Goal: Task Accomplishment & Management: Manage account settings

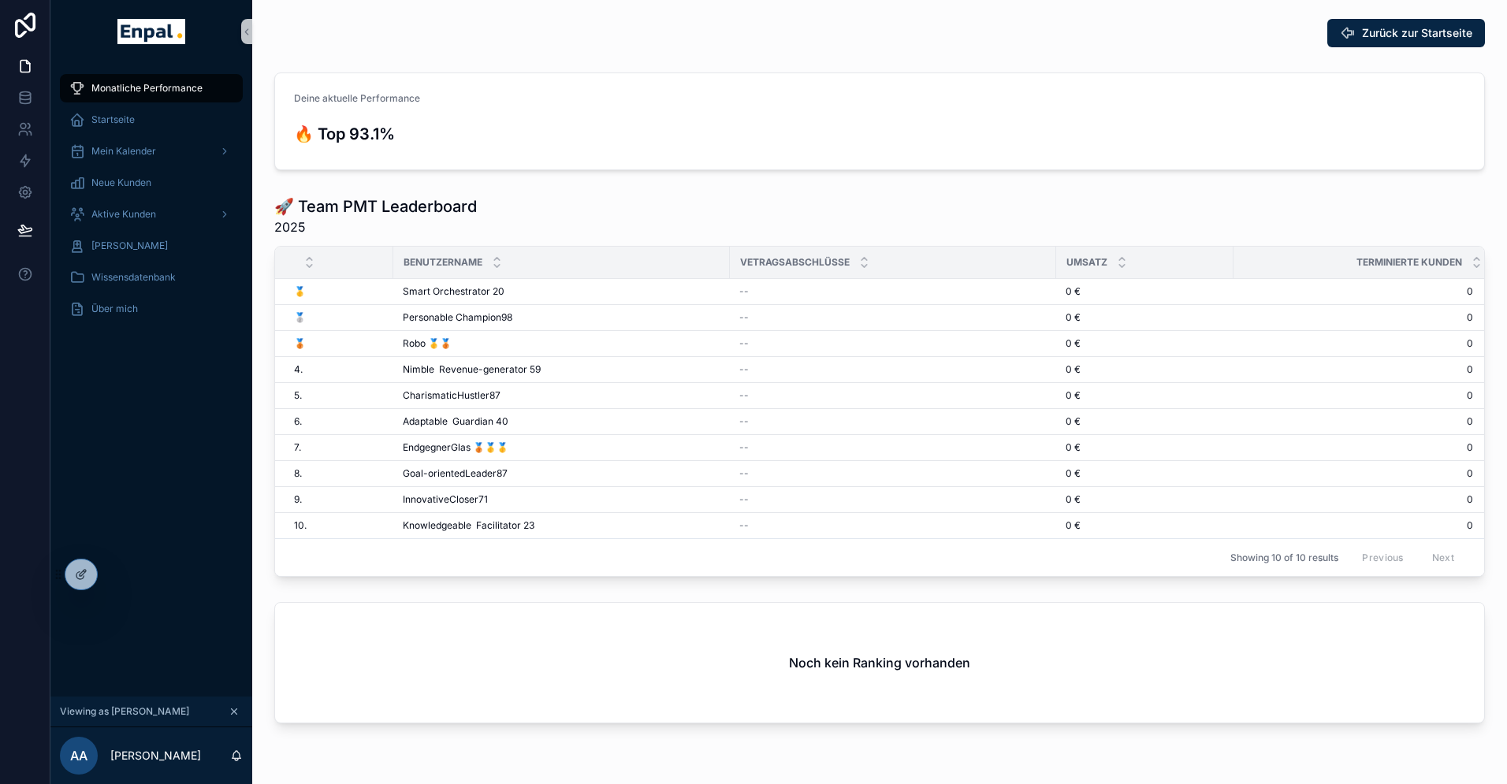
scroll to position [19, 0]
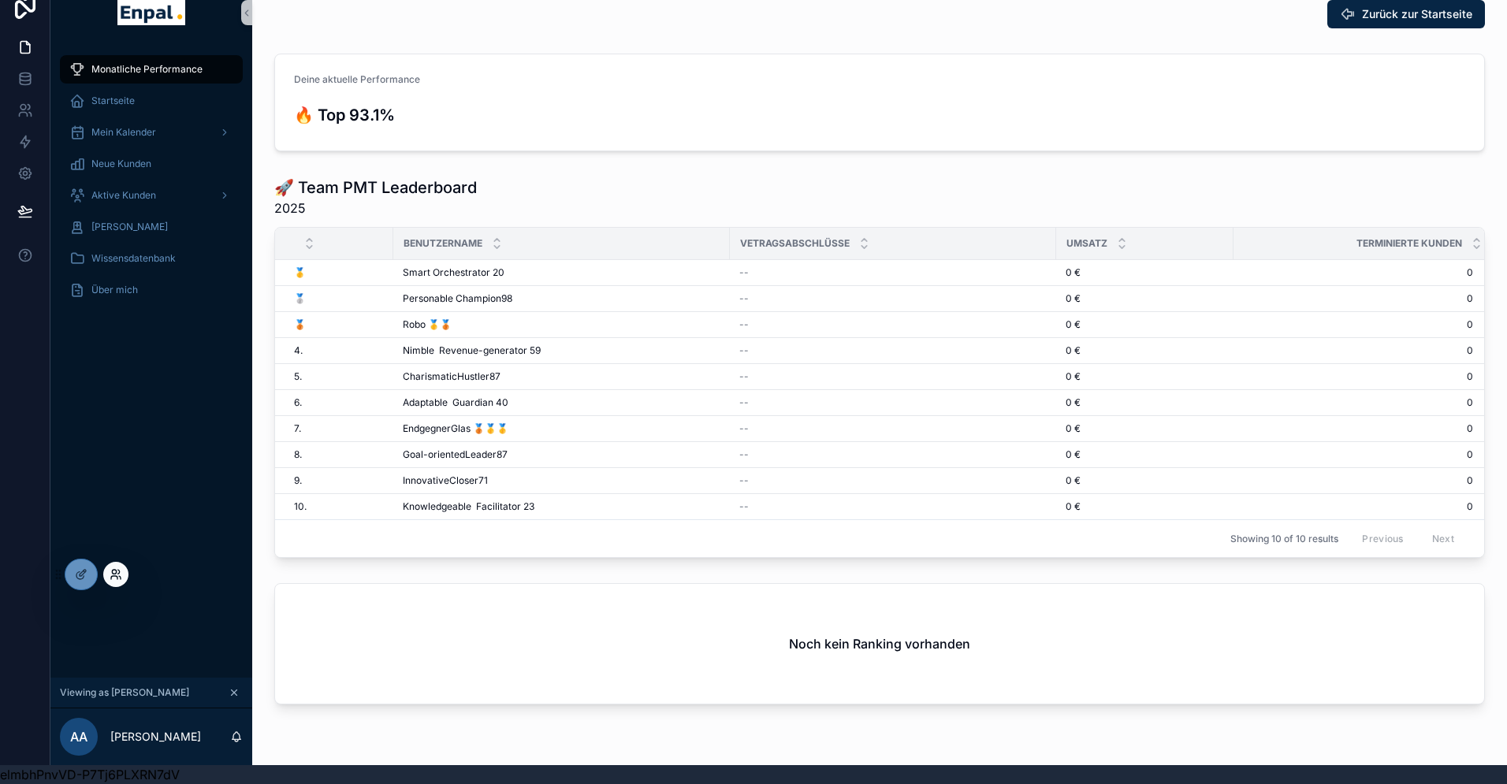
click at [117, 578] on icon at bounding box center [116, 574] width 13 height 13
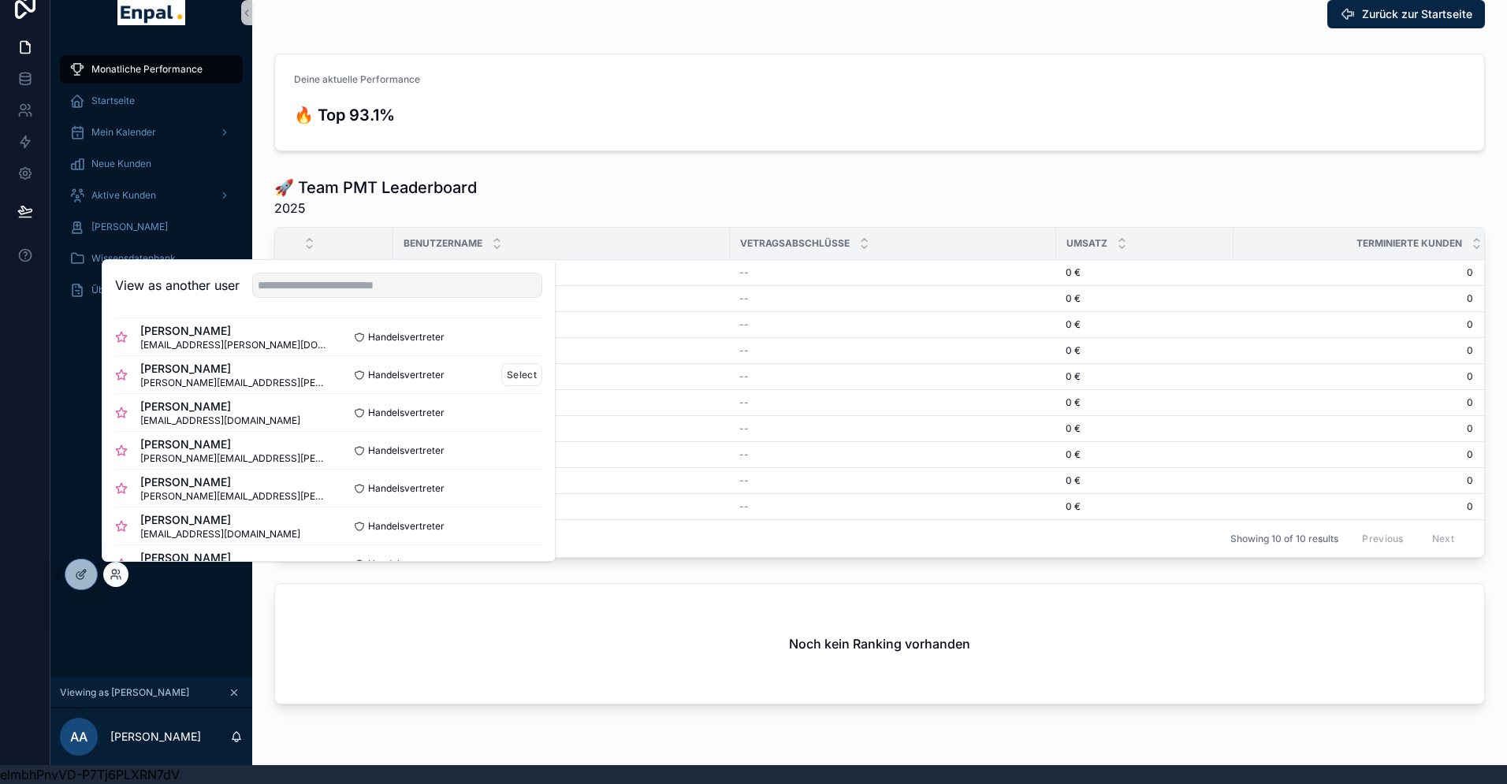
scroll to position [177, 0]
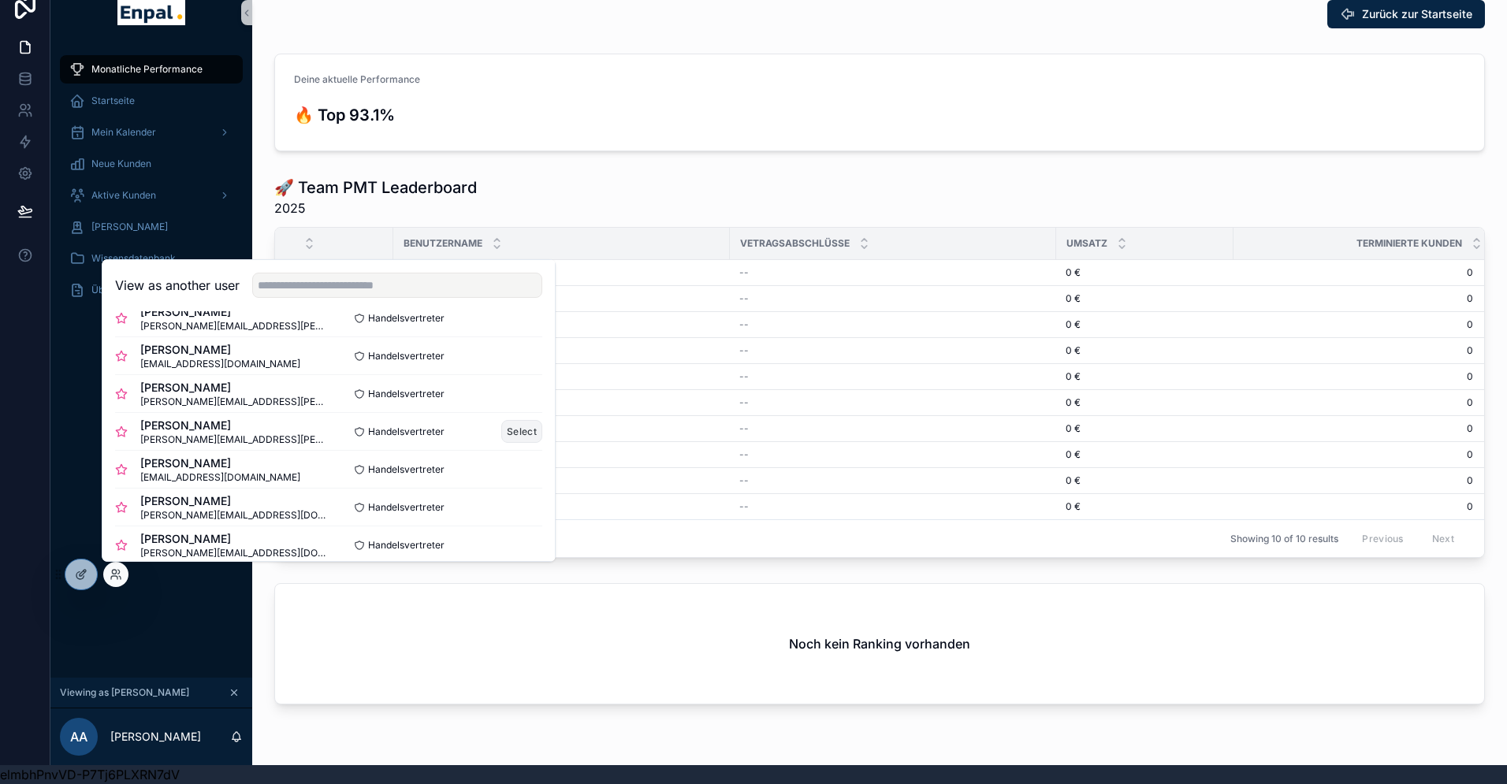
click at [515, 432] on button "Select" at bounding box center [521, 431] width 41 height 23
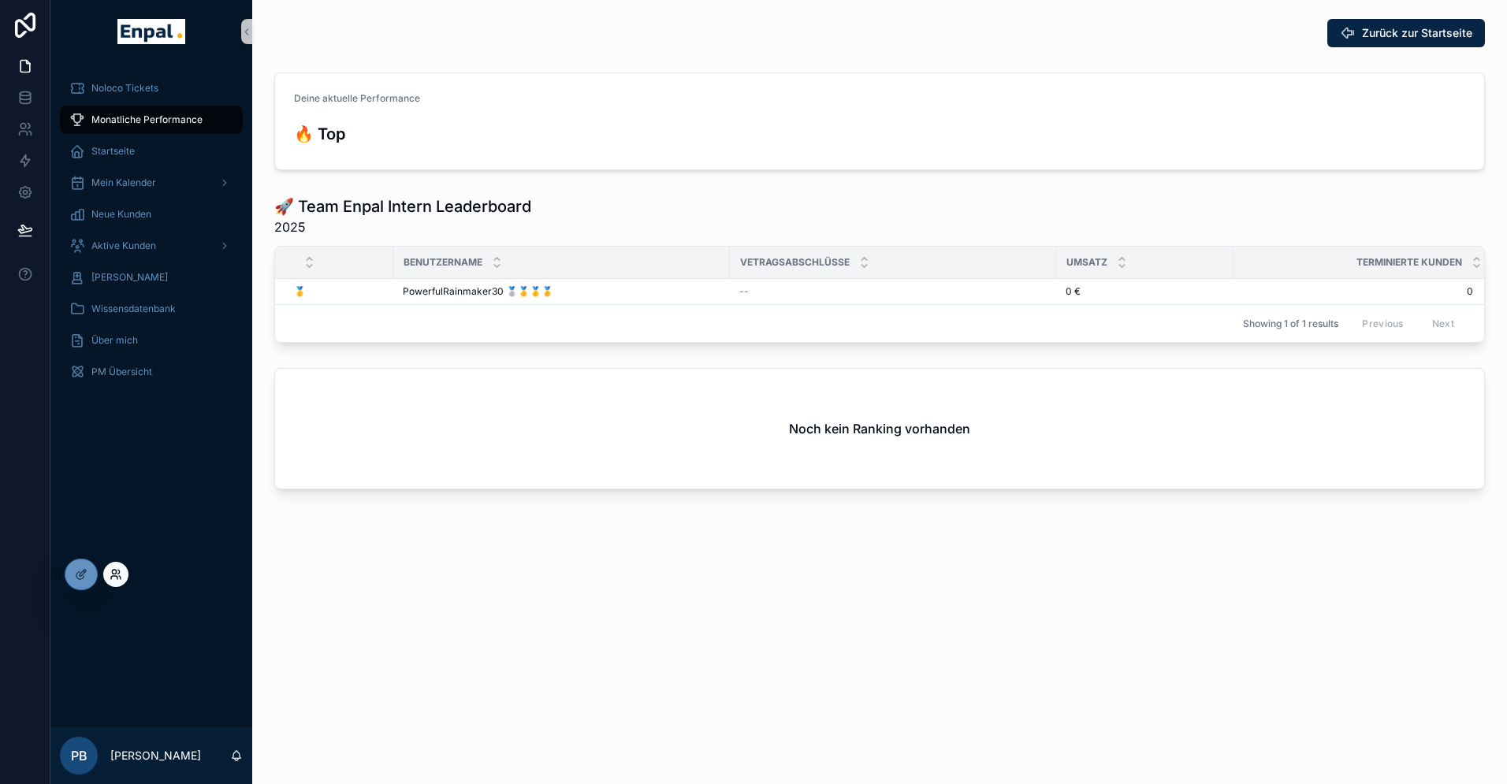
click at [118, 579] on icon at bounding box center [116, 574] width 13 height 13
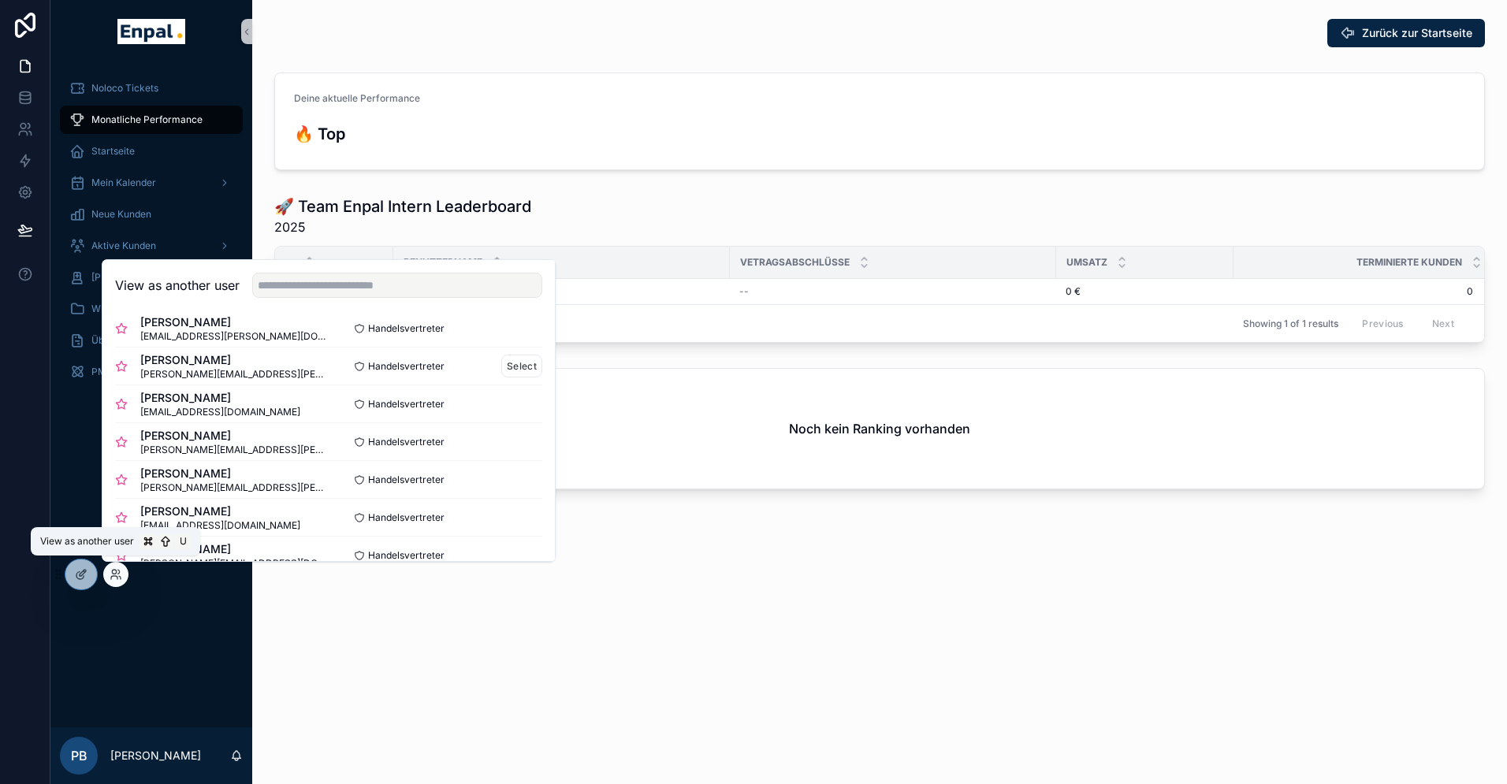
scroll to position [159, 0]
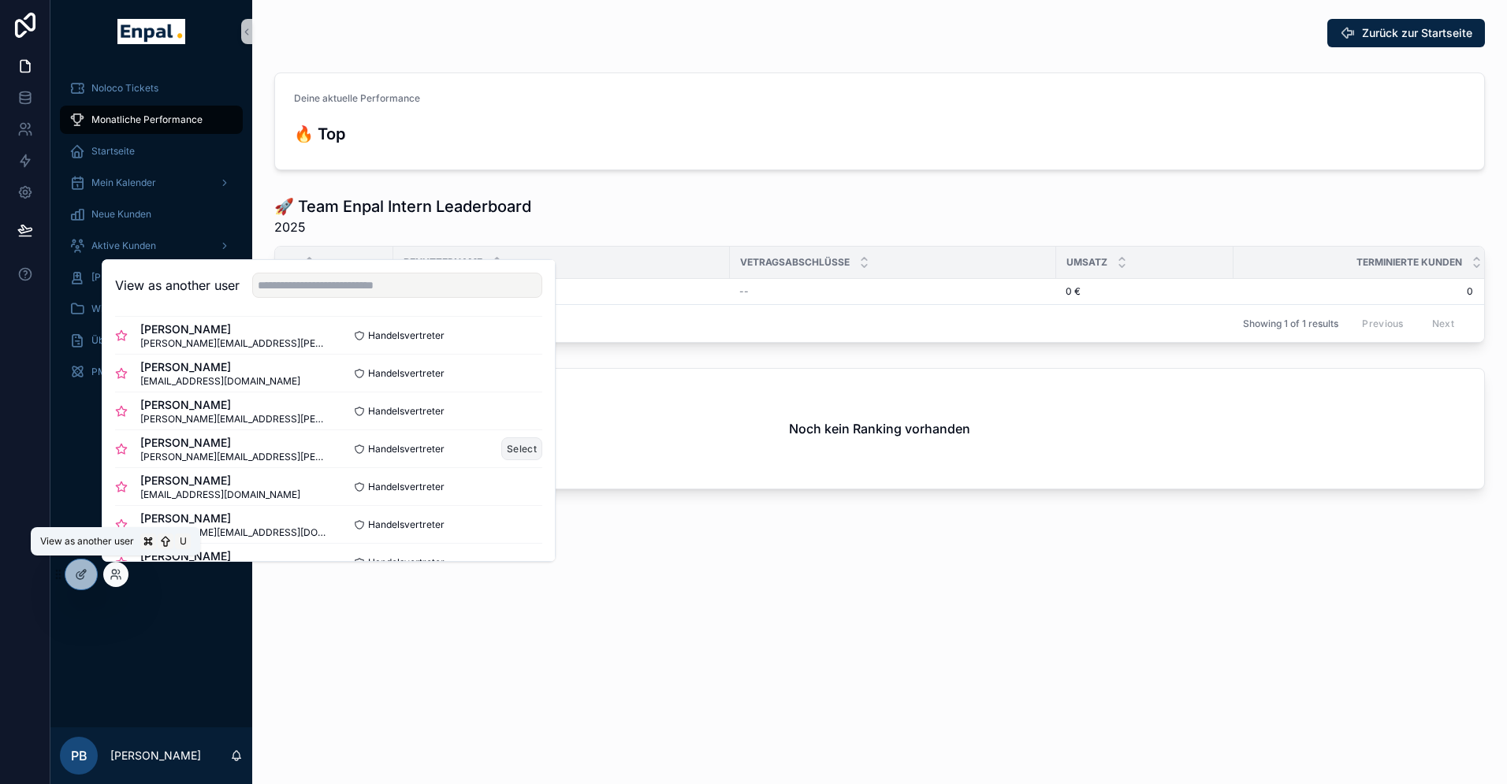
click at [520, 448] on button "Select" at bounding box center [521, 448] width 41 height 23
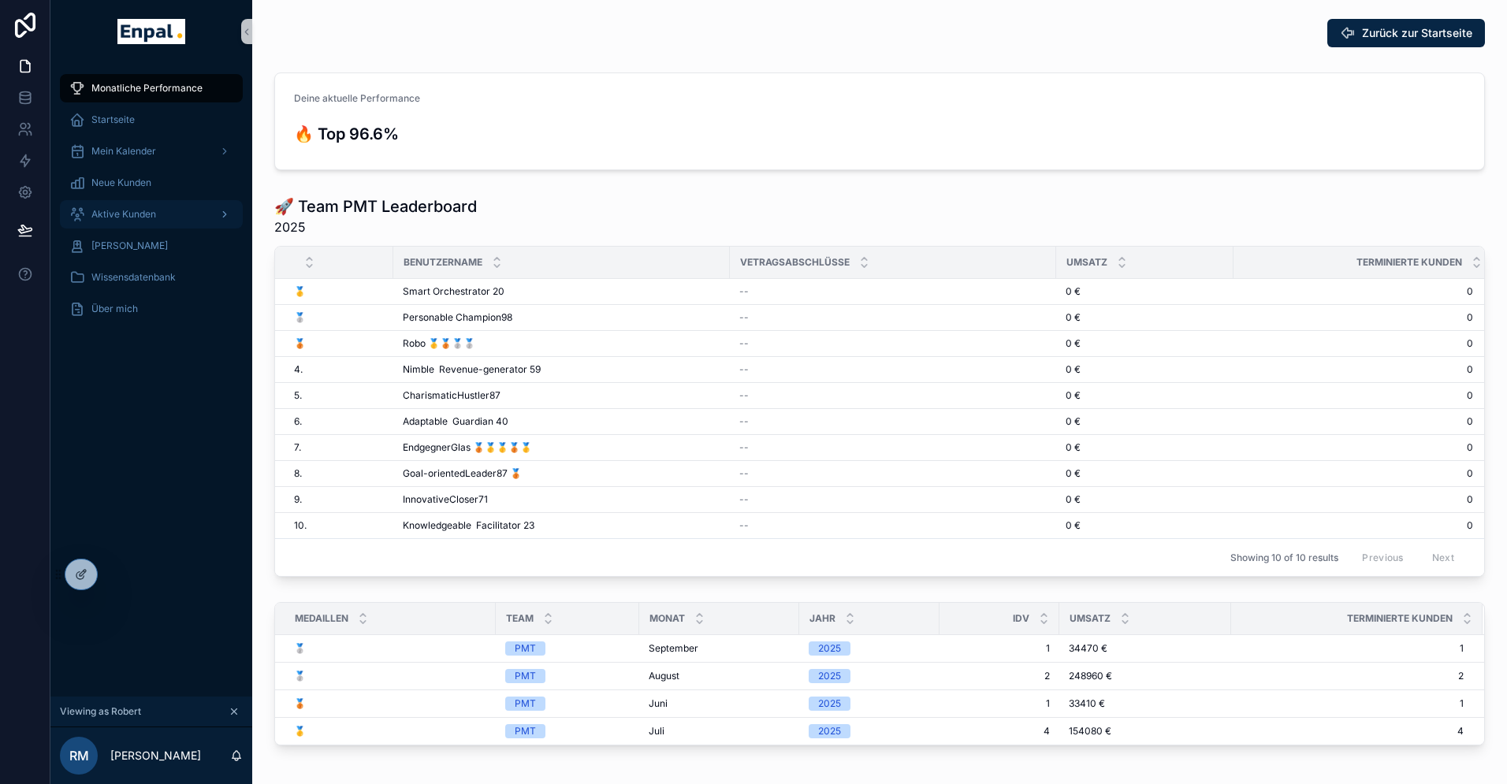
click at [121, 213] on span "Aktive Kunden" at bounding box center [123, 214] width 65 height 13
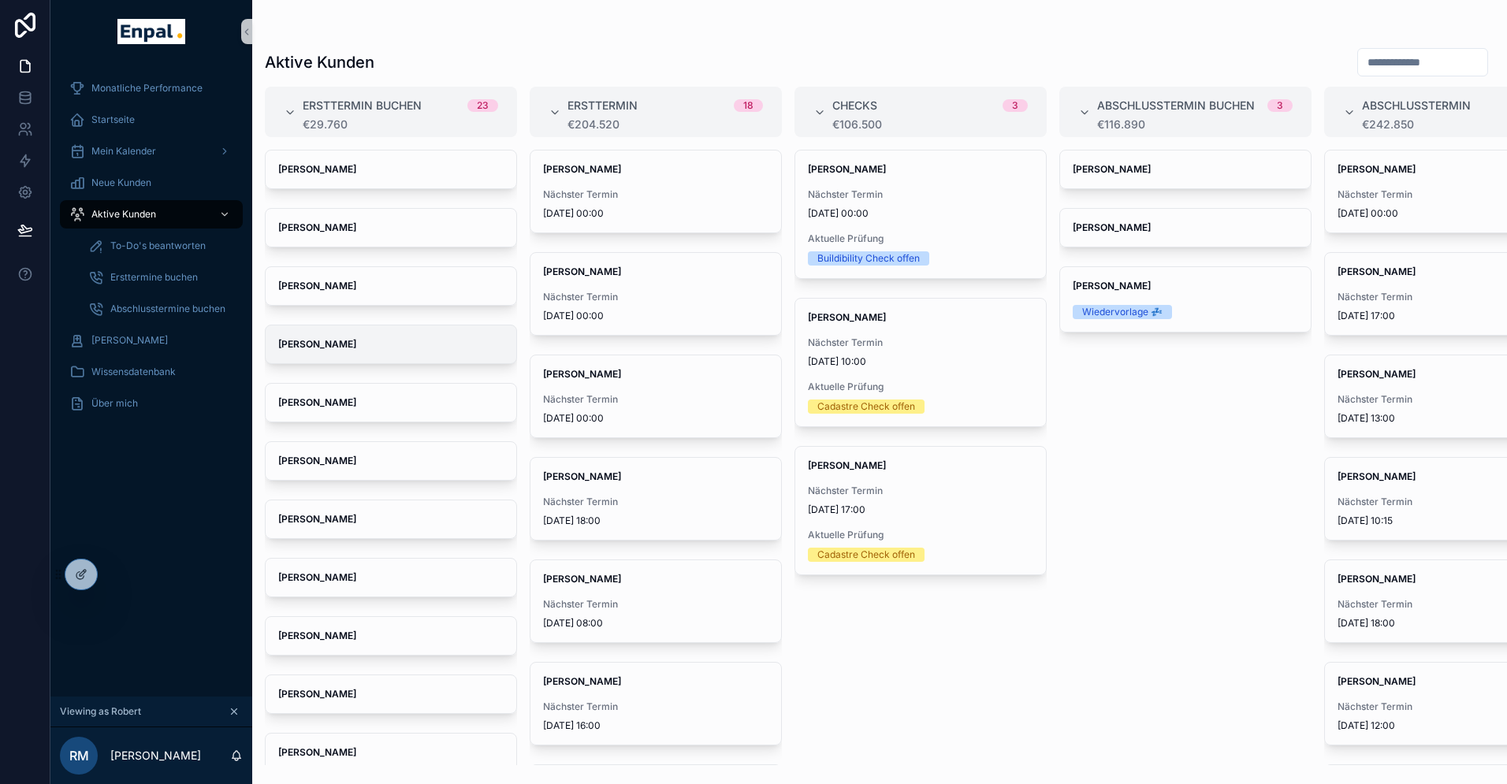
click at [314, 342] on strong "Jan Richter" at bounding box center [317, 344] width 78 height 12
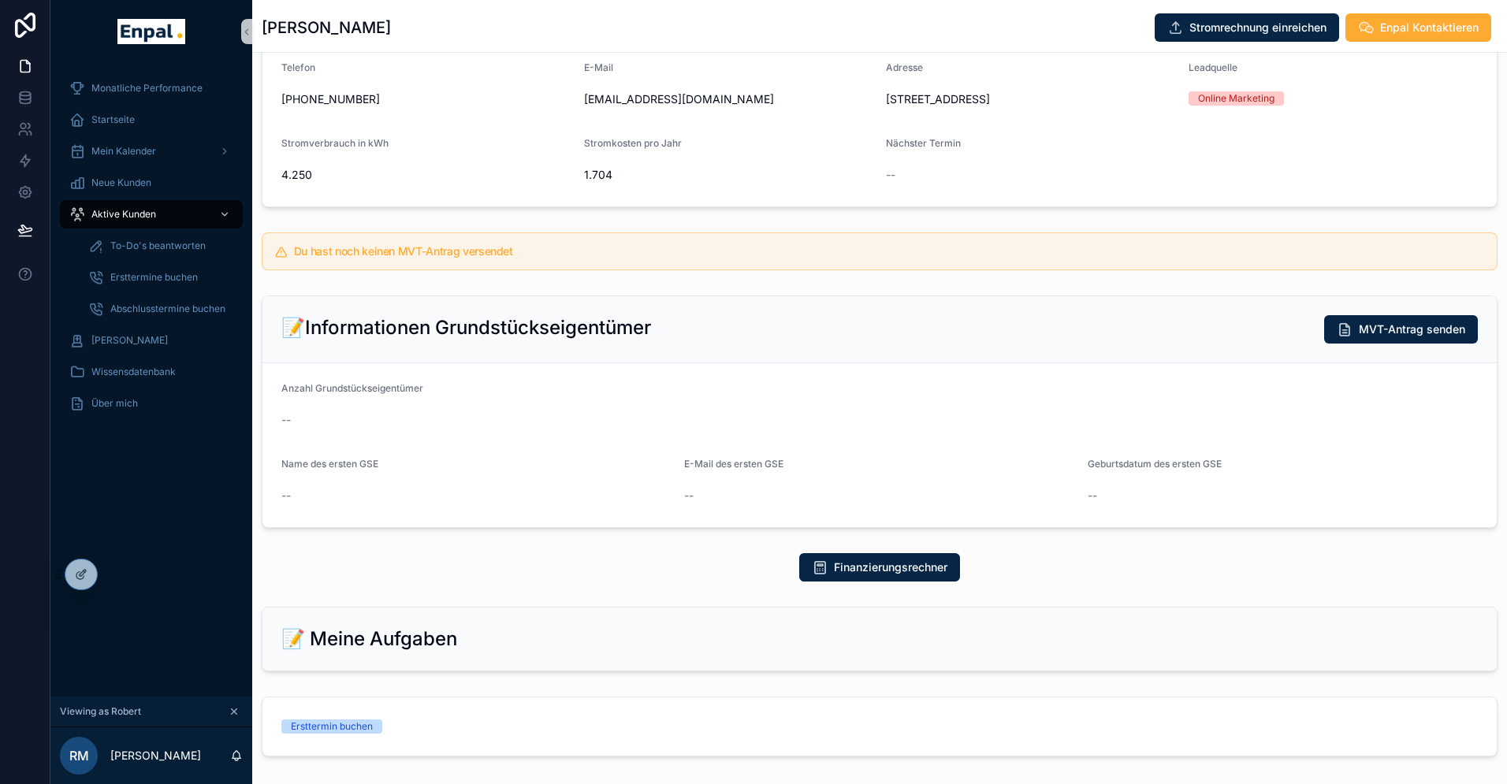
scroll to position [176, 0]
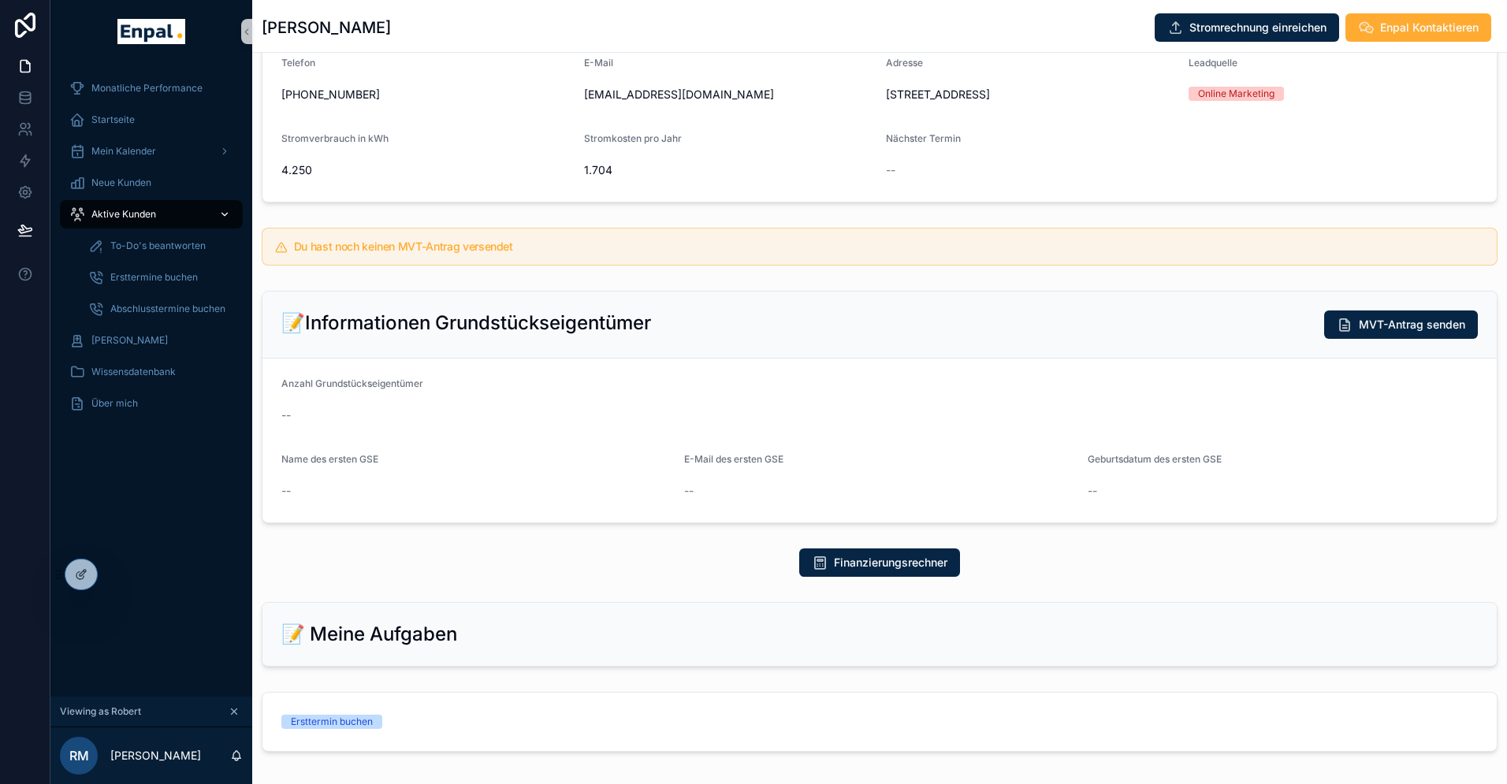
click at [136, 214] on span "Aktive Kunden" at bounding box center [123, 214] width 65 height 13
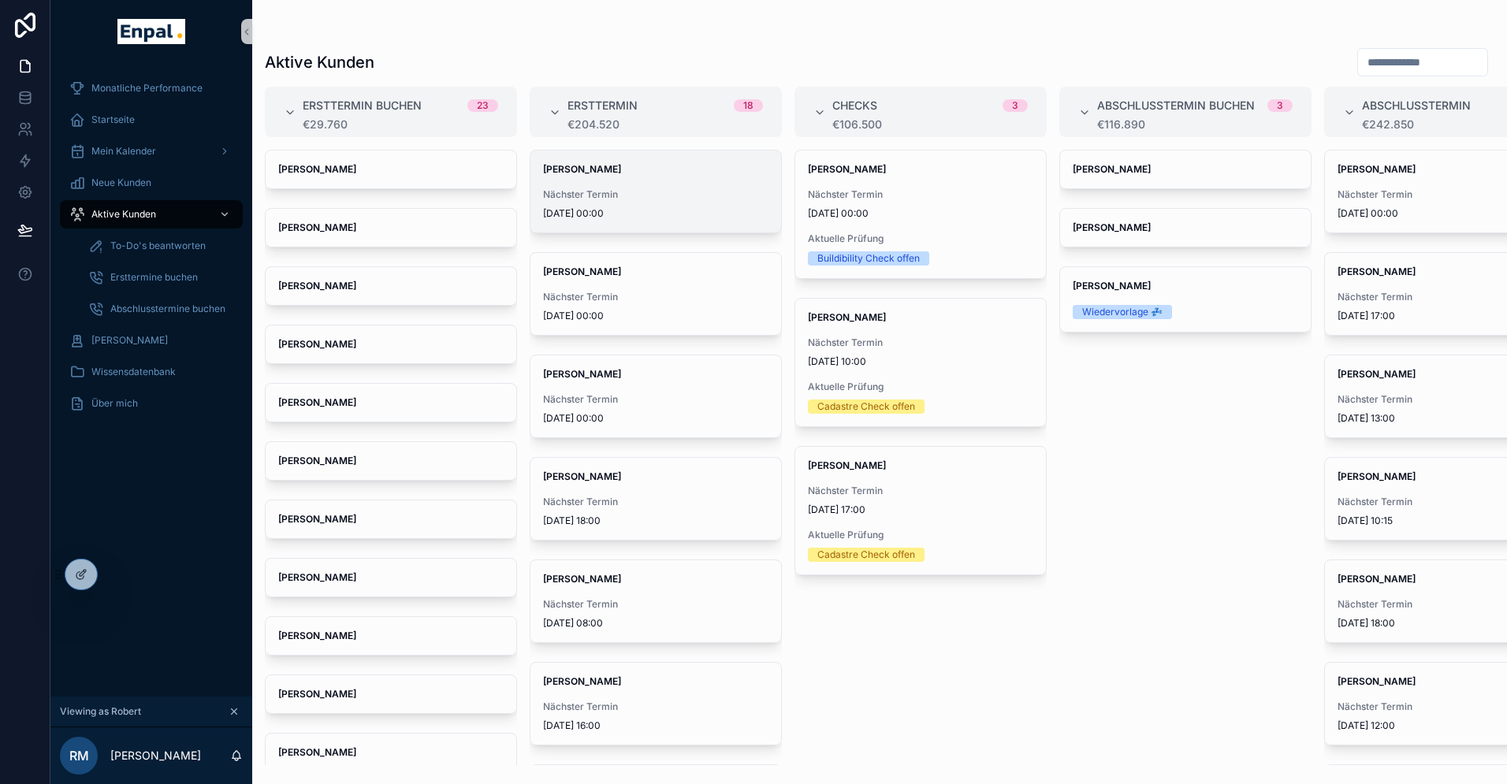
click at [580, 181] on div "Orhan Cayli Nächster Termin 2.3.2026 00:00" at bounding box center [655, 192] width 251 height 82
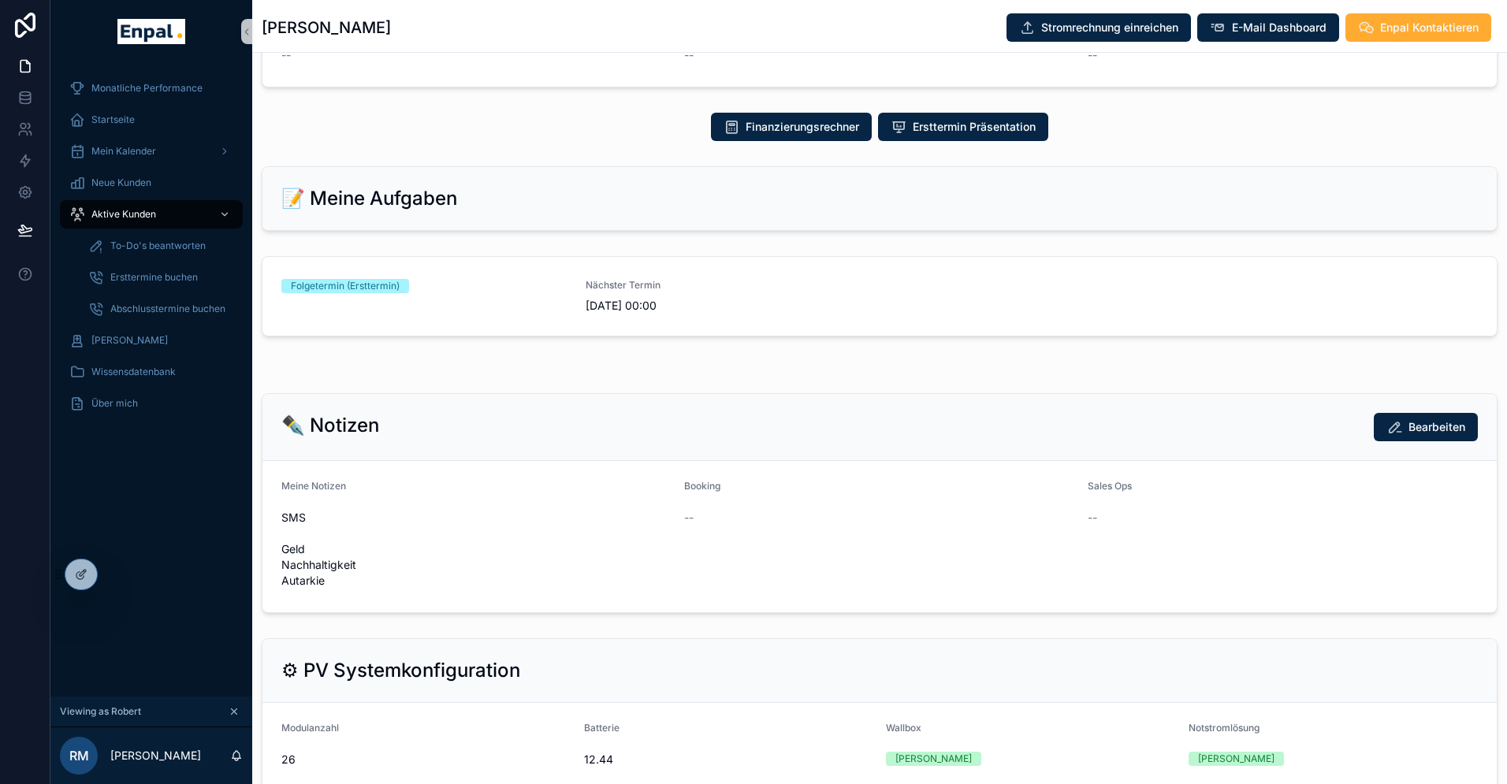
scroll to position [616, 0]
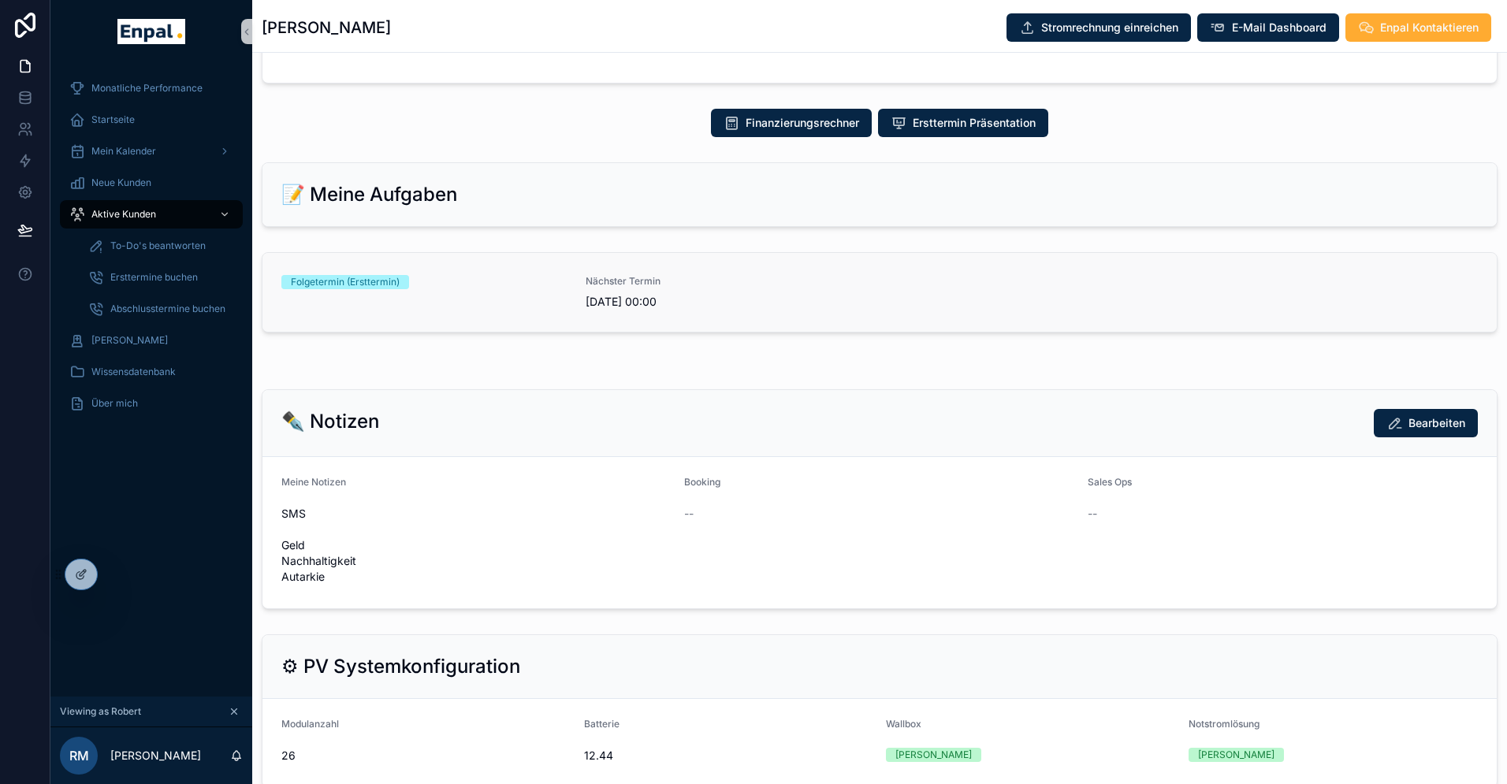
click at [636, 288] on span "Nächster Termin" at bounding box center [728, 281] width 285 height 13
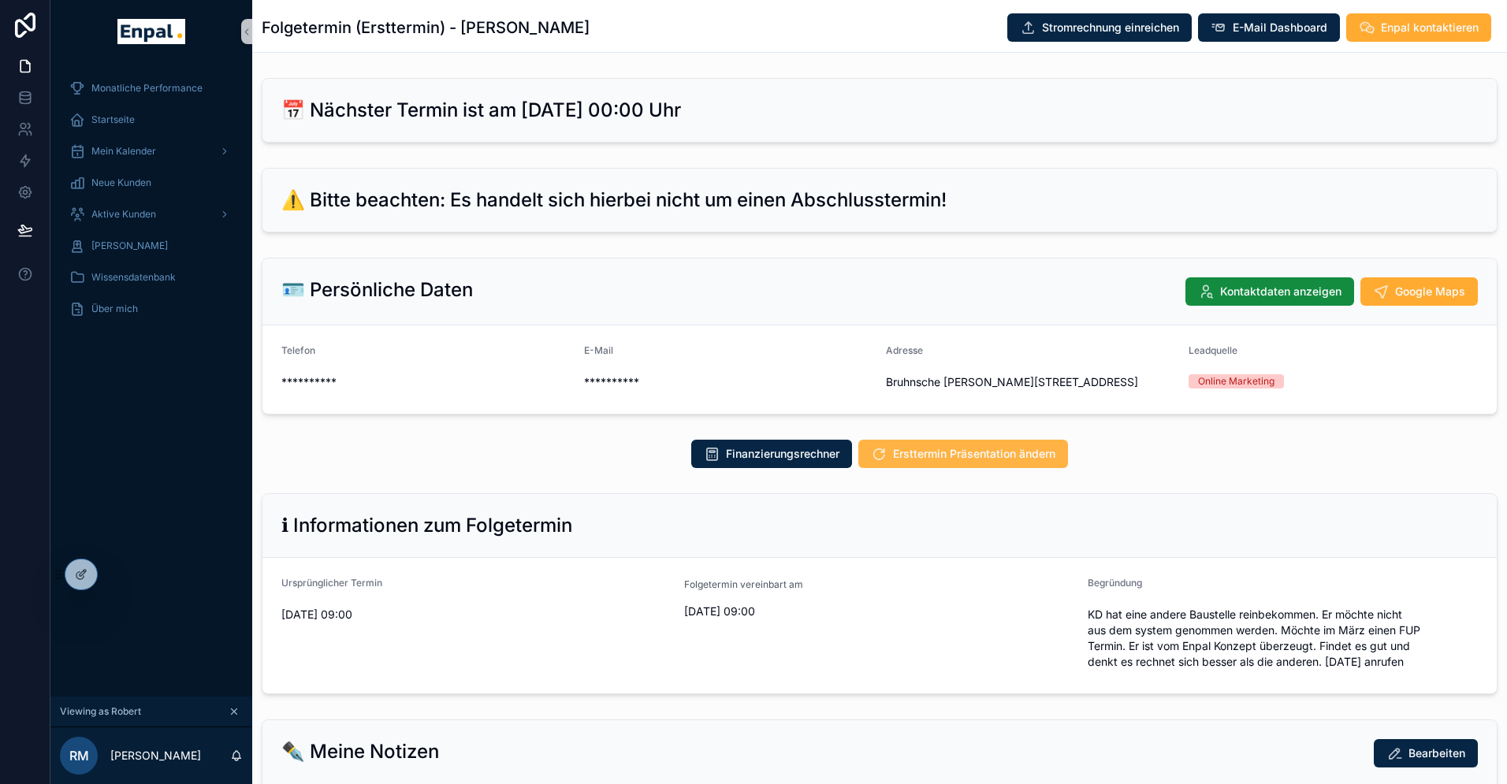
click at [956, 462] on span "Ersttermin Präsentation ändern" at bounding box center [974, 454] width 162 height 16
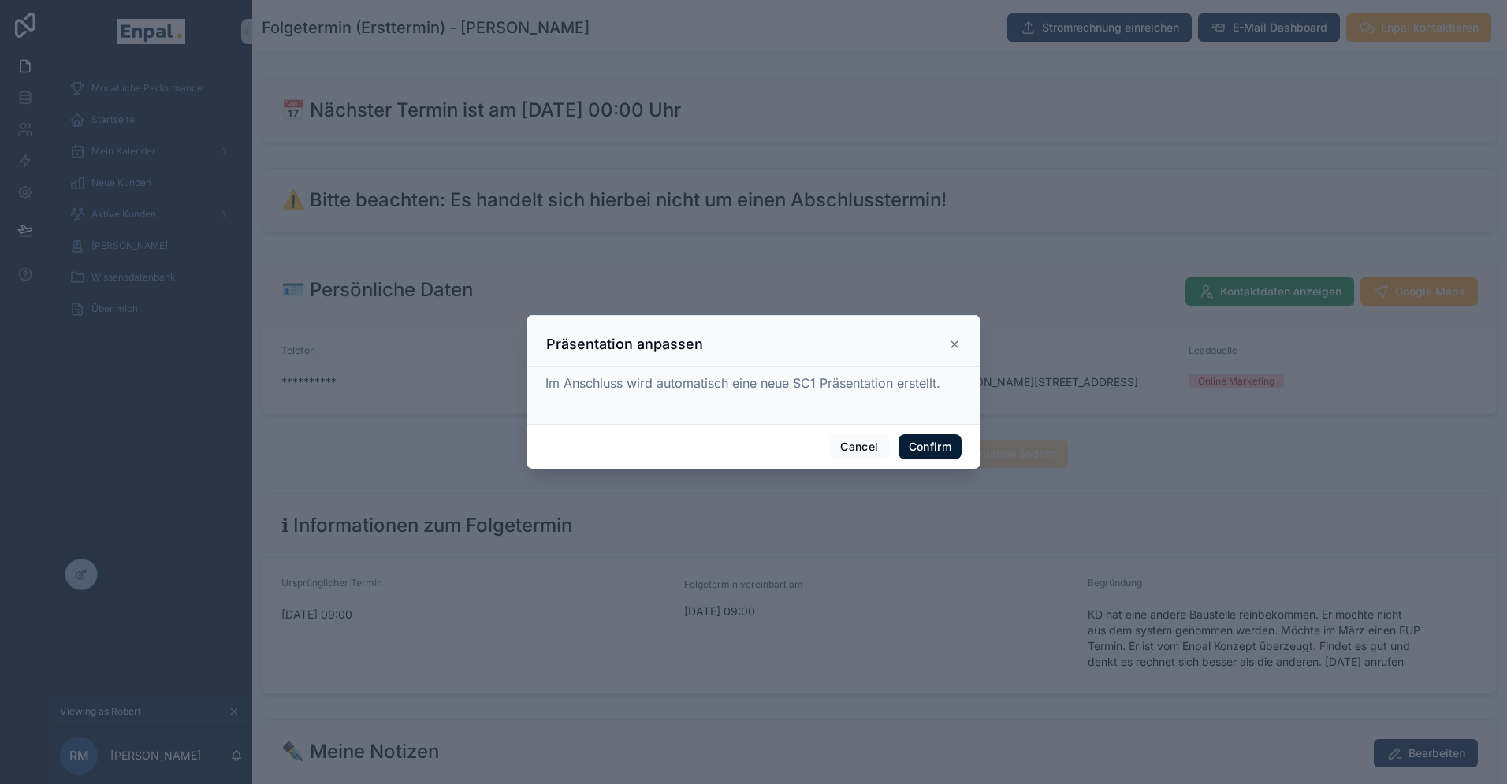
click at [931, 441] on button "Confirm" at bounding box center [930, 446] width 63 height 25
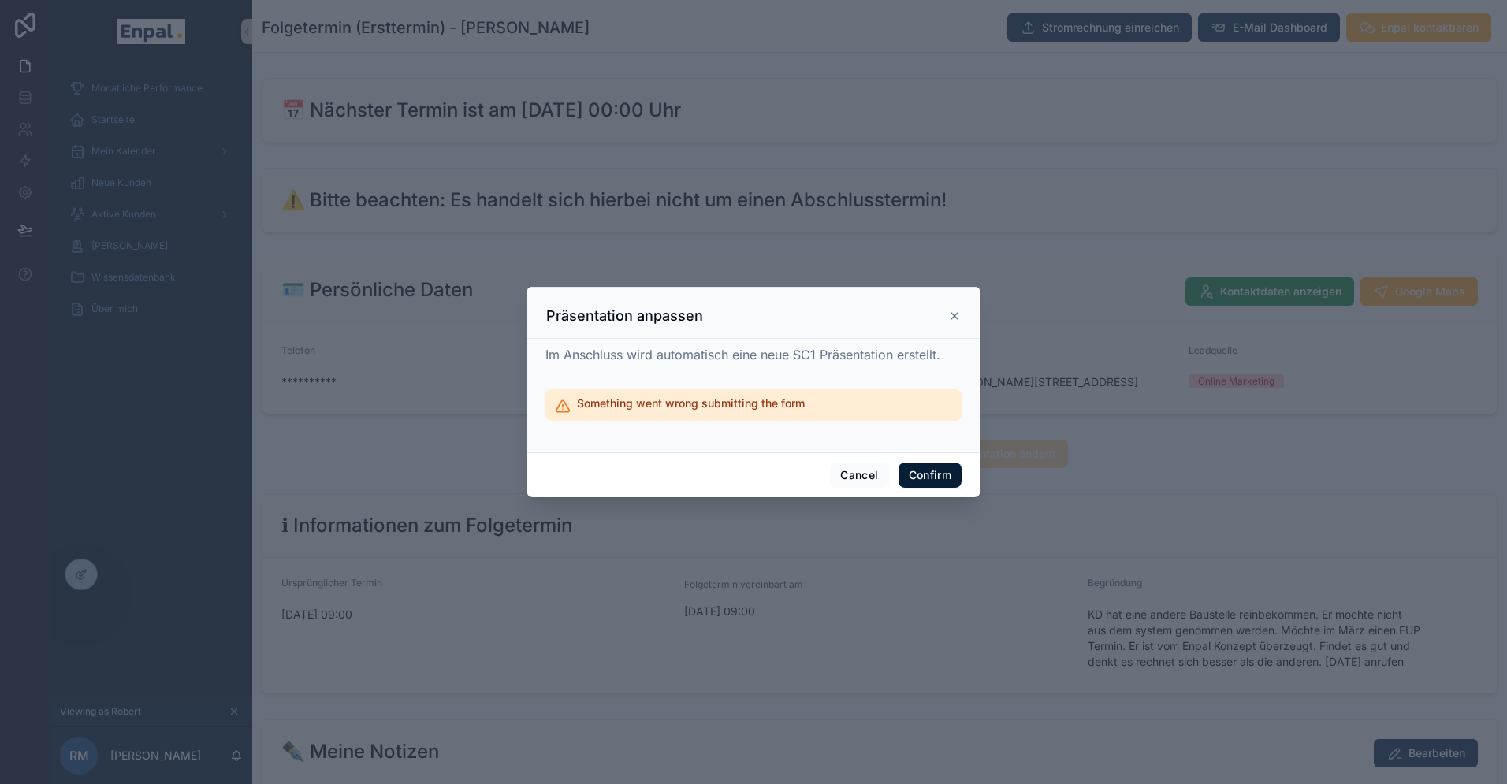
click at [914, 479] on button "Confirm" at bounding box center [930, 475] width 63 height 25
click at [954, 315] on icon at bounding box center [954, 316] width 6 height 6
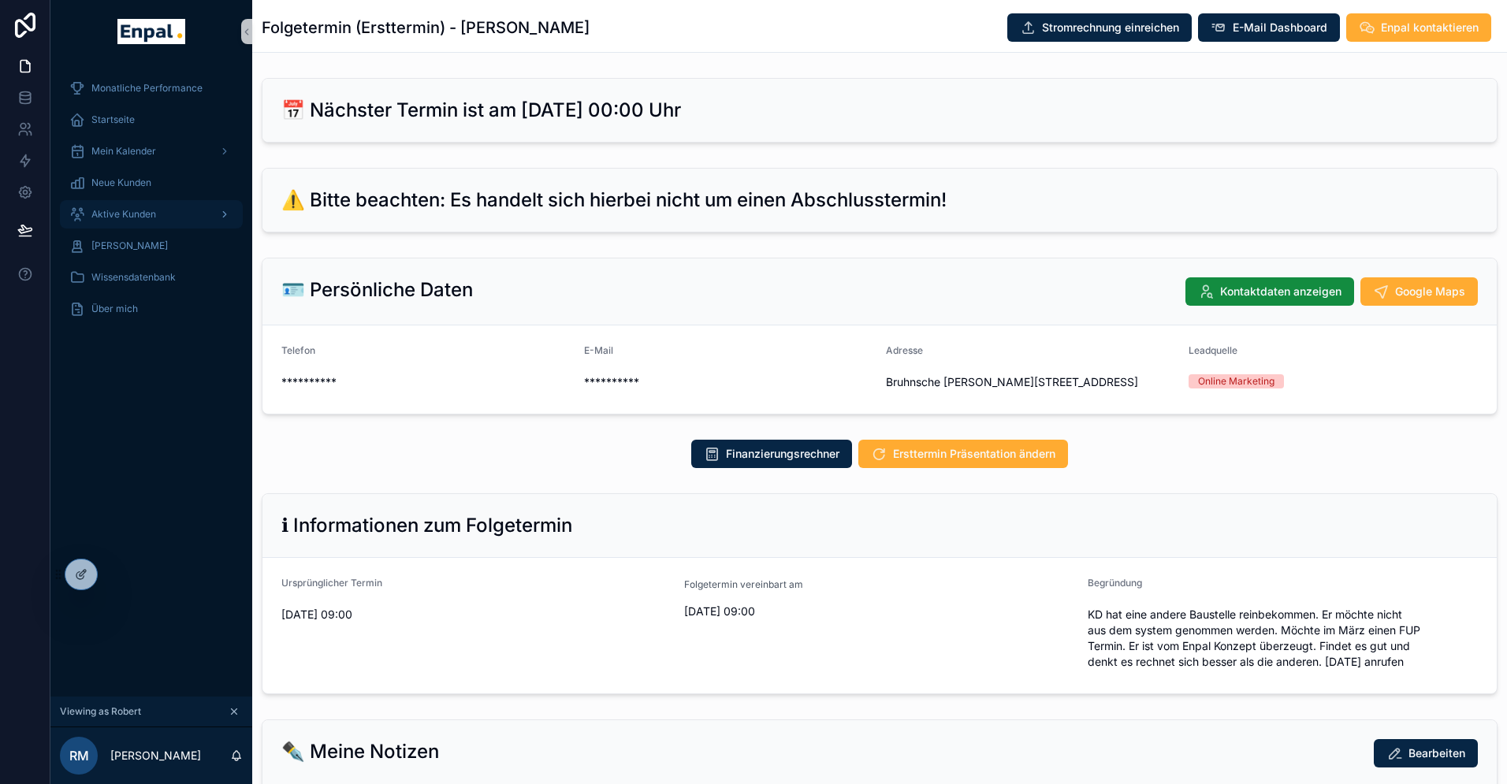
click at [133, 218] on span "Aktive Kunden" at bounding box center [123, 214] width 65 height 13
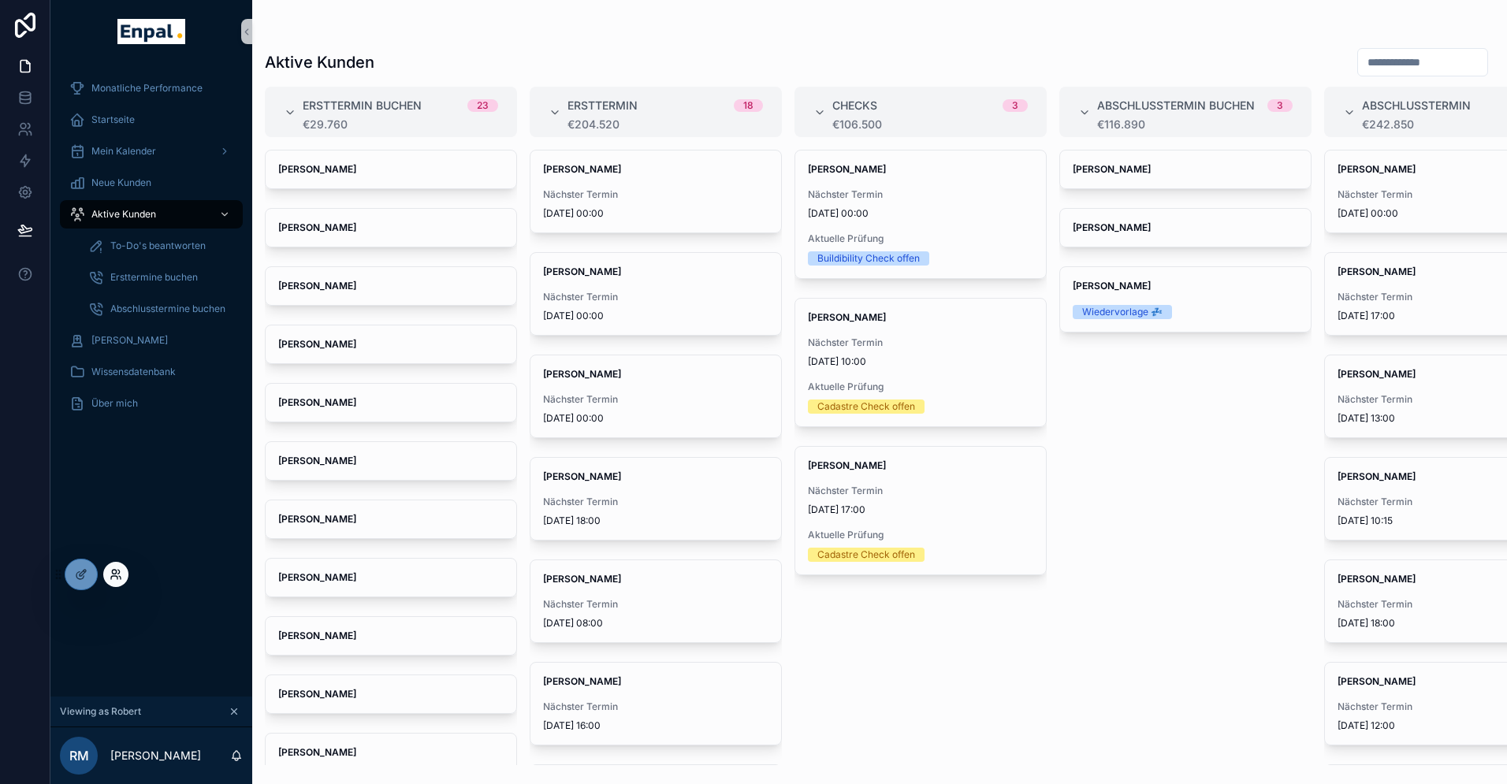
click at [110, 575] on icon at bounding box center [116, 574] width 13 height 13
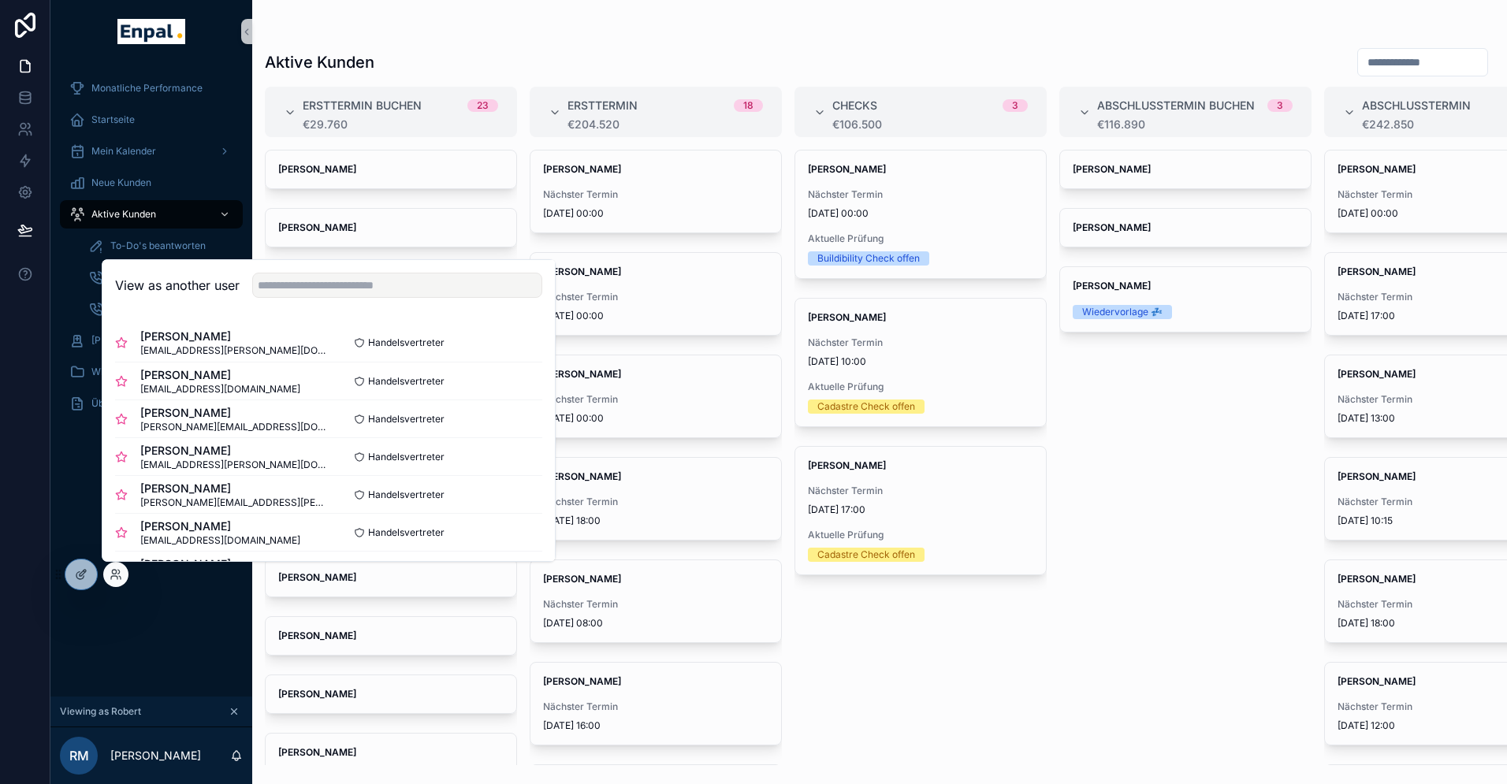
click at [155, 606] on div "Monatliche Performance Startseite Mein Kalender Neue Kunden Aktive Kunden To-Do…" at bounding box center [151, 380] width 202 height 634
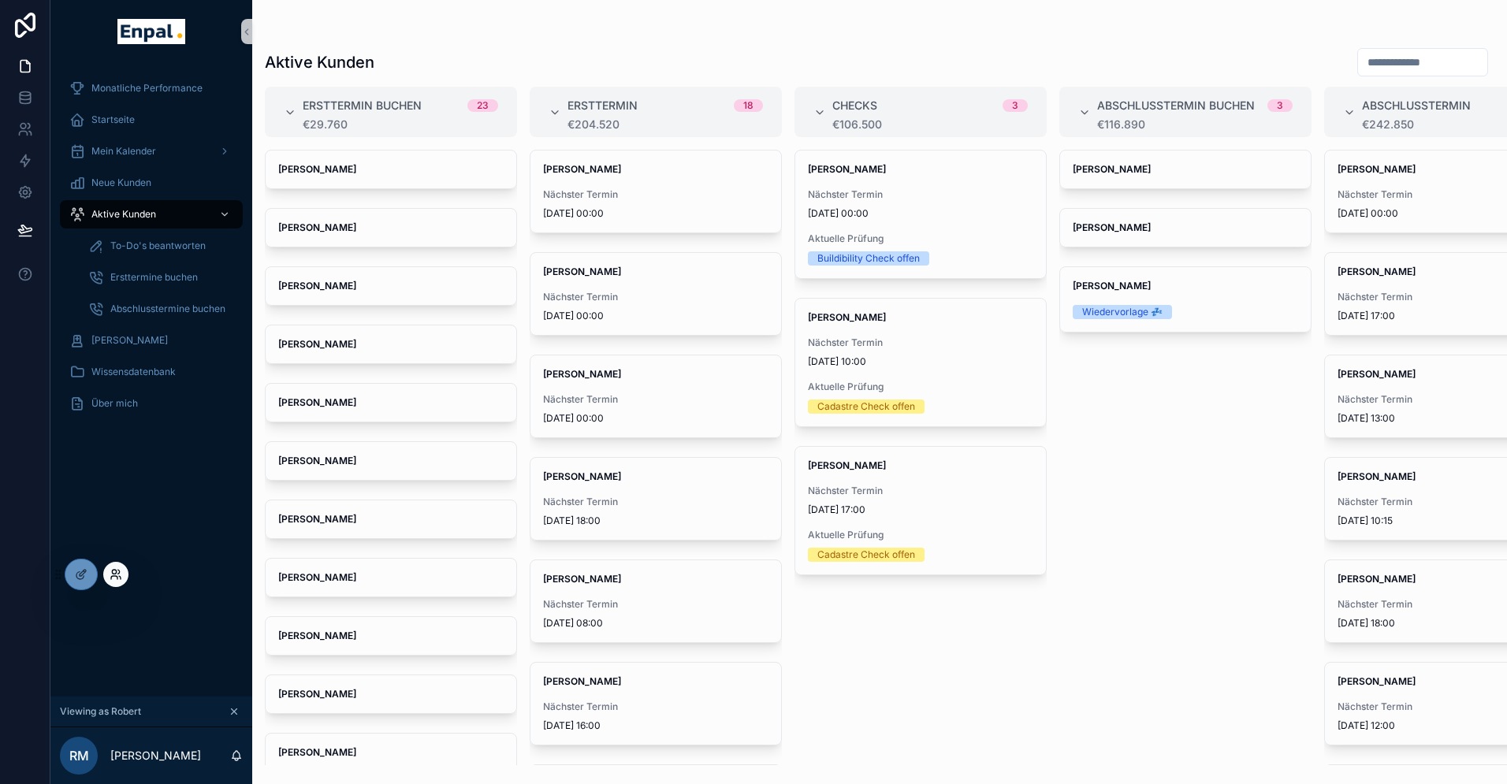
click at [117, 578] on icon at bounding box center [114, 577] width 6 height 3
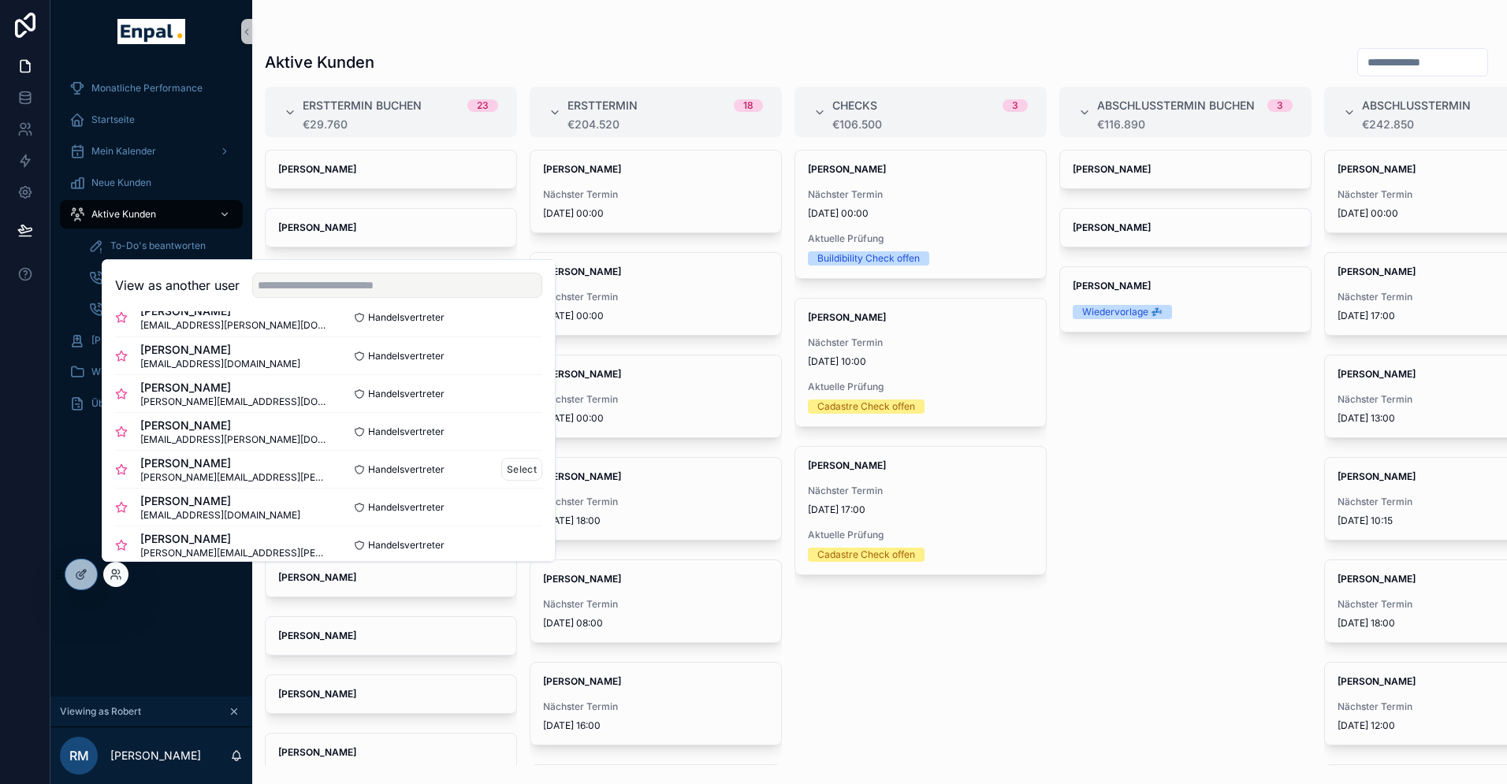
scroll to position [26, 0]
click at [526, 506] on button "Select" at bounding box center [521, 506] width 41 height 23
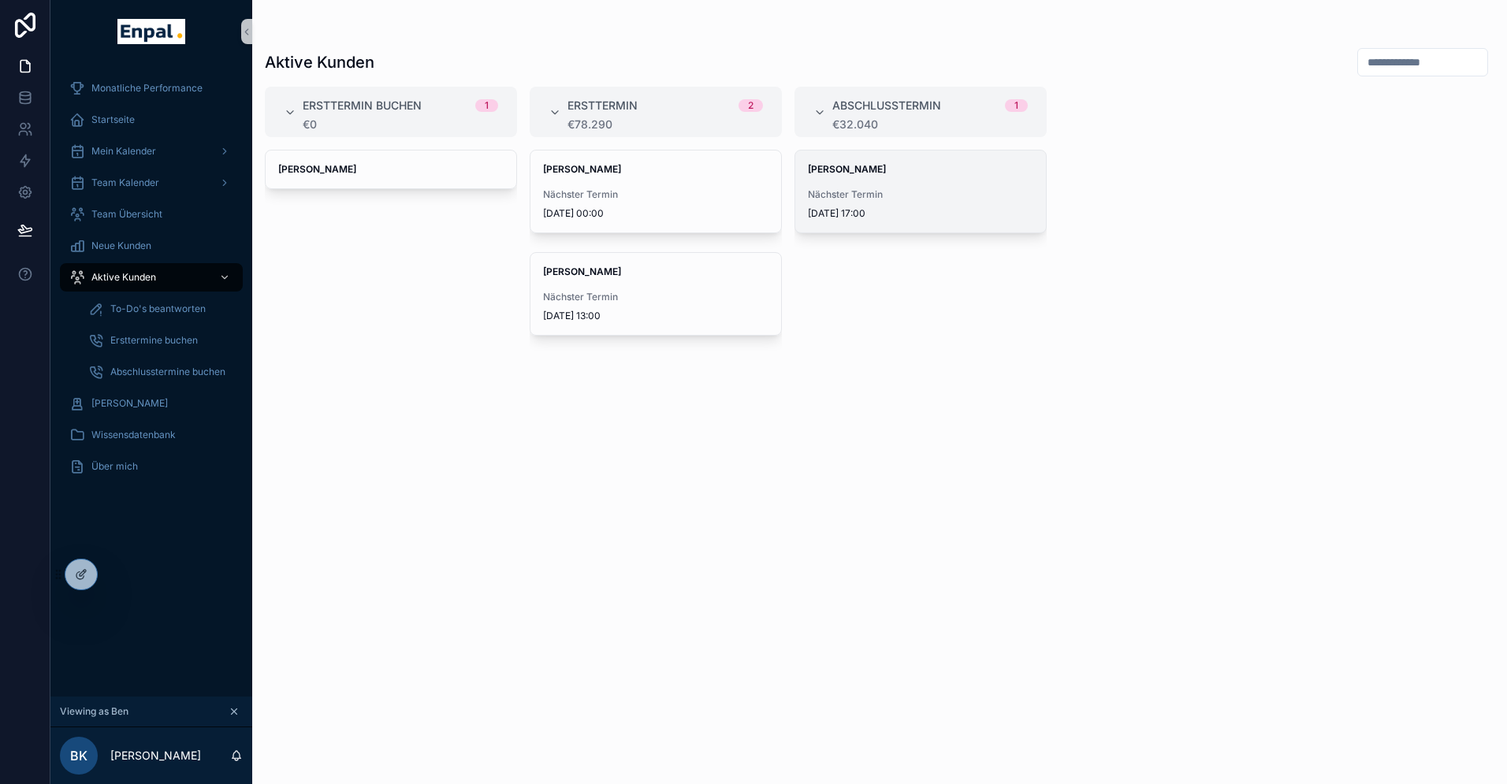
click at [849, 201] on div "Nächster Termin [DATE] 17:00" at bounding box center [920, 204] width 225 height 32
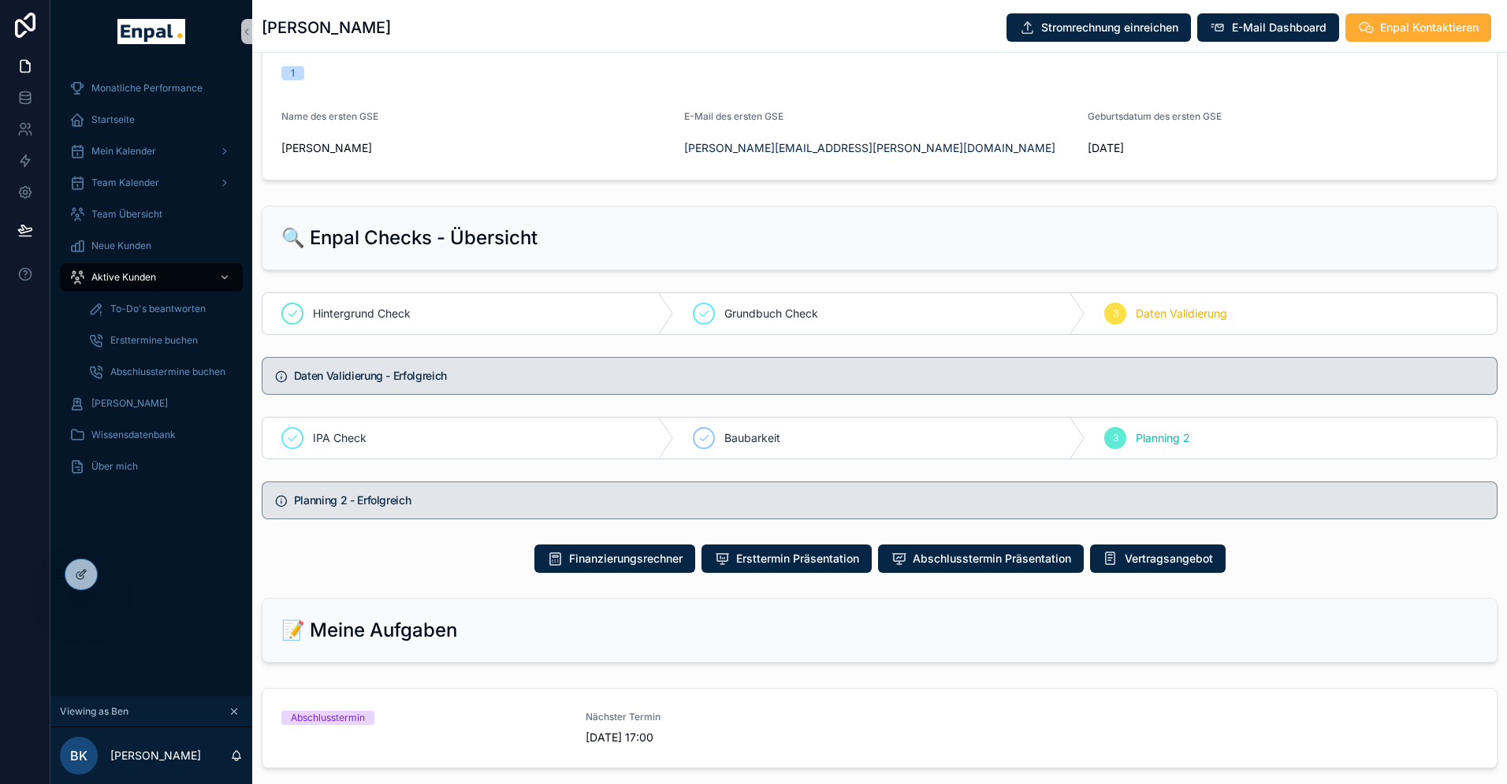
scroll to position [534, 0]
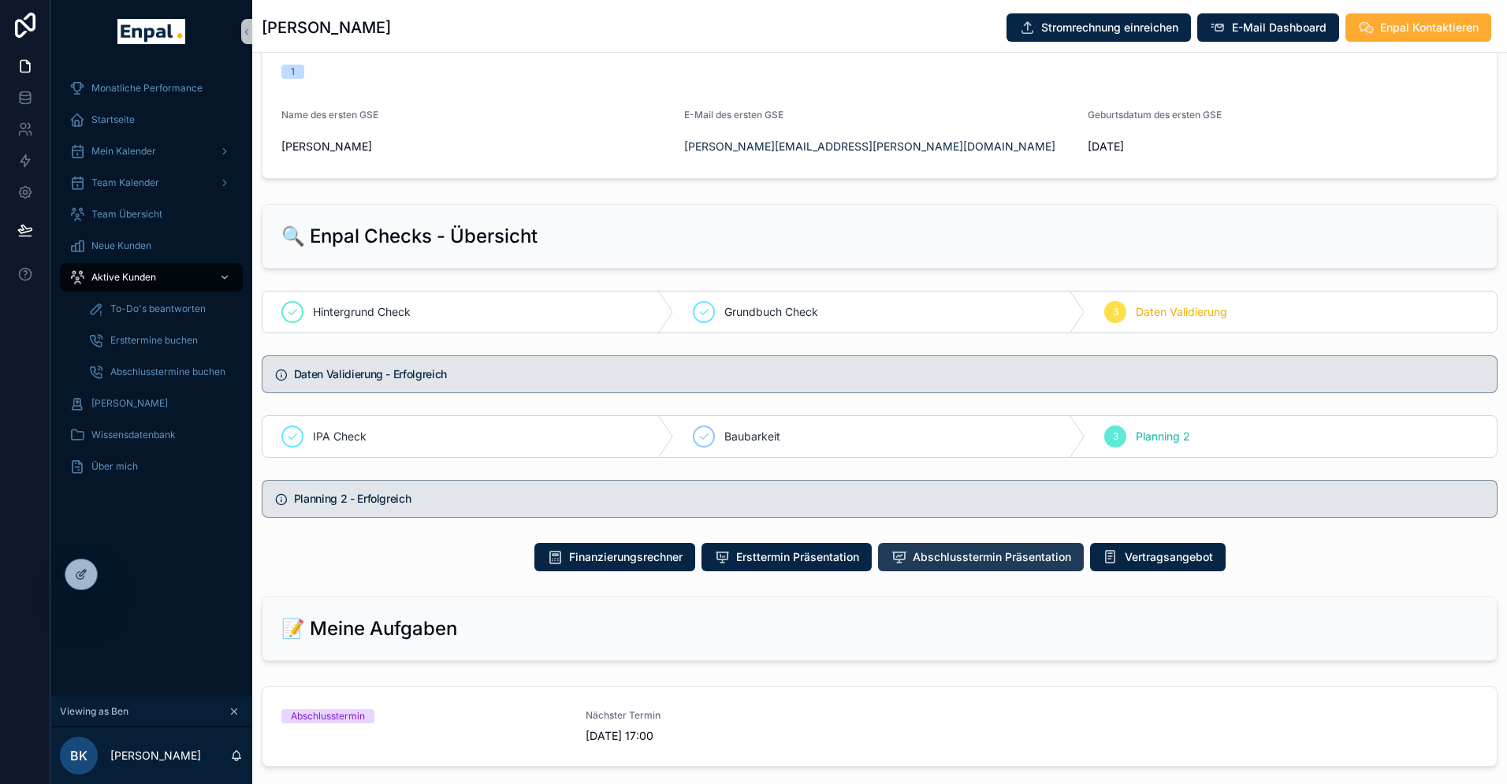
click at [1048, 561] on span "Abschlusstermin Präsentation" at bounding box center [992, 557] width 158 height 16
click at [145, 309] on span "To-Do's beantworten" at bounding box center [157, 309] width 95 height 13
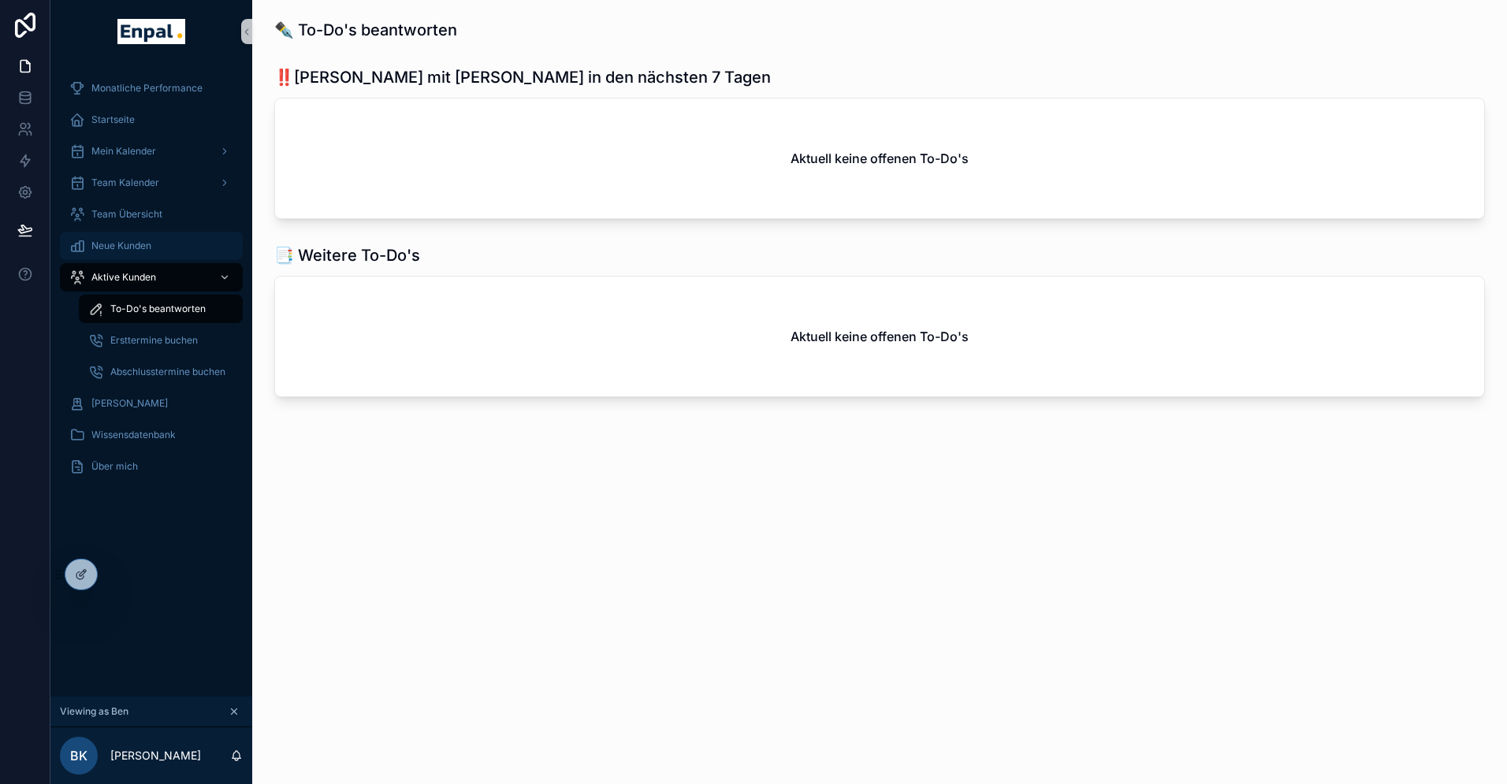
click at [119, 250] on span "Neue Kunden" at bounding box center [121, 246] width 60 height 13
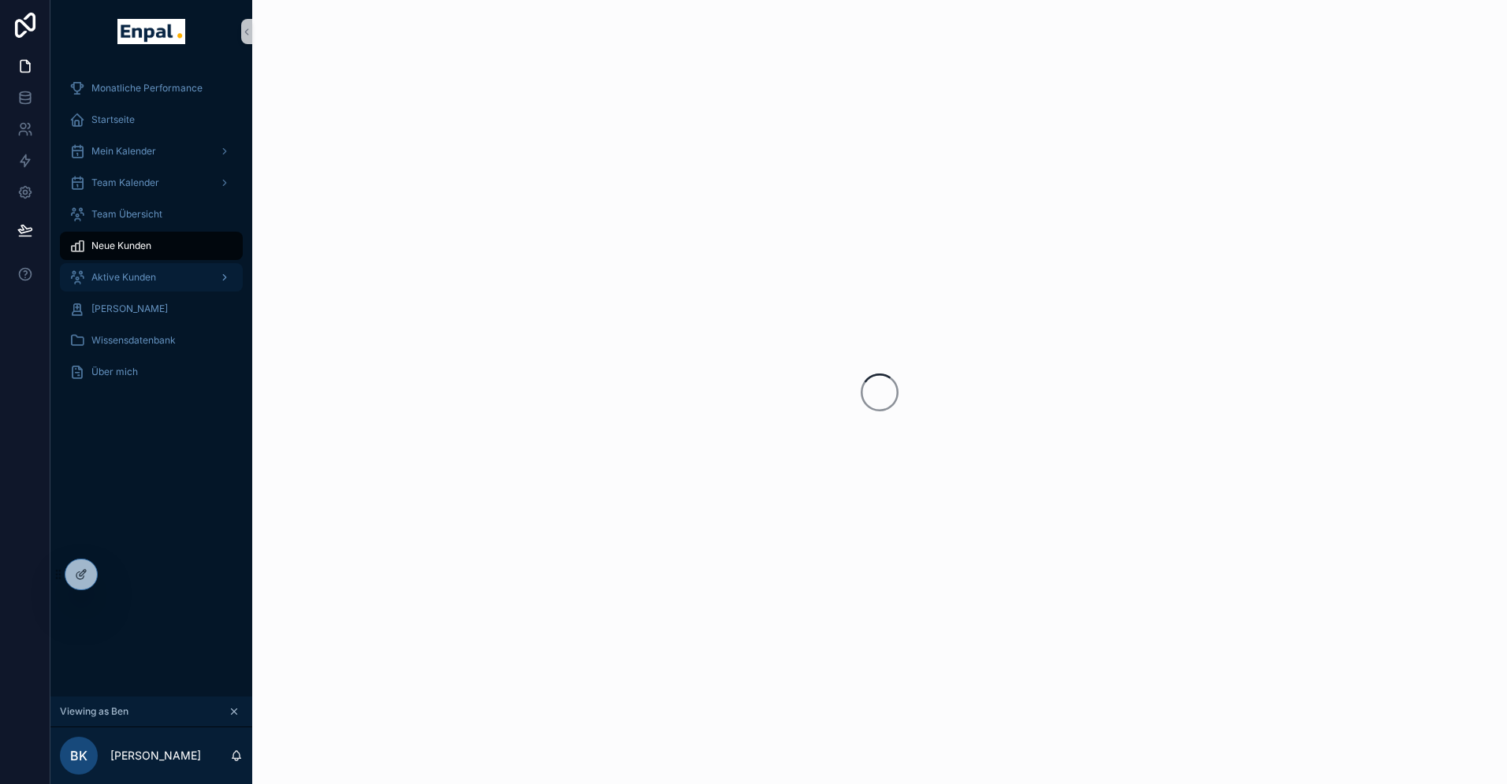
click at [129, 276] on span "Aktive Kunden" at bounding box center [123, 277] width 65 height 13
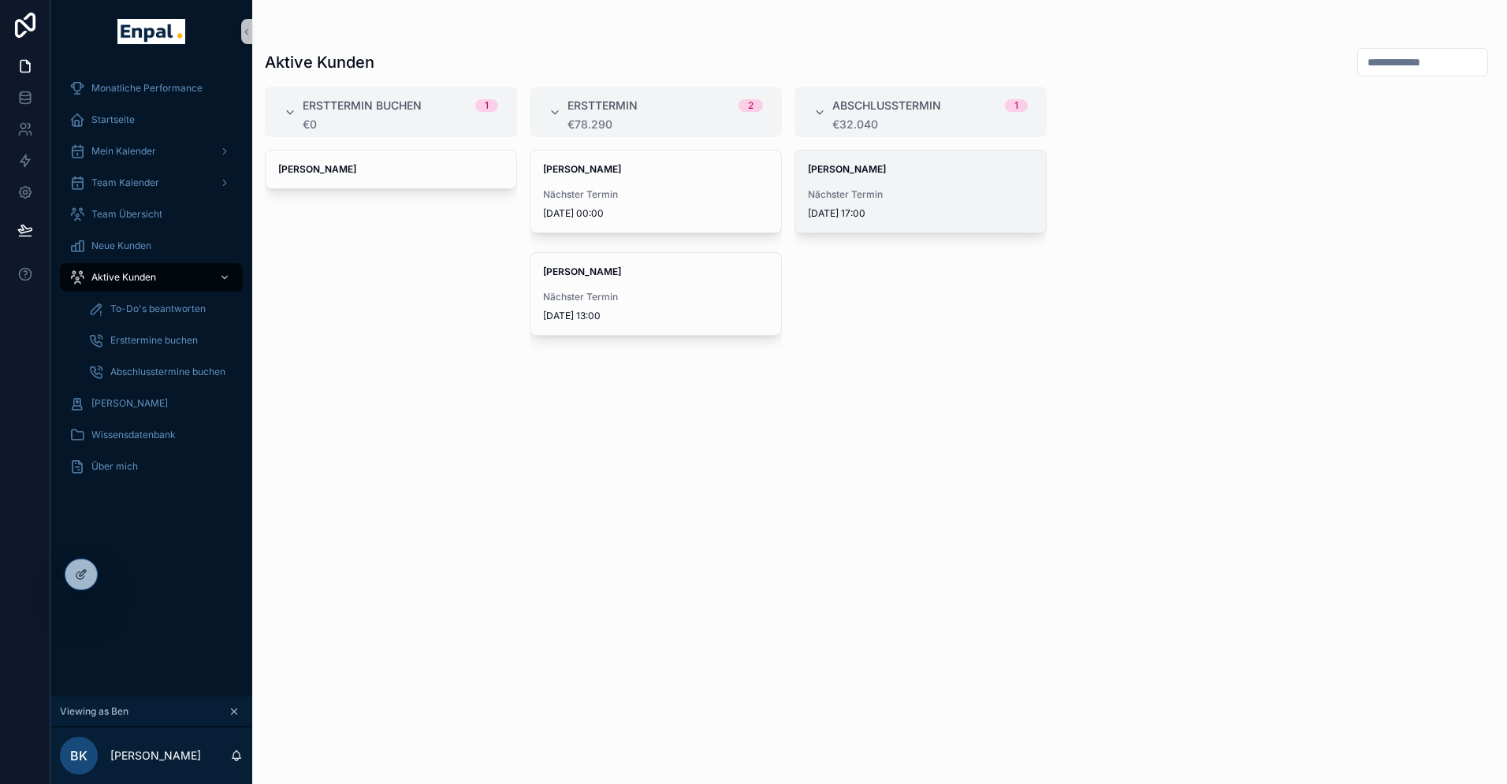
click at [881, 195] on span "Nächster Termin" at bounding box center [920, 194] width 225 height 13
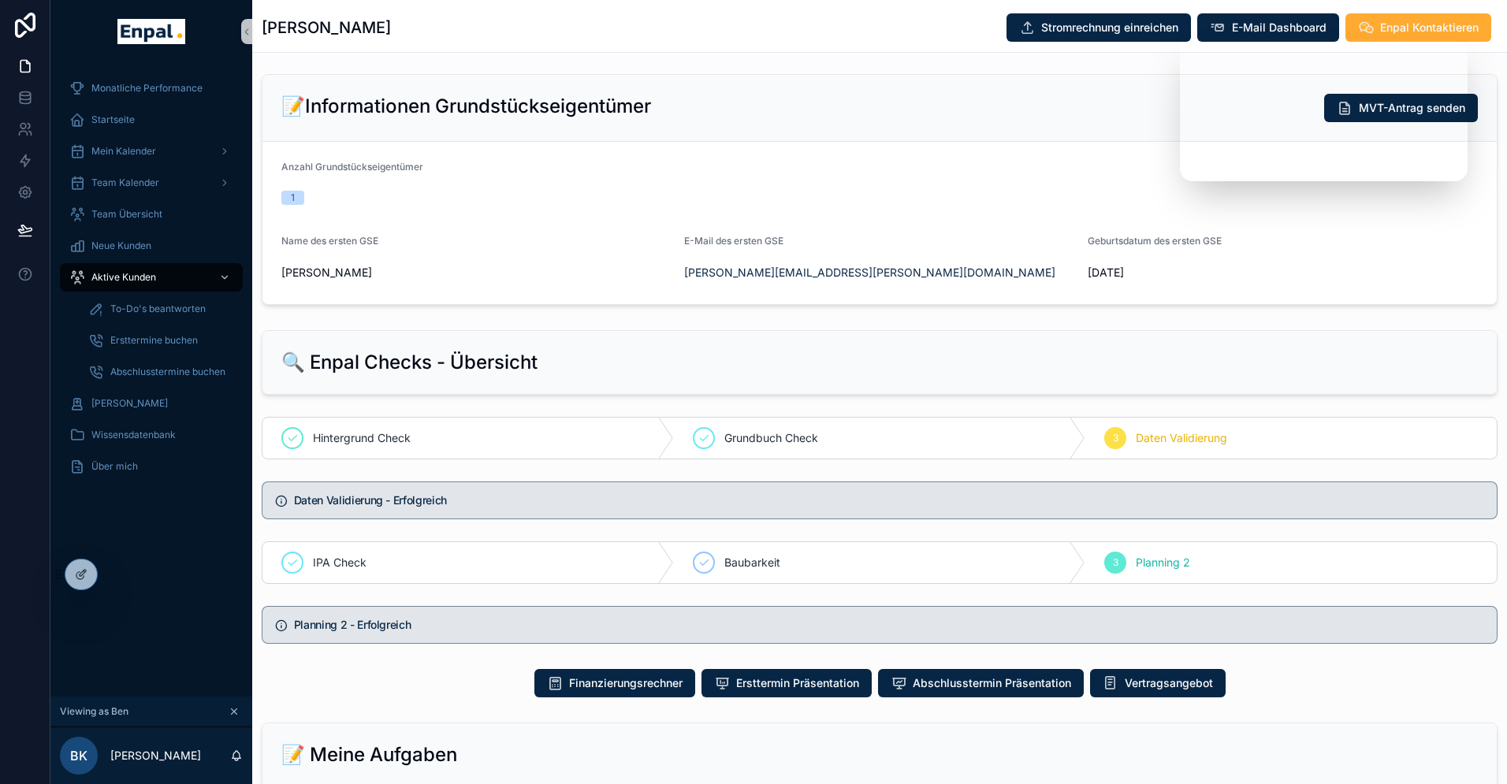
scroll to position [408, 0]
click at [121, 579] on icon at bounding box center [120, 577] width 2 height 3
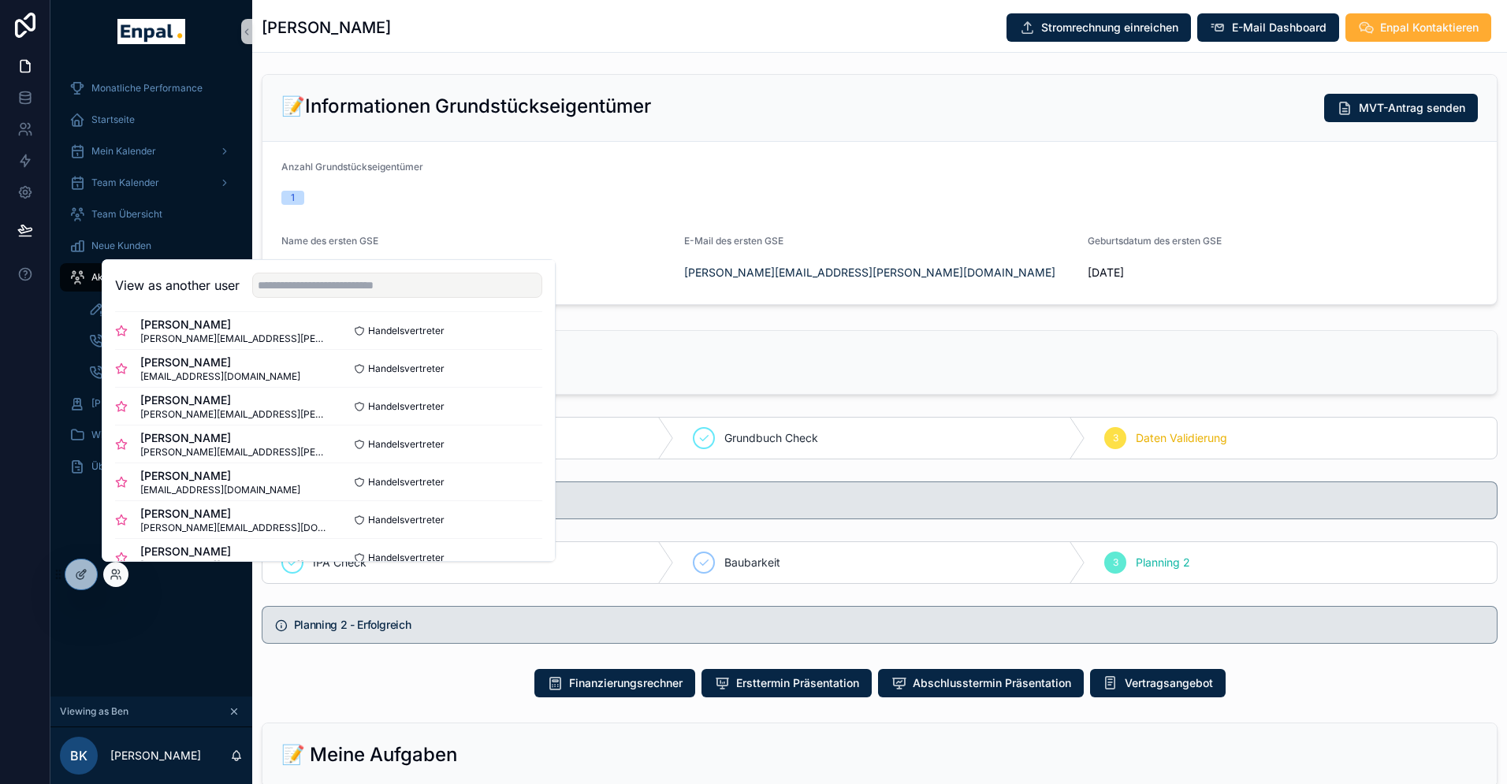
scroll to position [267, 0]
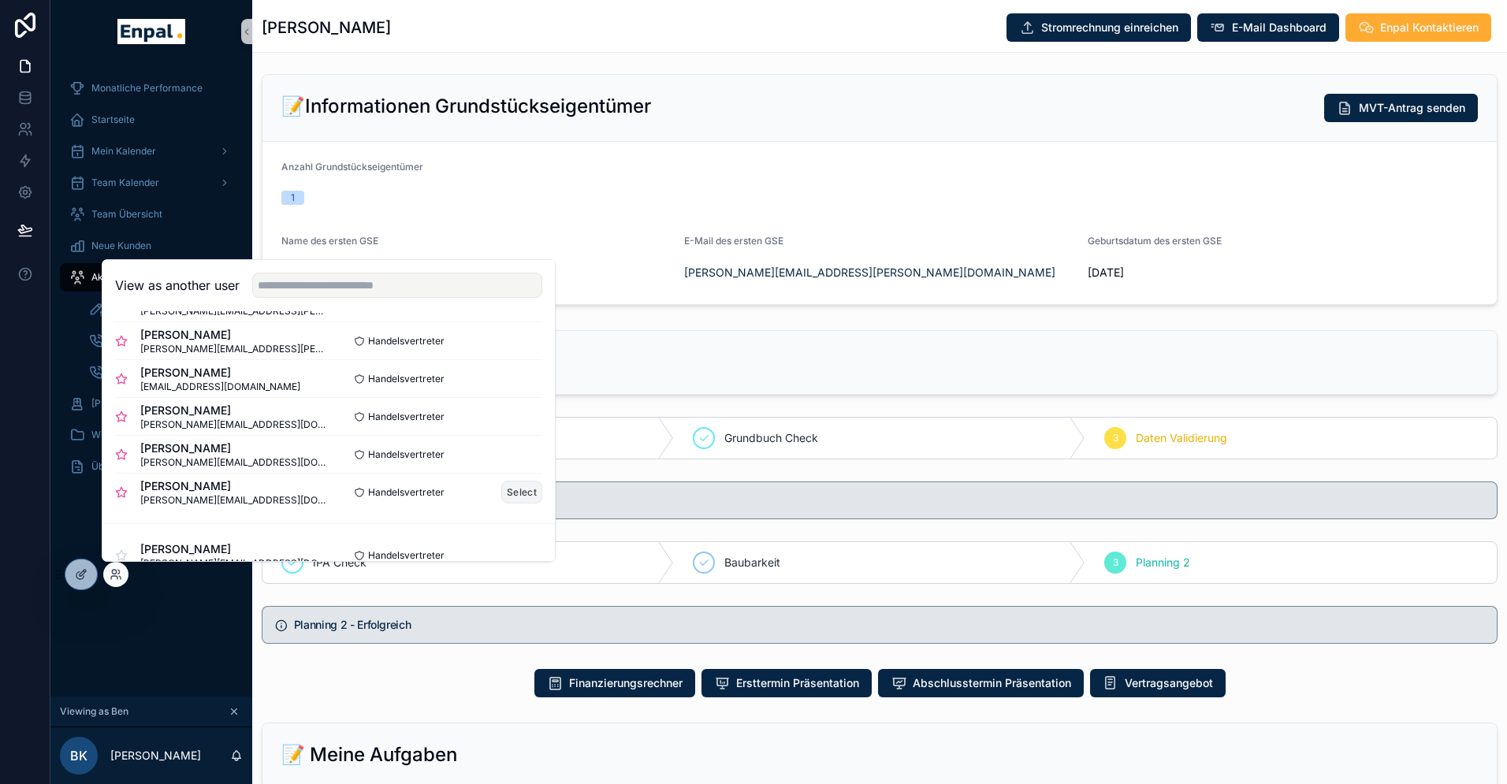
click at [518, 495] on button "Select" at bounding box center [521, 492] width 41 height 23
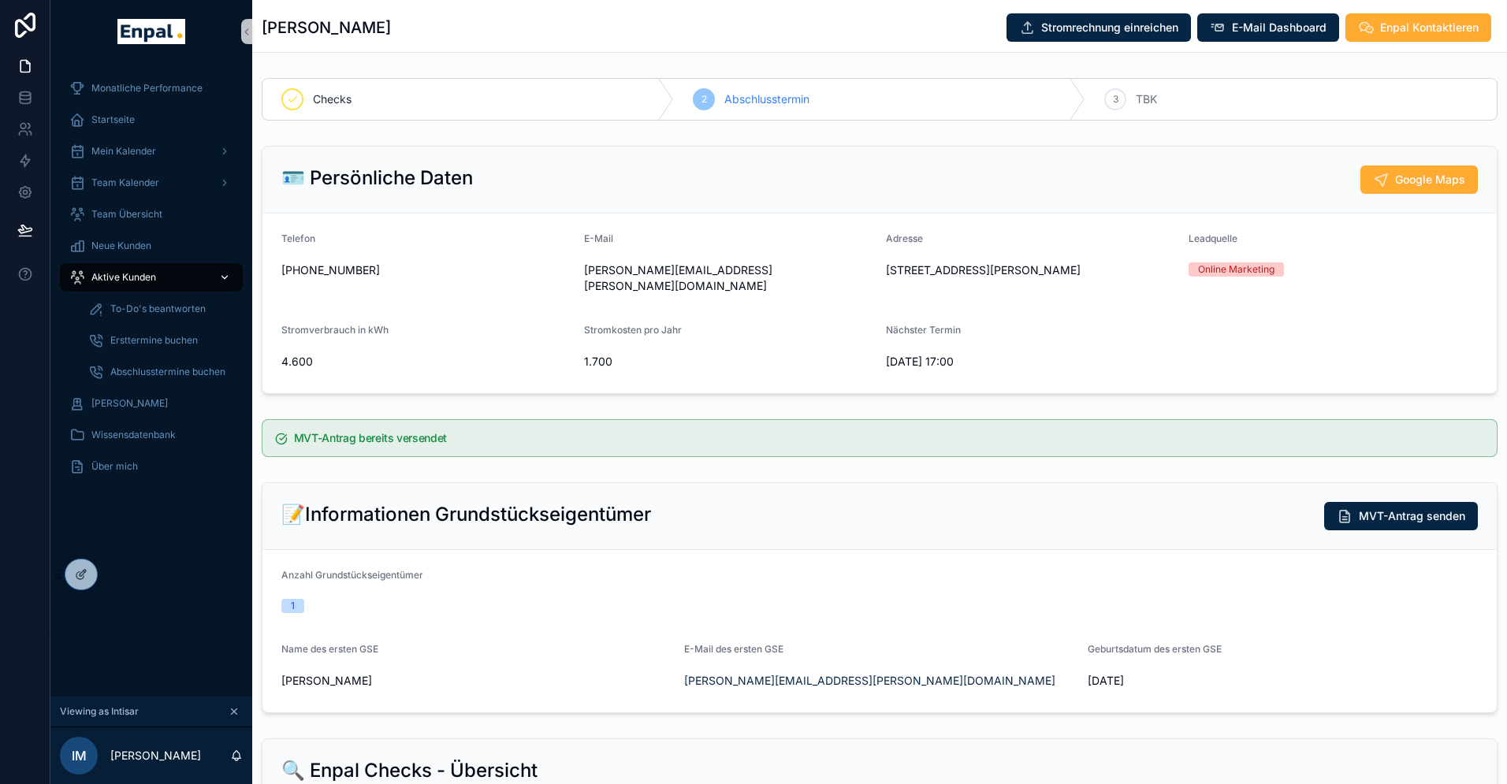
click at [137, 277] on span "Aktive Kunden" at bounding box center [123, 277] width 65 height 13
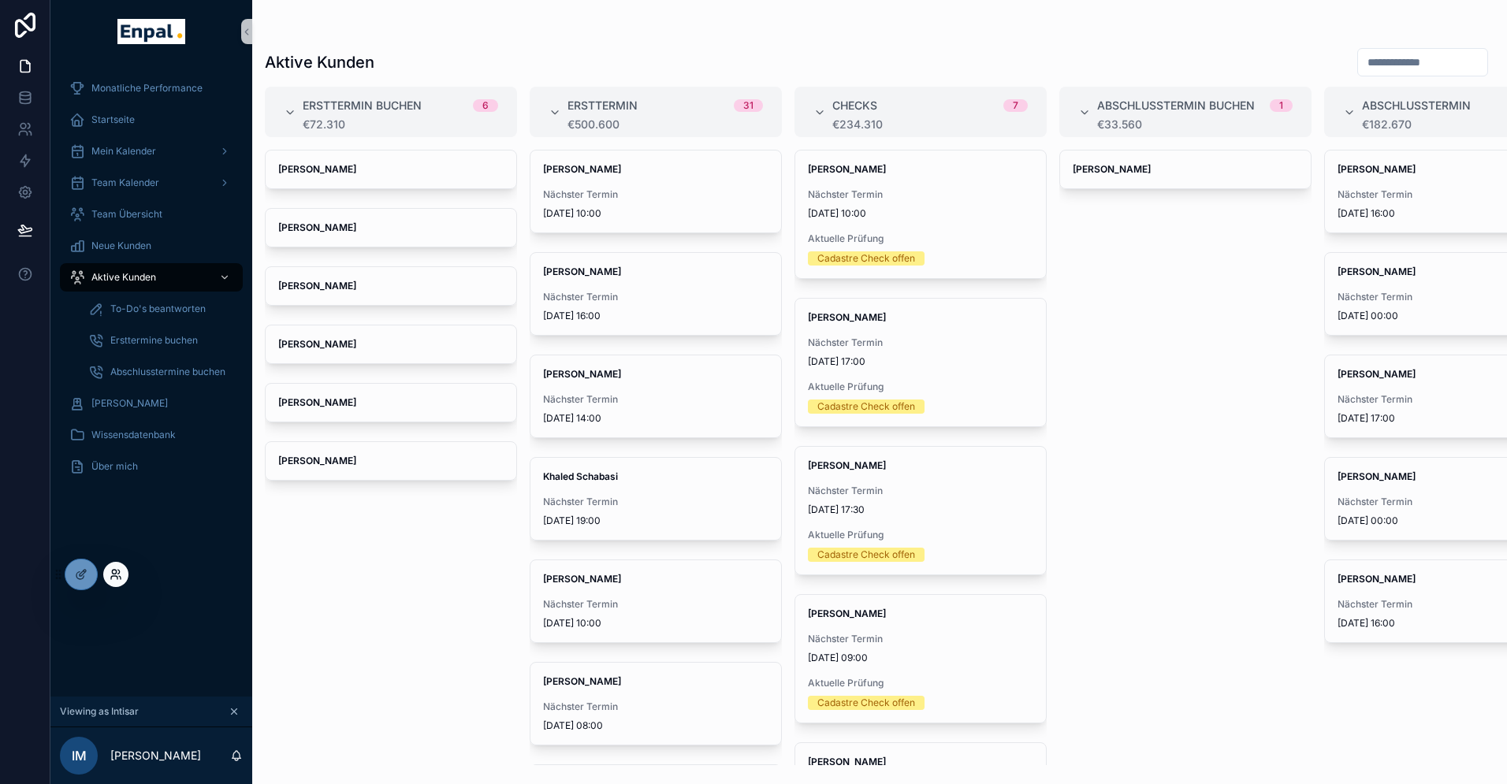
click at [116, 573] on icon at bounding box center [114, 572] width 4 height 4
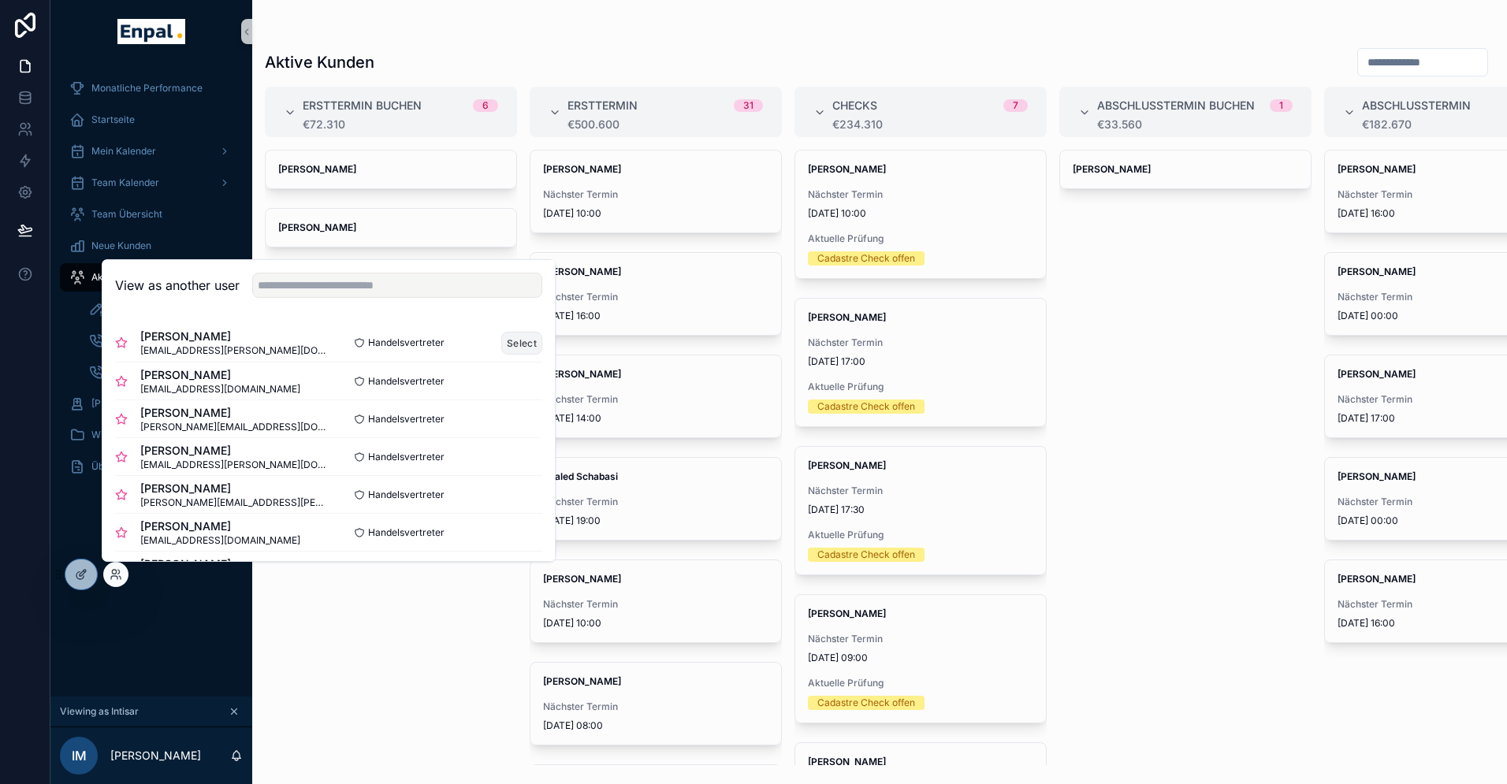
click at [515, 343] on button "Select" at bounding box center [521, 343] width 41 height 23
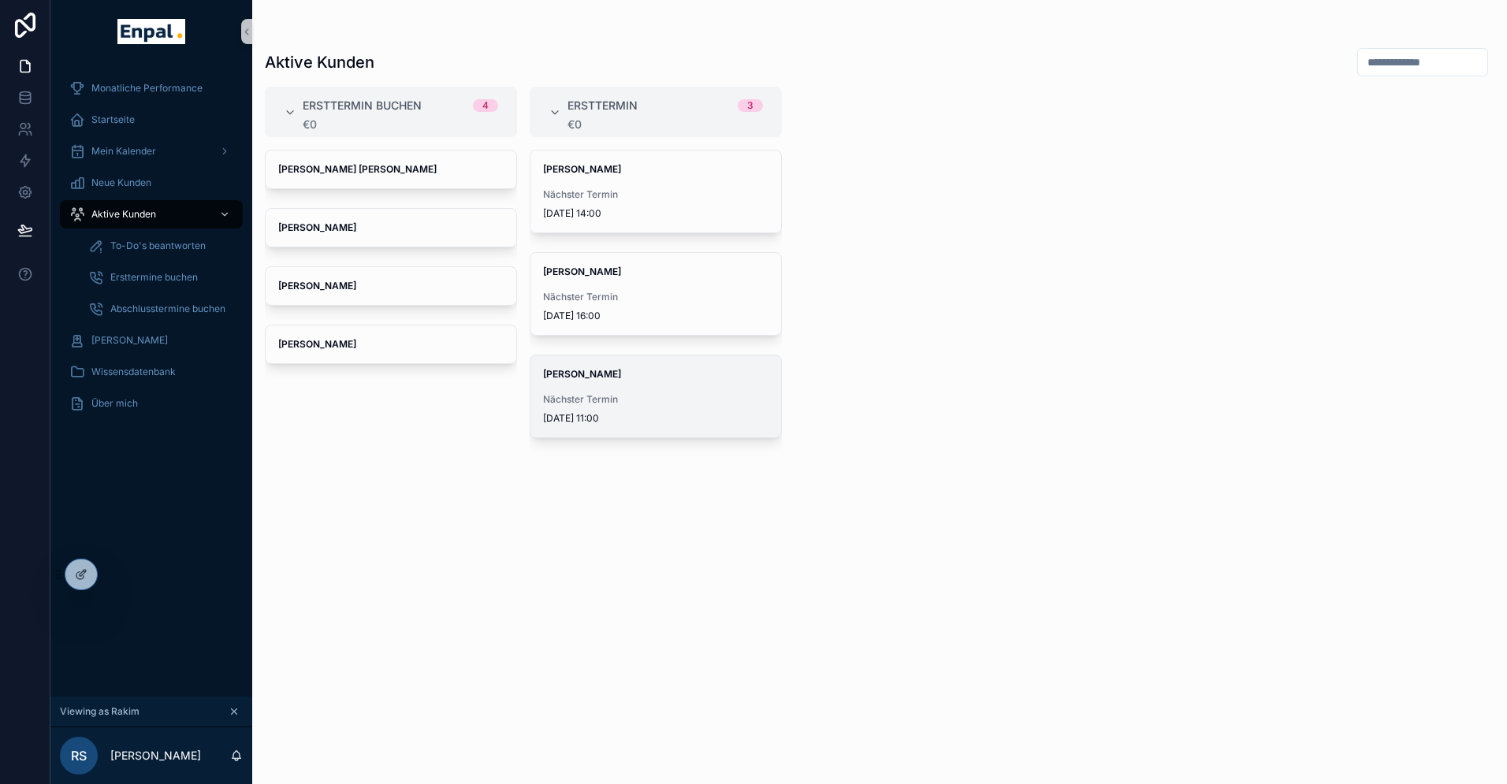
click at [601, 378] on strong "Jan Hanussek" at bounding box center [582, 374] width 78 height 12
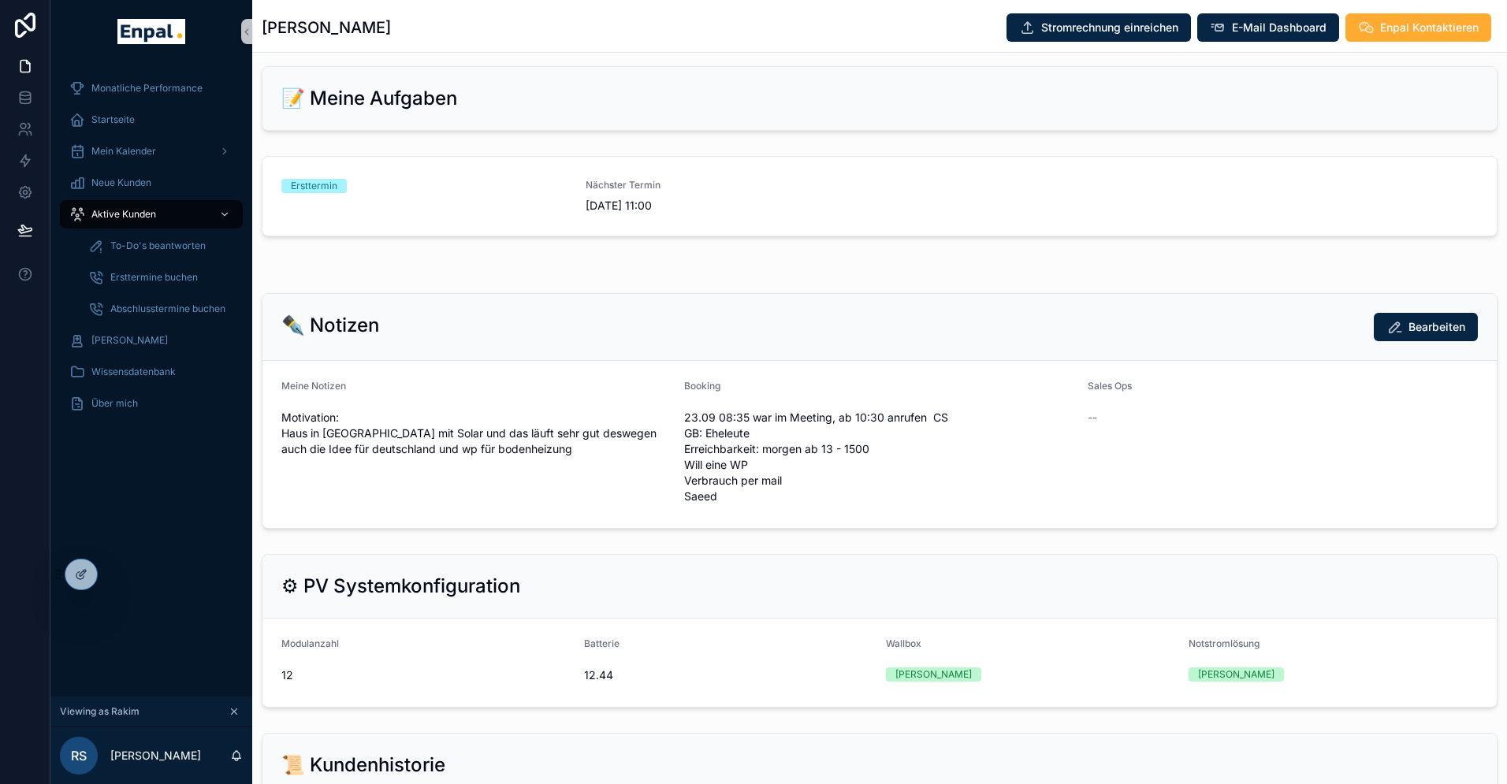
scroll to position [648, 0]
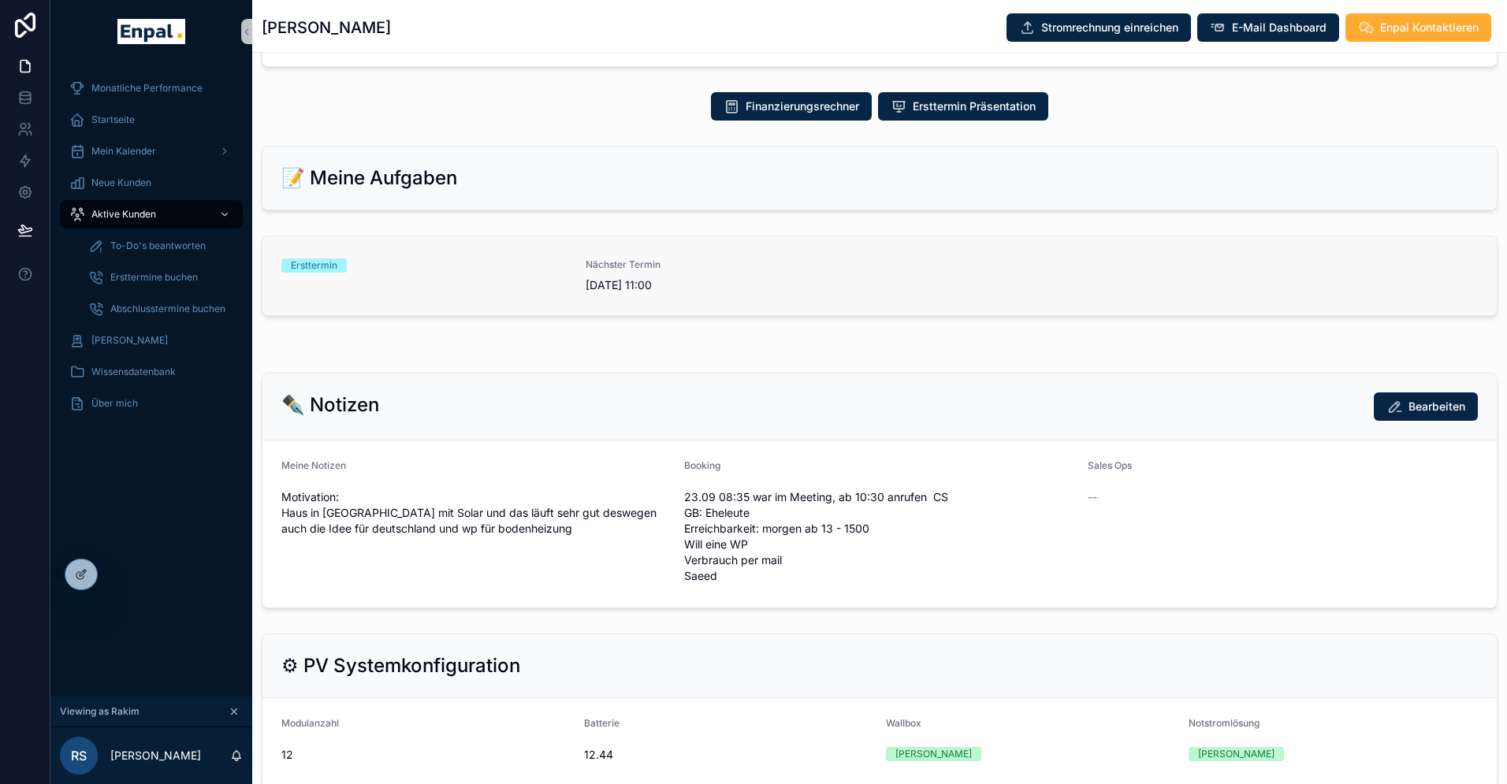
click at [672, 287] on span "4.10.2025 11:00" at bounding box center [728, 285] width 285 height 16
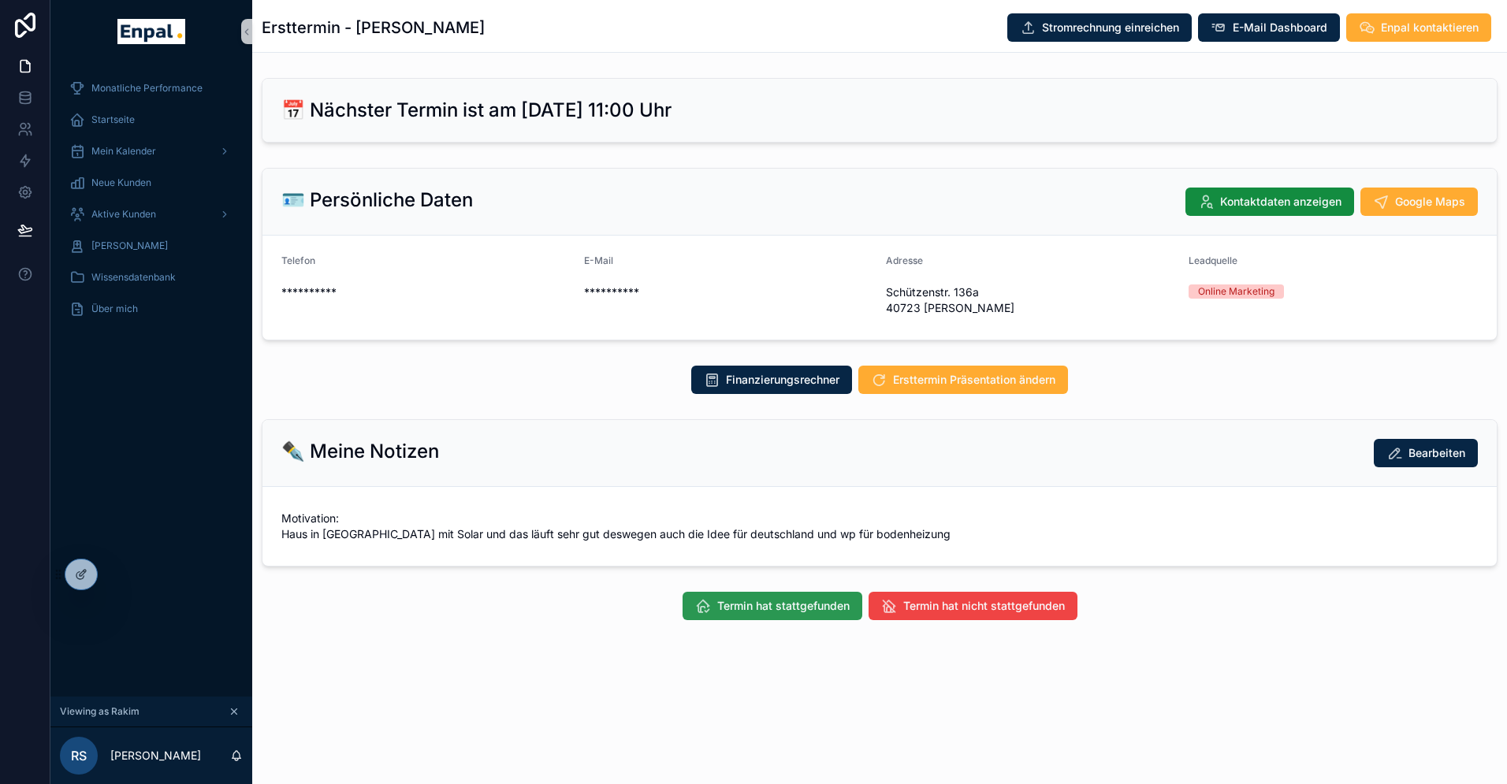
click at [808, 601] on span "Termin hat stattgefunden" at bounding box center [783, 606] width 132 height 16
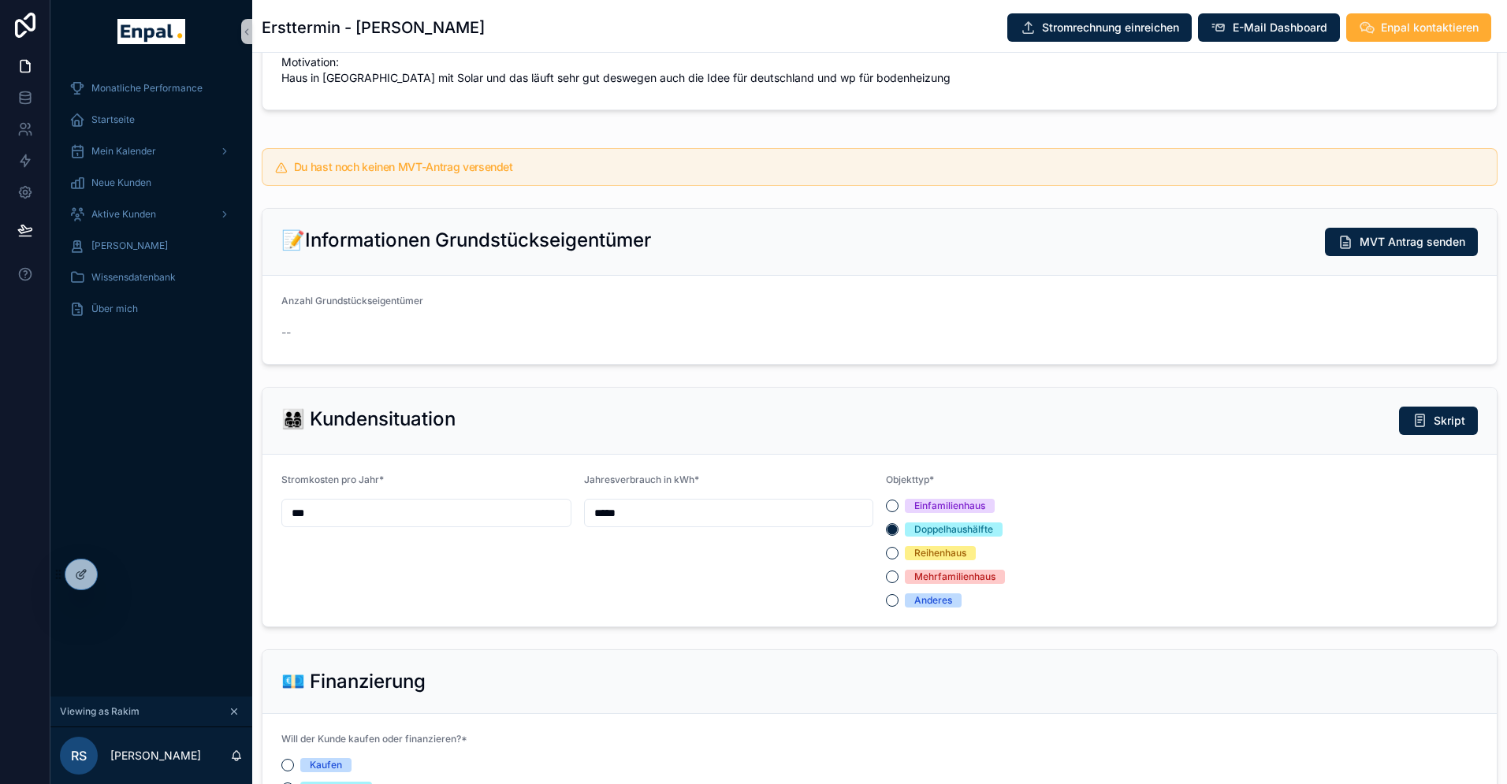
scroll to position [1691, 0]
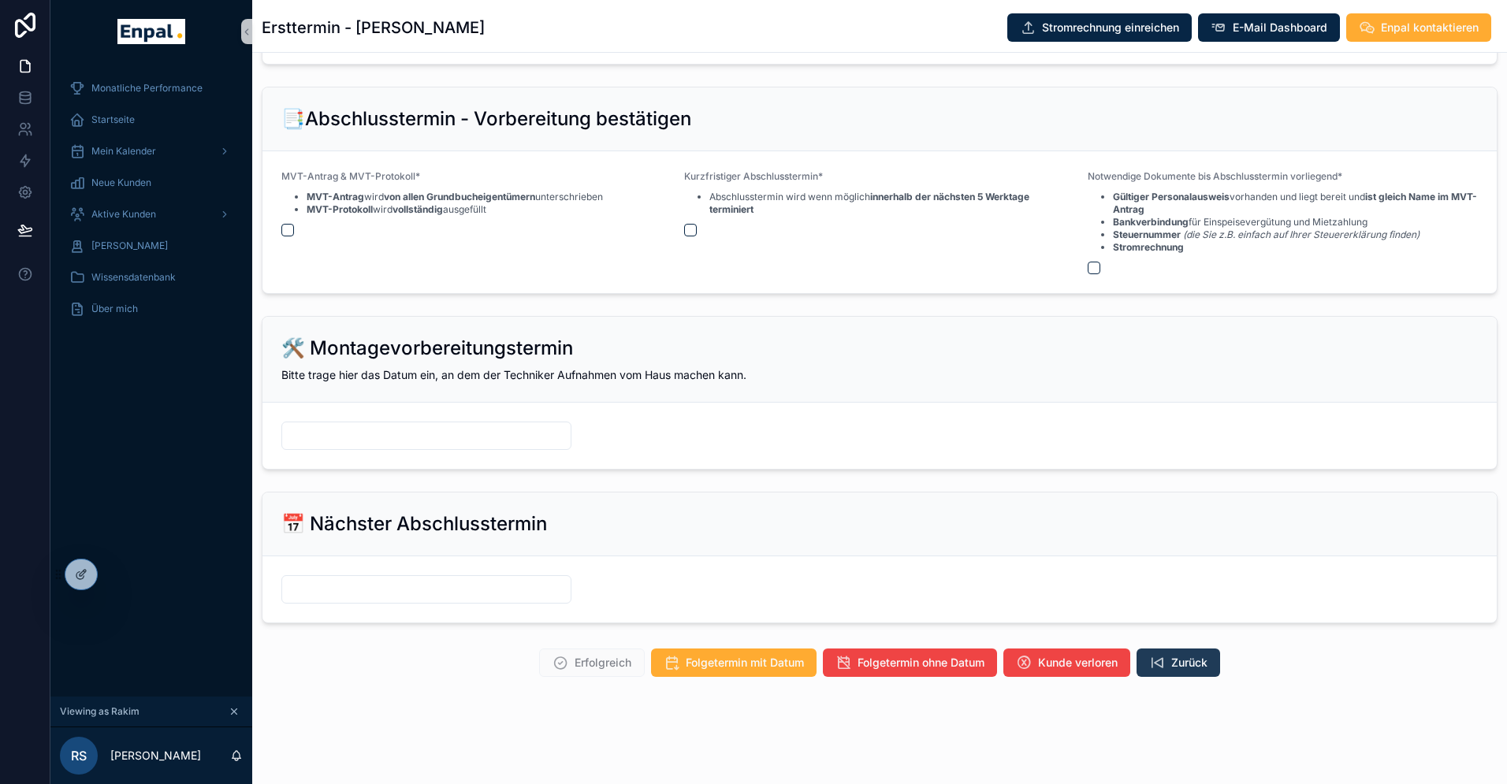
click at [1163, 660] on icon "scrollable content" at bounding box center [1157, 663] width 16 height 16
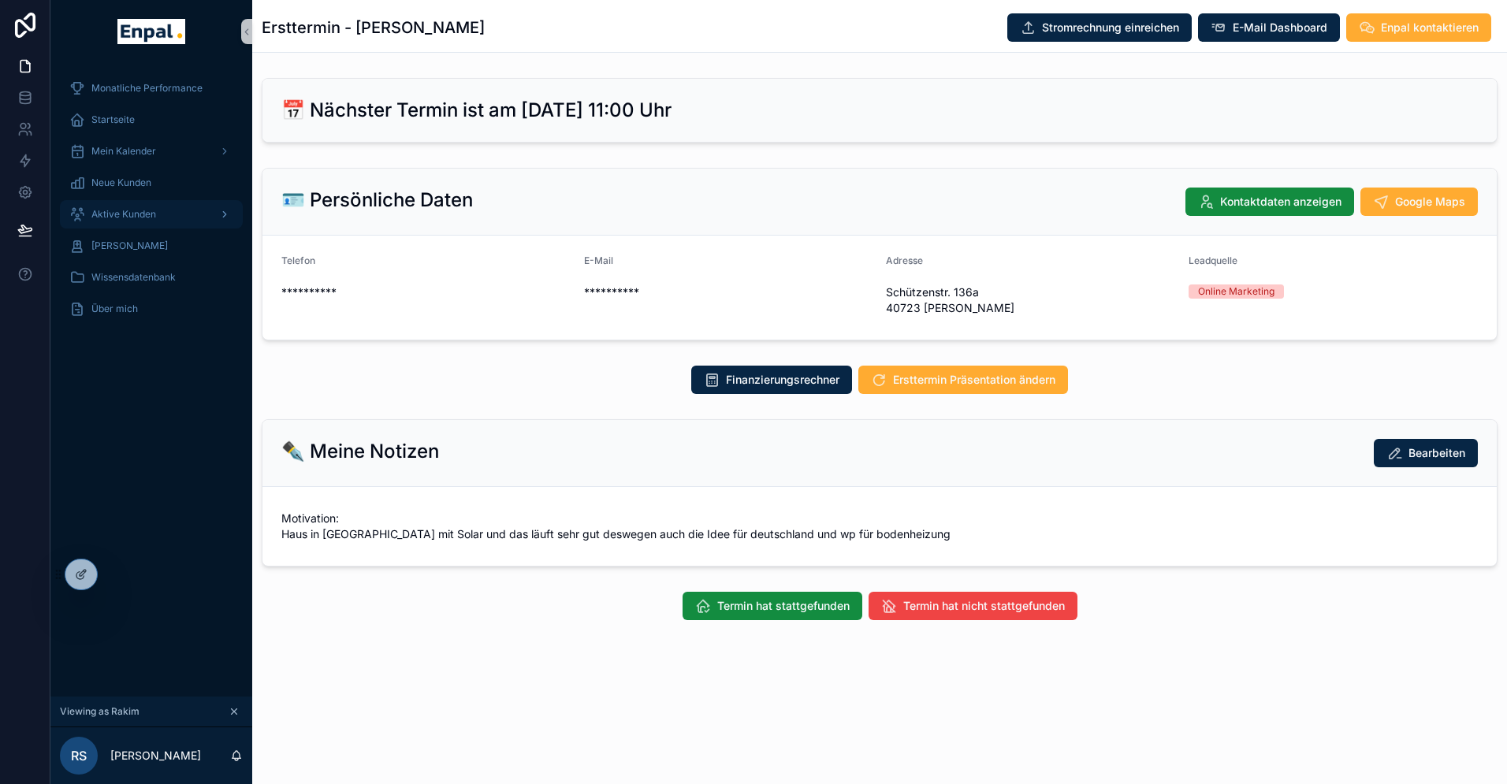
click at [117, 209] on span "Aktive Kunden" at bounding box center [123, 214] width 65 height 13
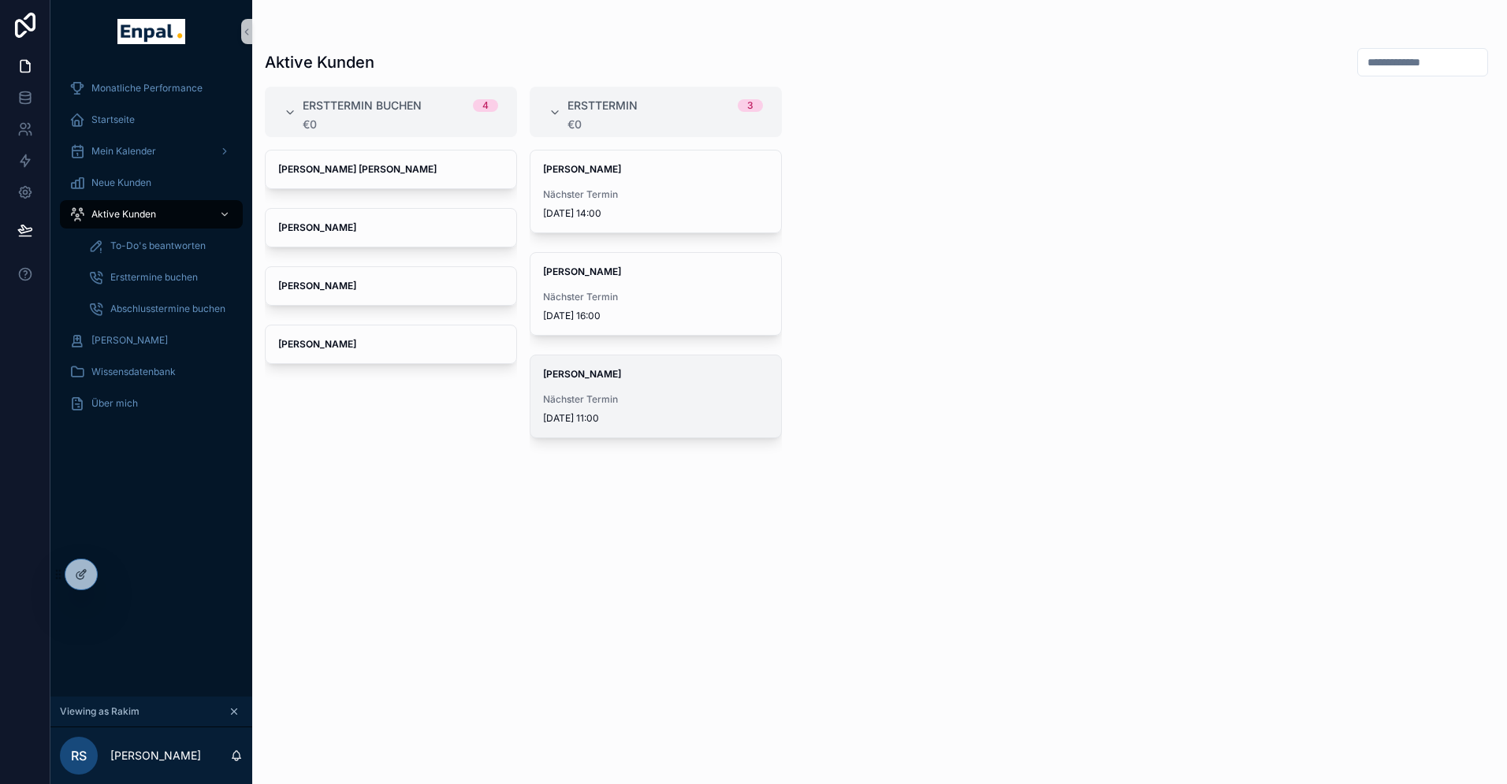
click at [604, 394] on span "Nächster Termin" at bounding box center [655, 399] width 225 height 13
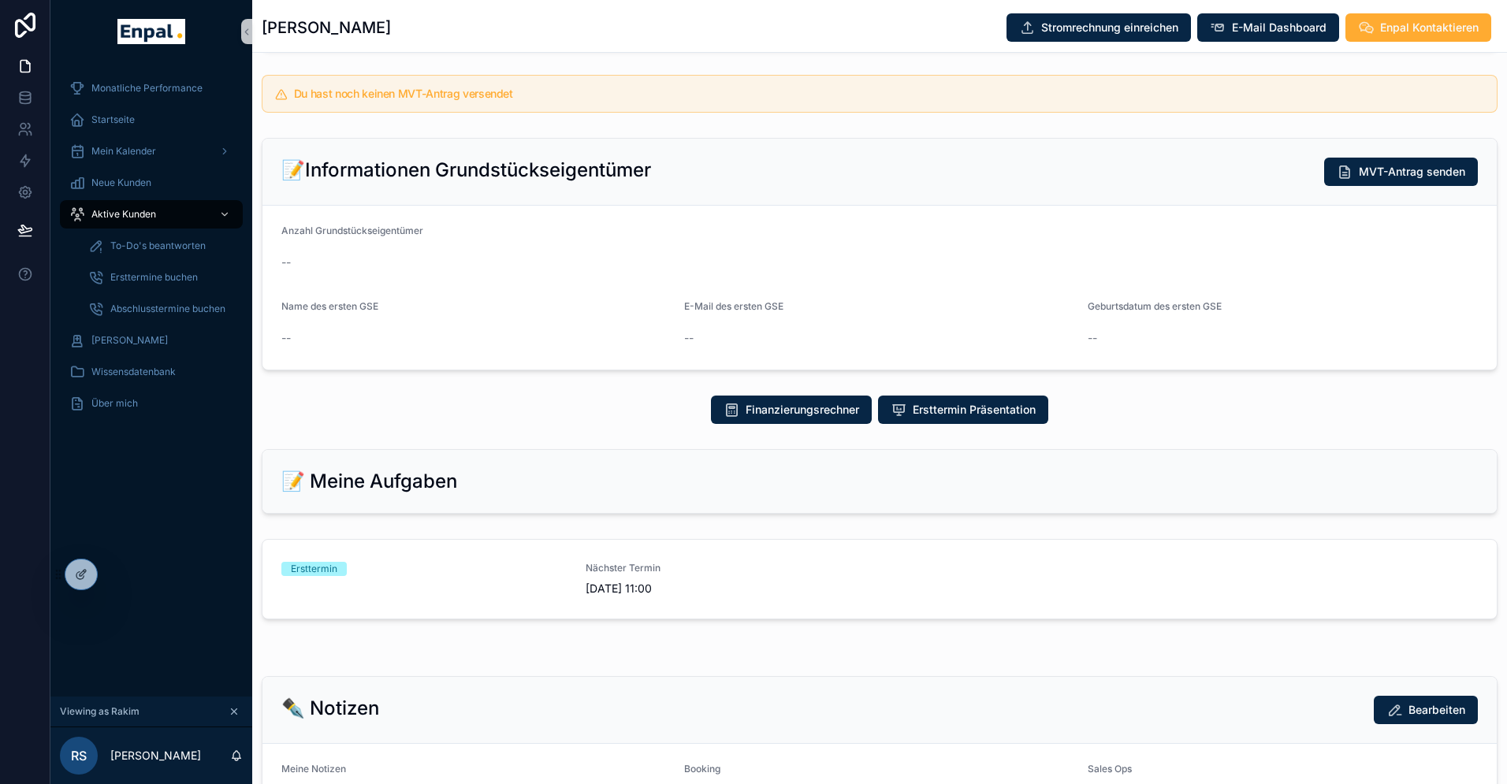
scroll to position [353, 0]
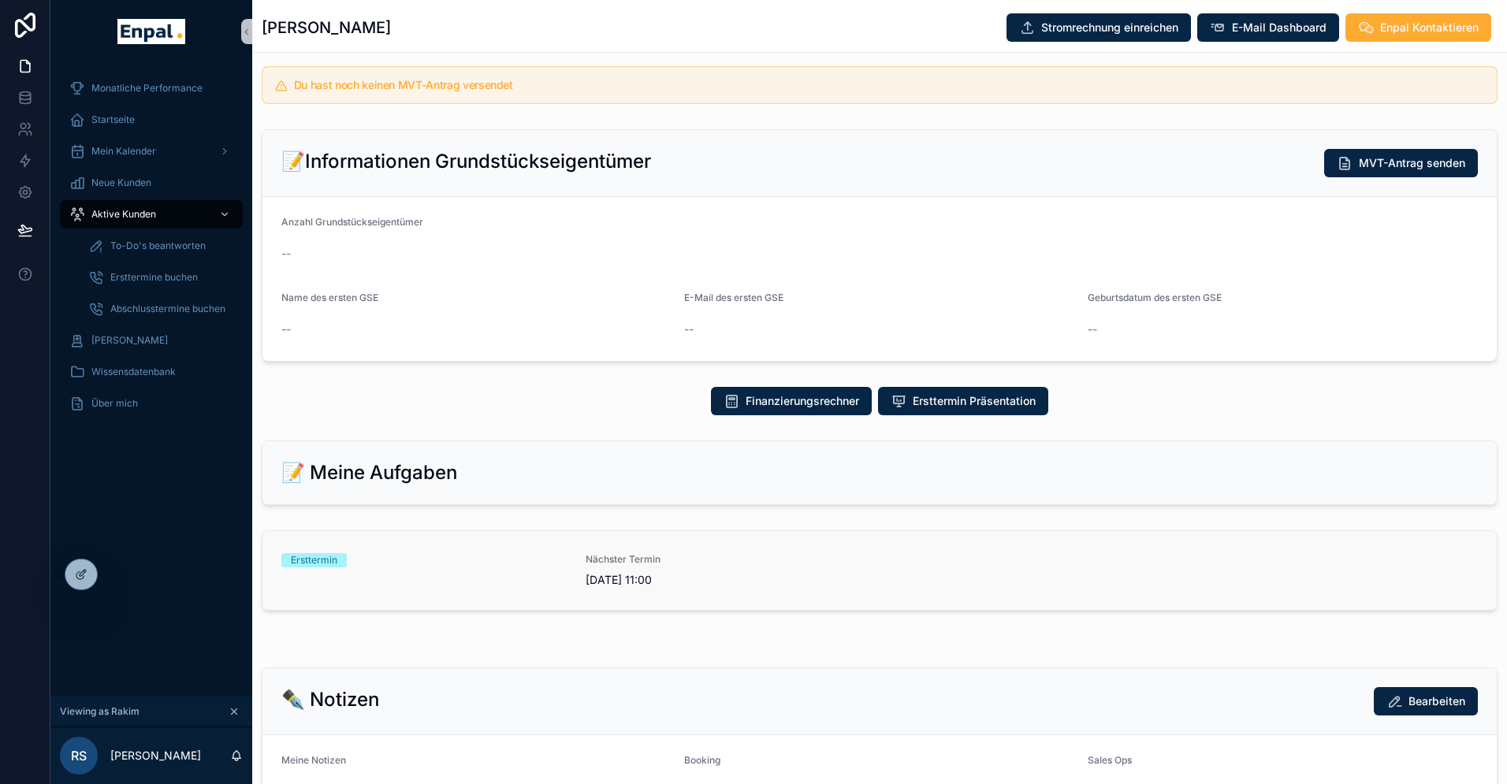
click at [463, 557] on div "Ersttermin" at bounding box center [423, 560] width 285 height 14
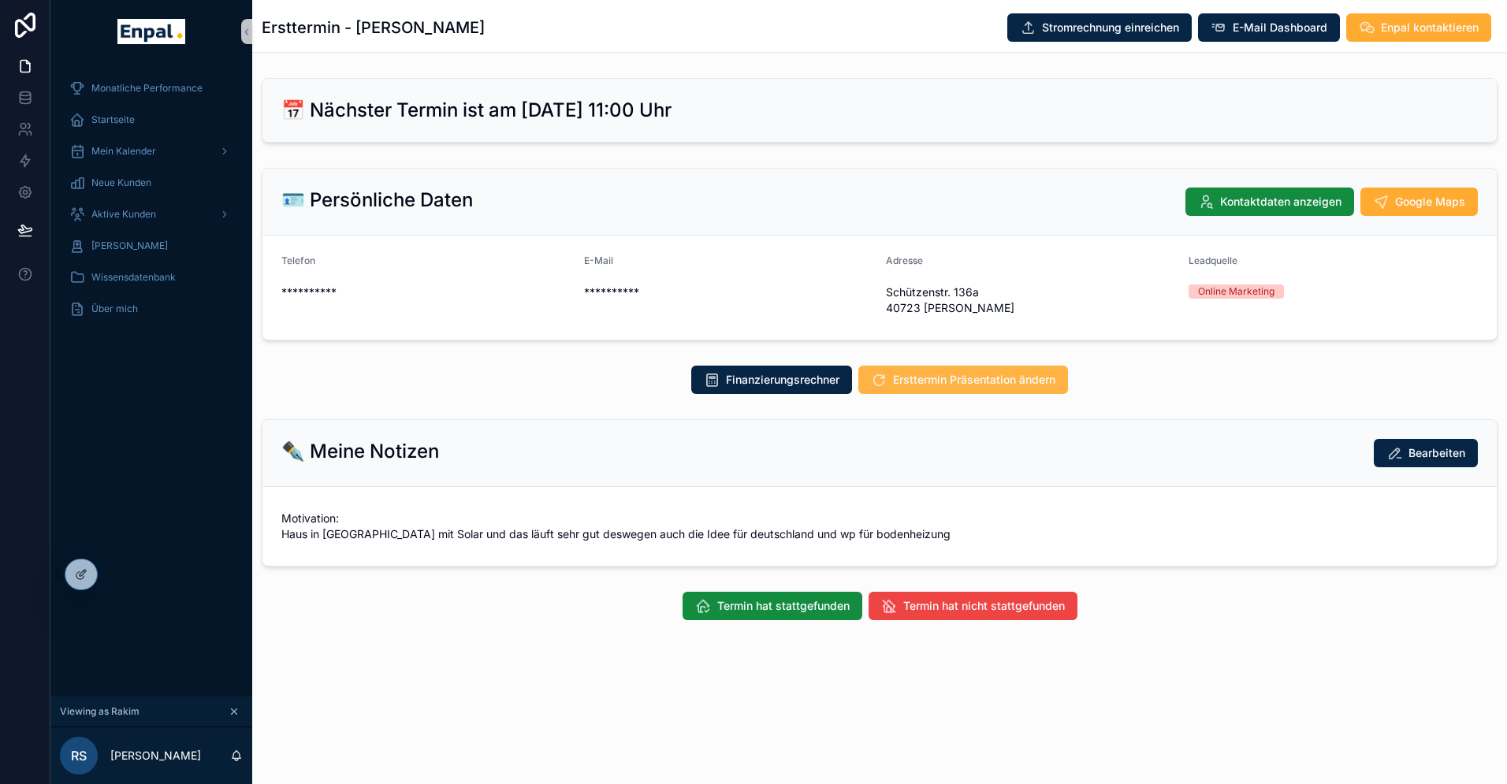
click at [971, 378] on span "Ersttermin Präsentation ändern" at bounding box center [974, 380] width 162 height 16
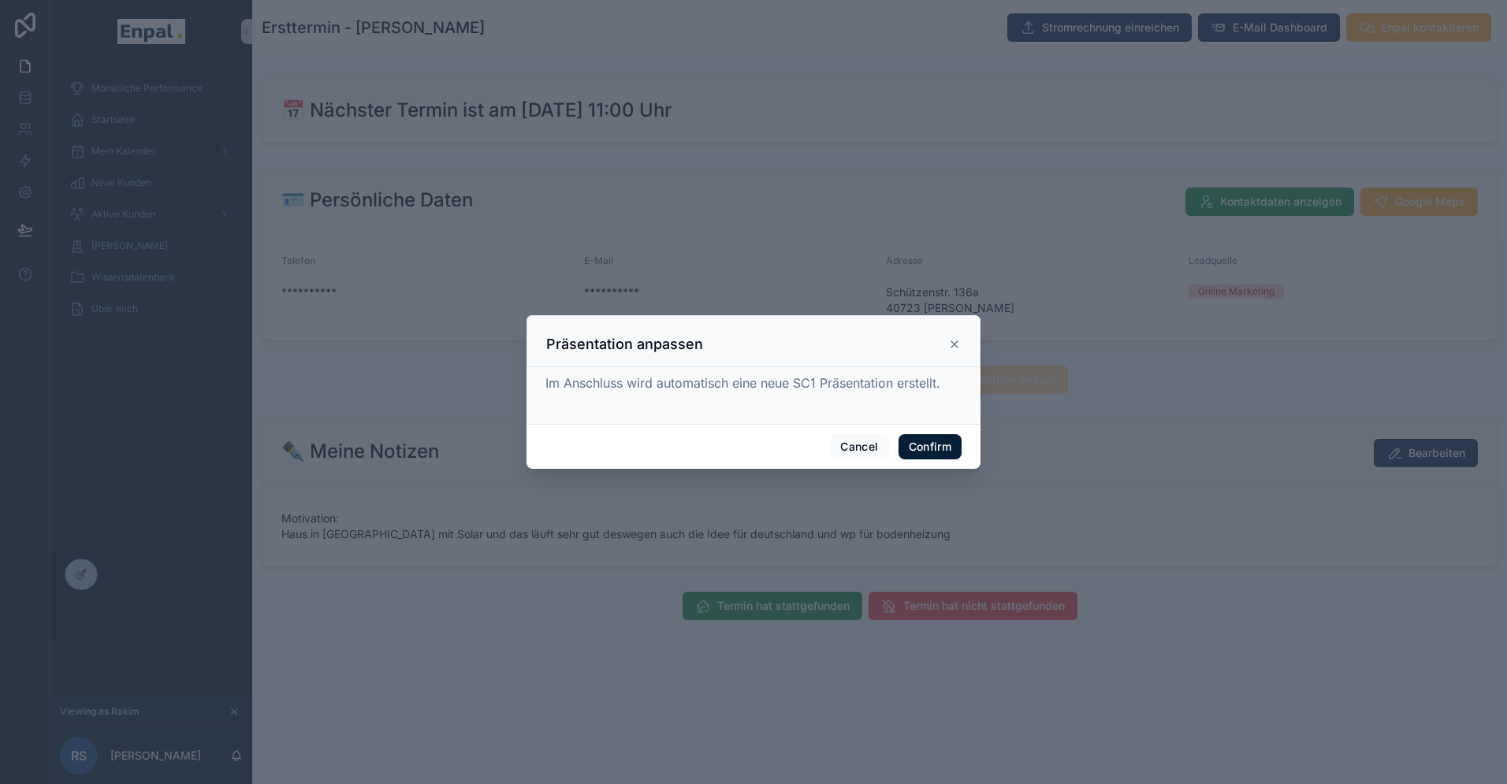
click at [925, 442] on button "Confirm" at bounding box center [930, 446] width 63 height 25
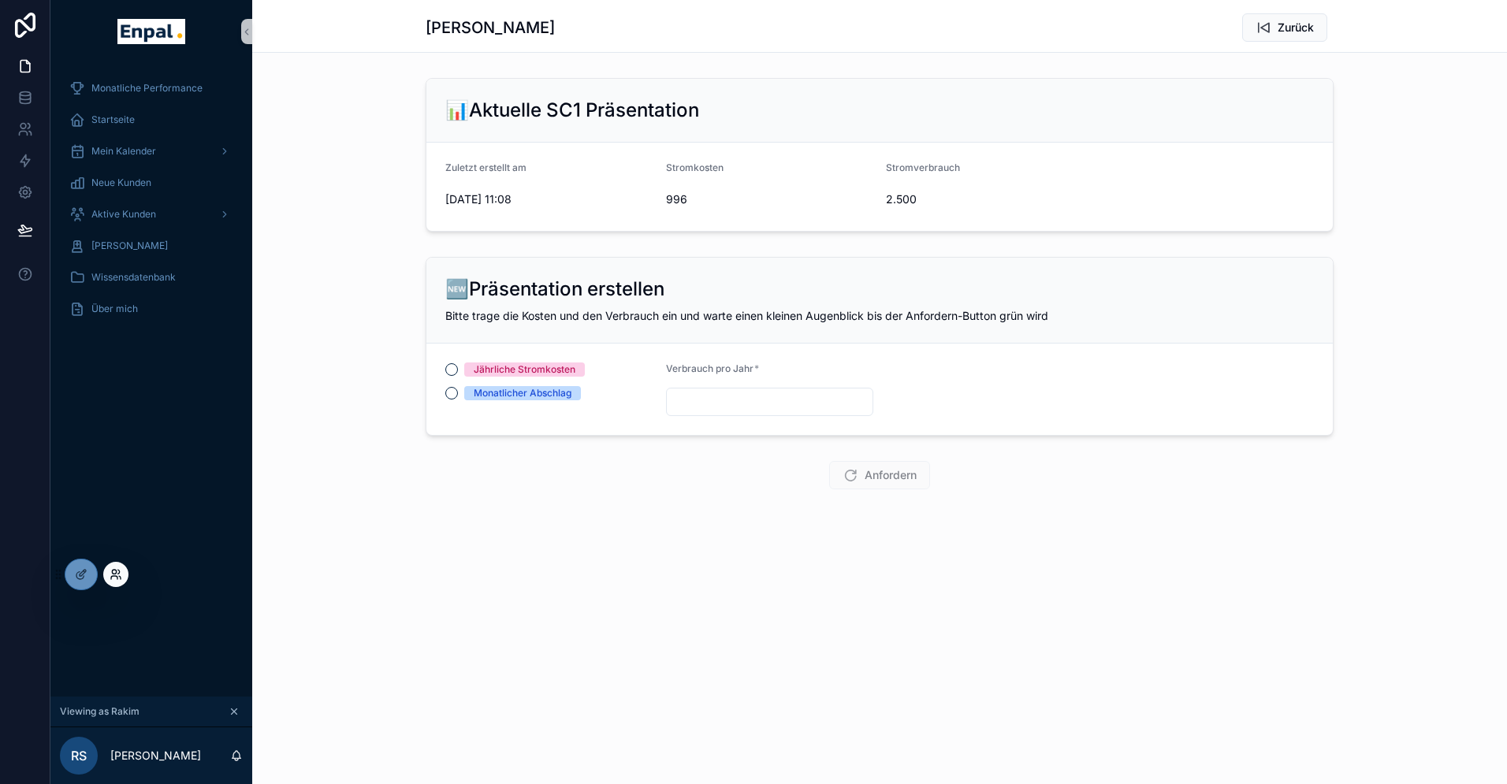
click at [116, 576] on icon at bounding box center [114, 577] width 6 height 3
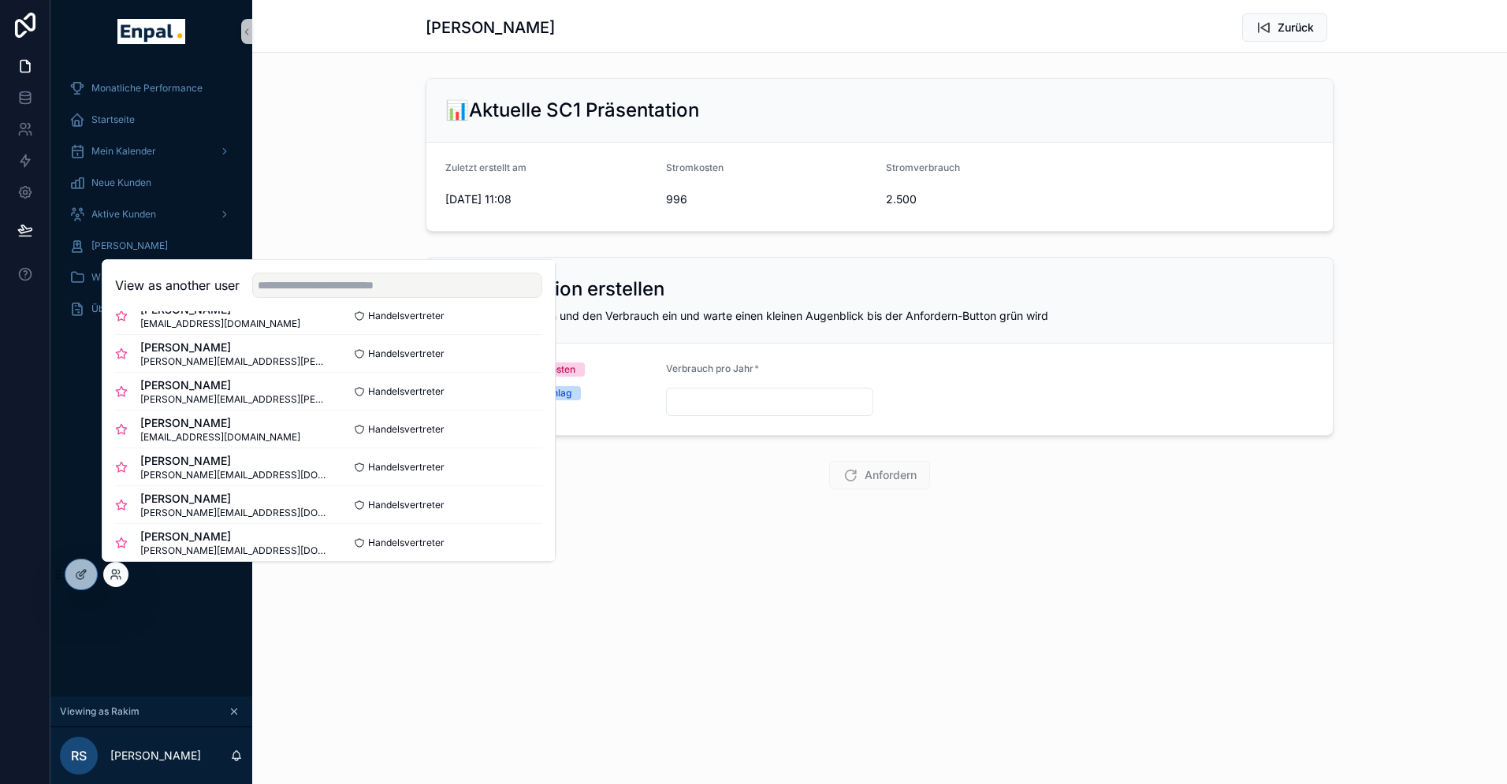
scroll to position [218, 0]
click at [520, 502] on button "Select" at bounding box center [521, 503] width 41 height 23
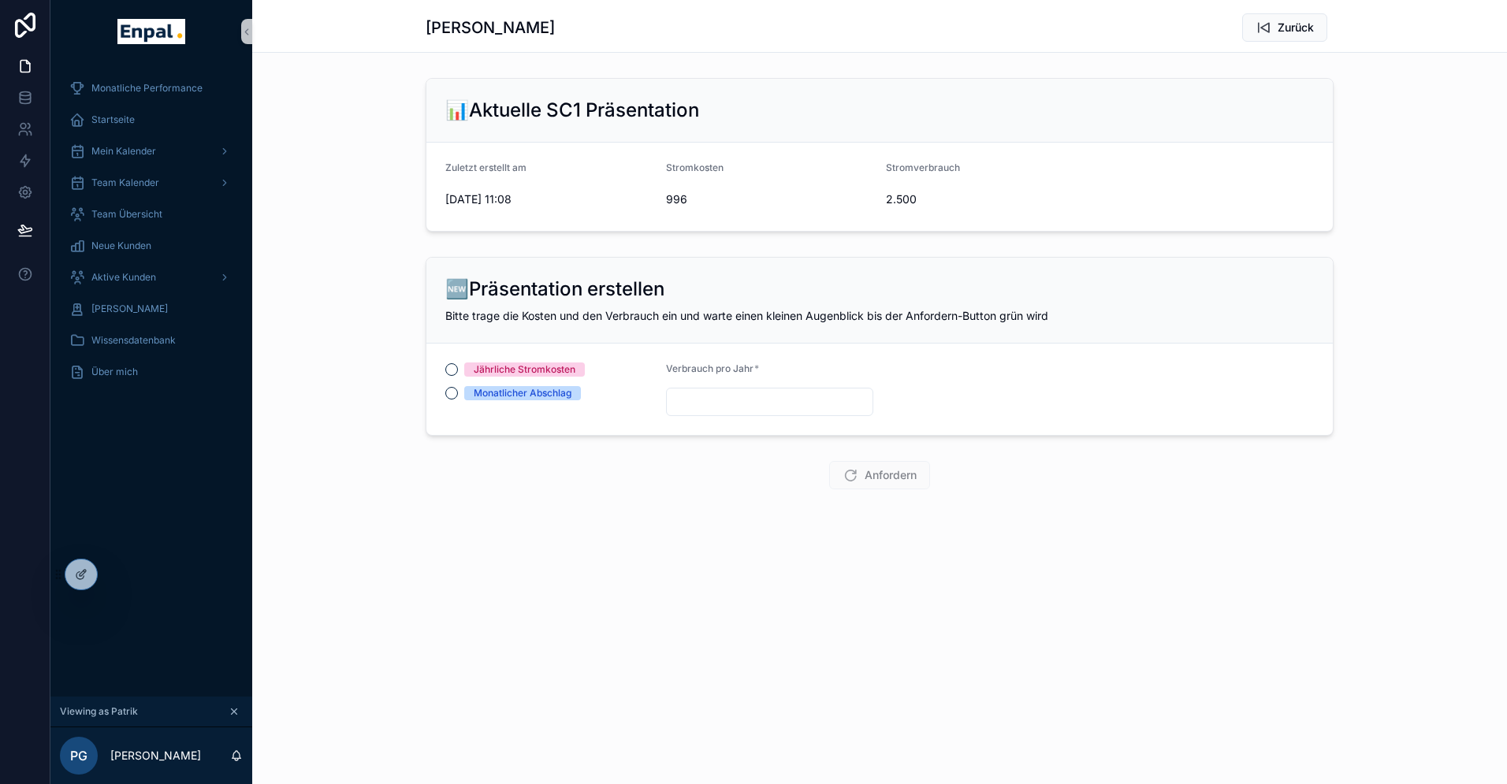
click at [132, 292] on div "Aktive Kunden" at bounding box center [151, 278] width 202 height 32
click at [135, 285] on div "Aktive Kunden" at bounding box center [151, 277] width 164 height 25
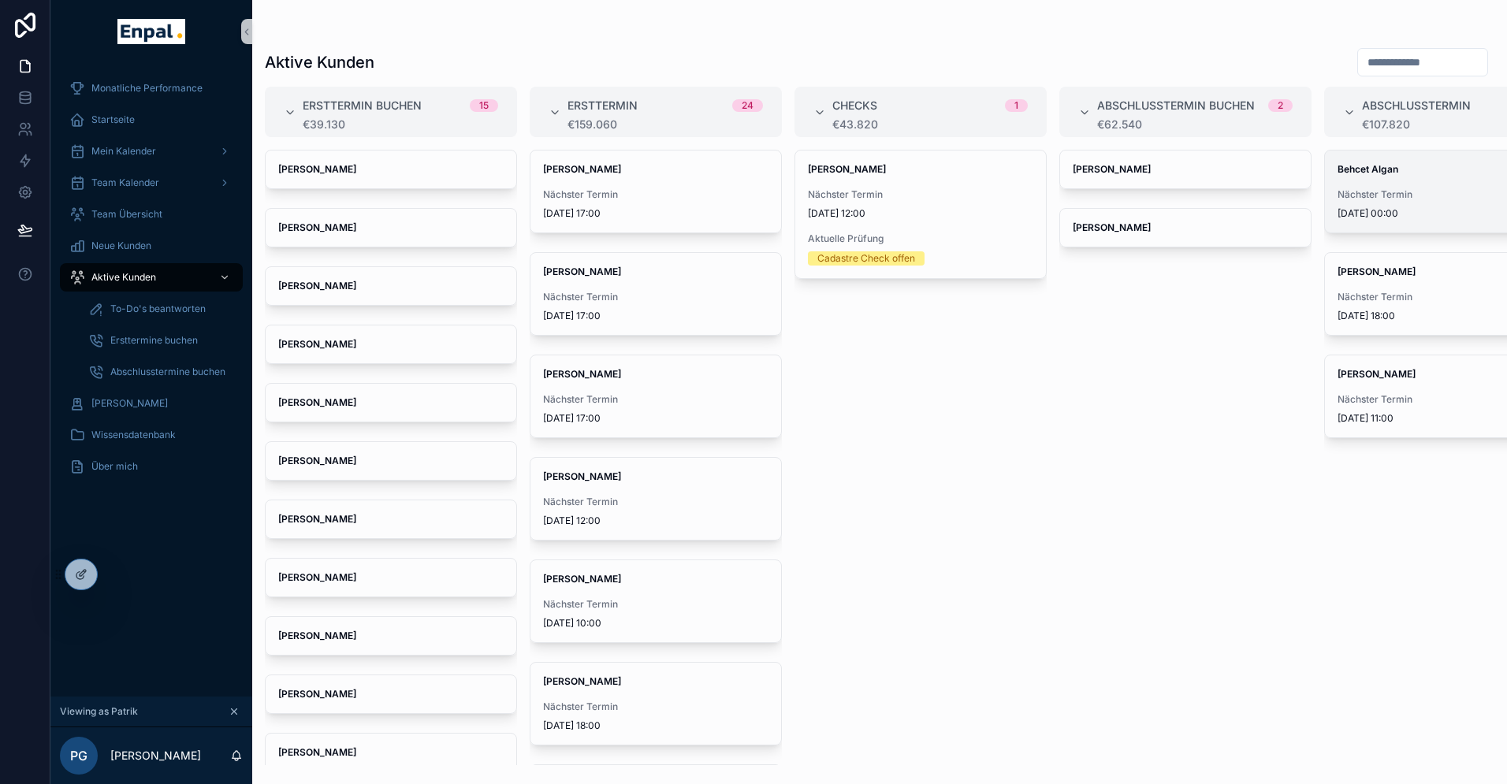
click at [1371, 189] on span "Nächster Termin" at bounding box center [1450, 194] width 225 height 13
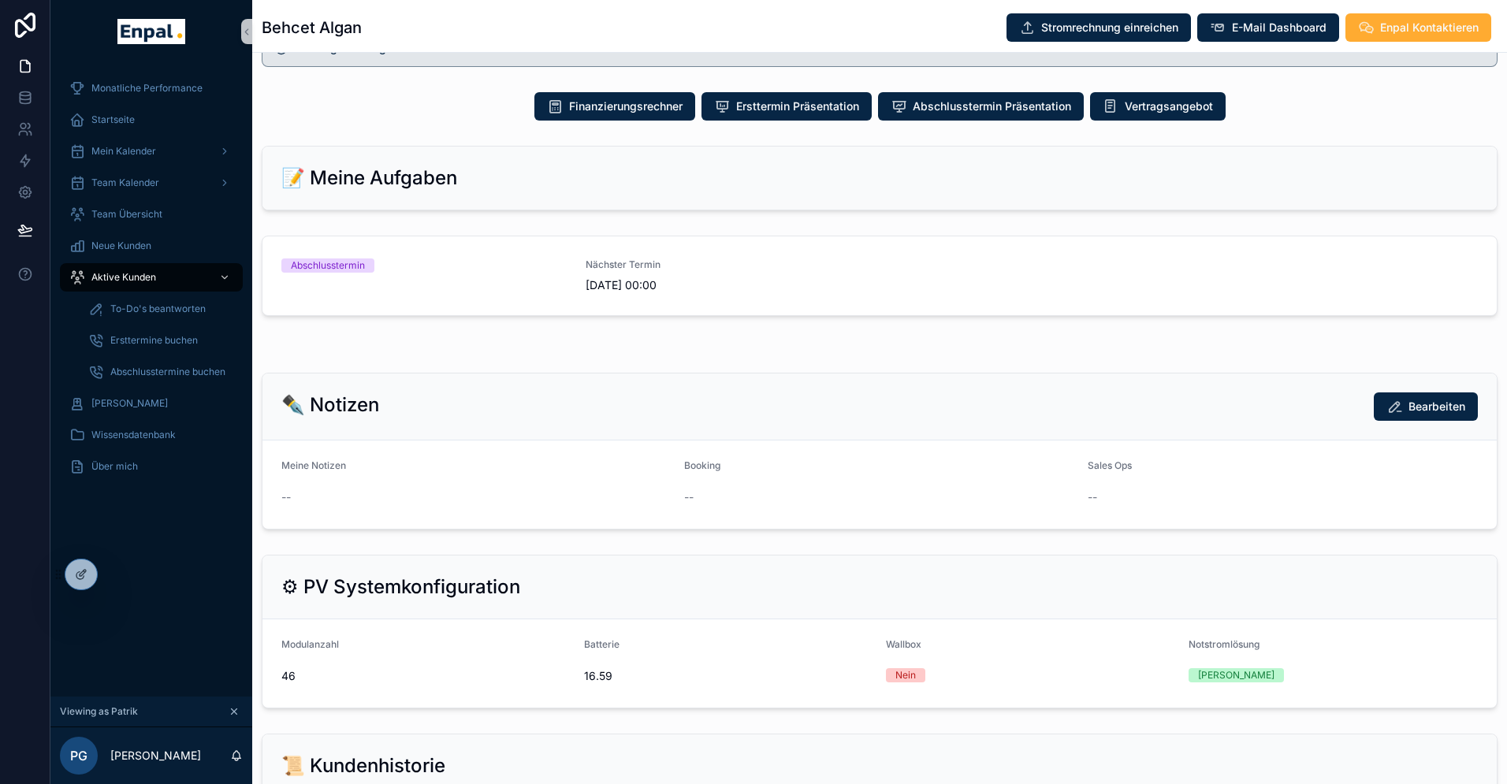
scroll to position [1032, 0]
click at [708, 294] on span "1.10.2025 00:00" at bounding box center [728, 286] width 285 height 16
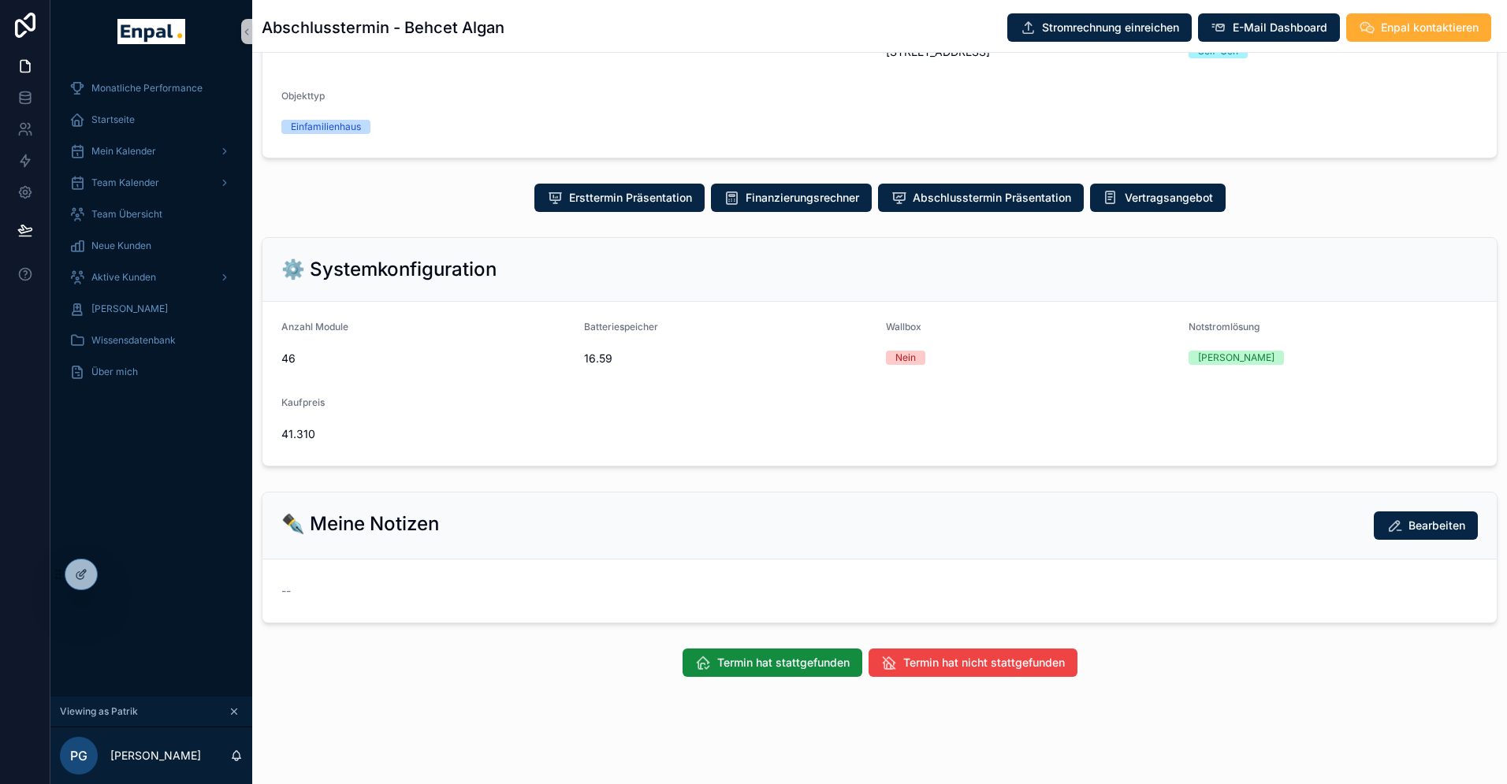
scroll to position [19, 0]
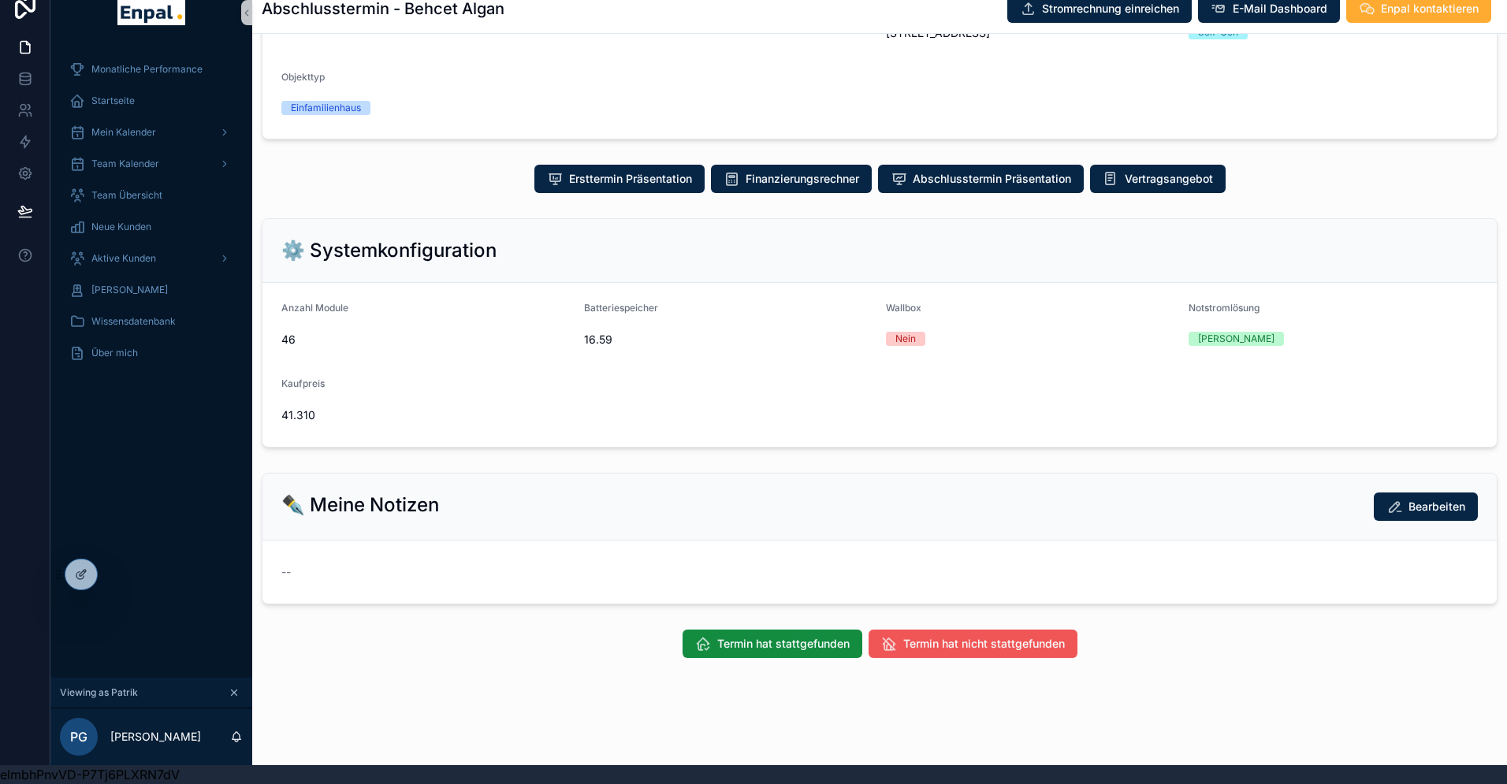
click at [922, 648] on span "Termin hat nicht stattgefunden" at bounding box center [984, 644] width 162 height 16
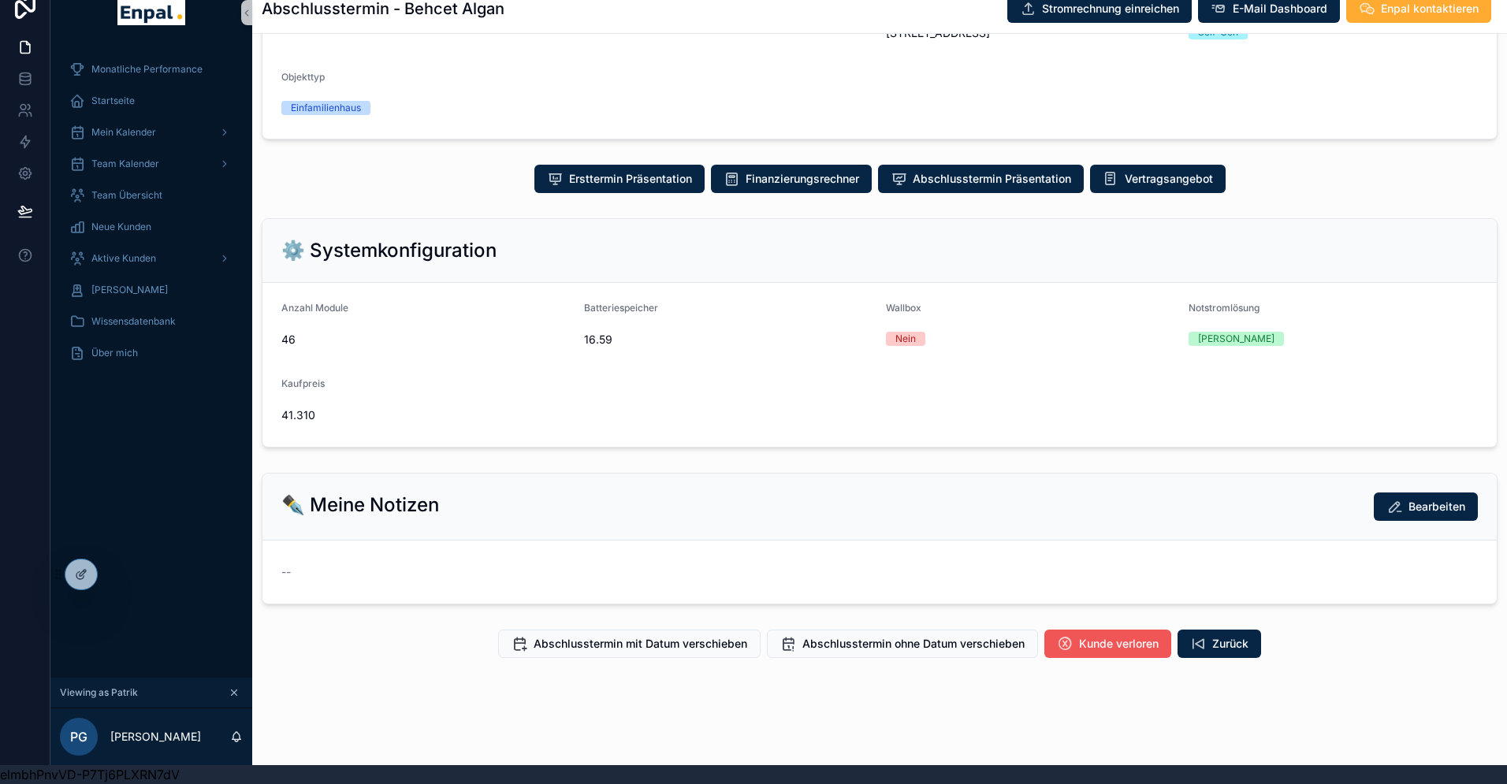
click at [1085, 642] on span "Kunde verloren" at bounding box center [1119, 644] width 80 height 16
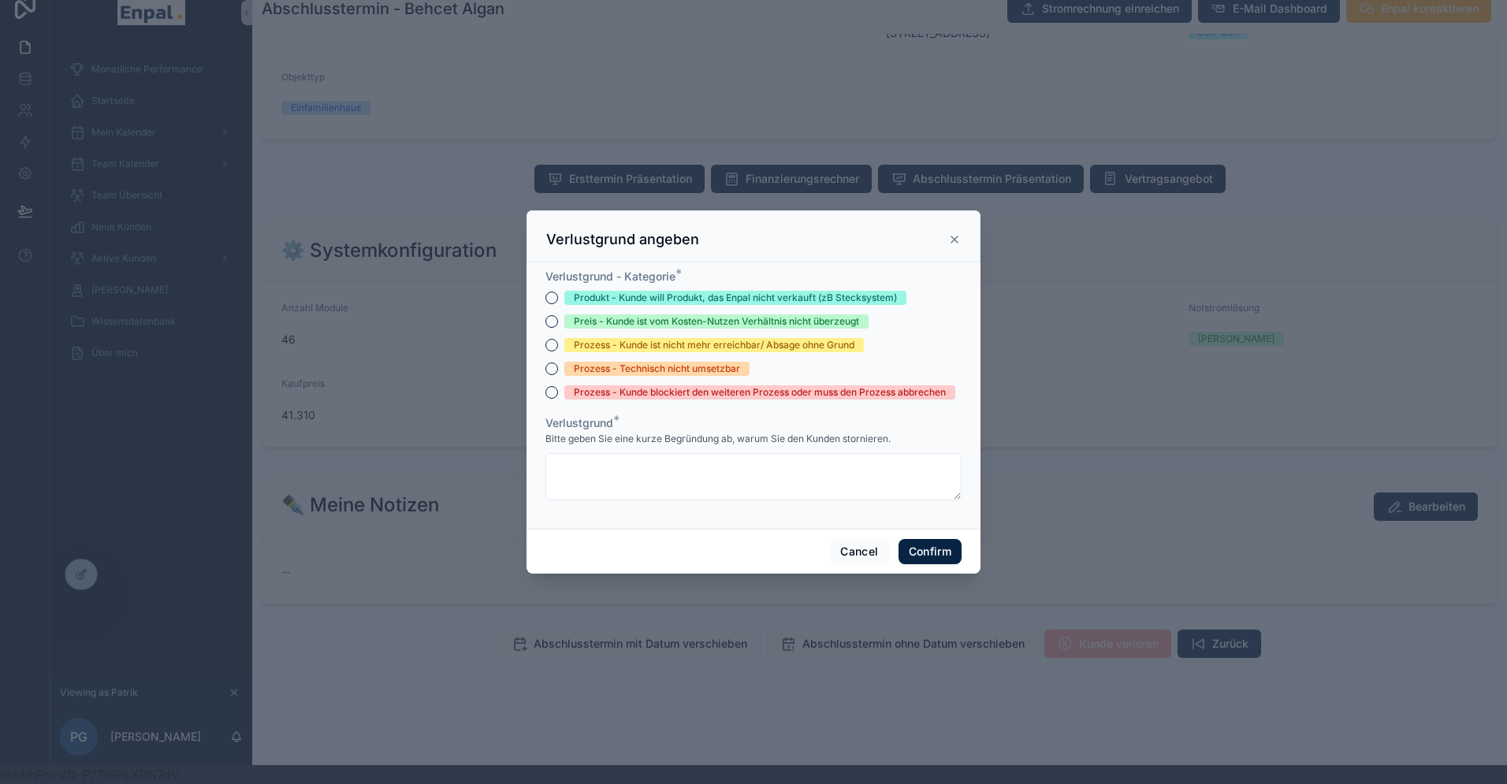
click at [639, 371] on div "Prozess - Technisch nicht umsetzbar" at bounding box center [657, 369] width 166 height 14
click at [558, 371] on button "Prozess - Technisch nicht umsetzbar" at bounding box center [551, 369] width 13 height 13
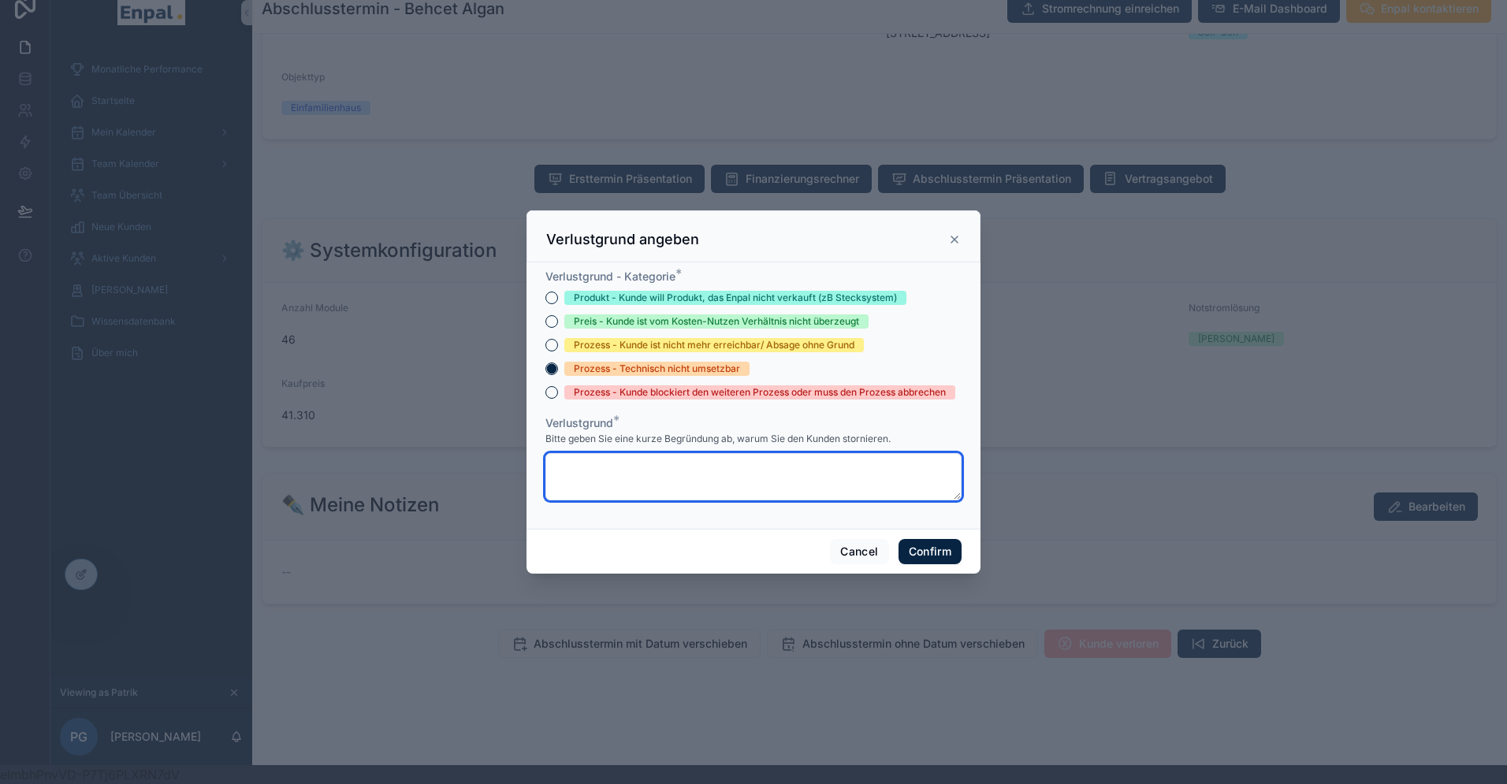
click at [648, 476] on textarea at bounding box center [753, 476] width 416 height 47
type textarea "**********"
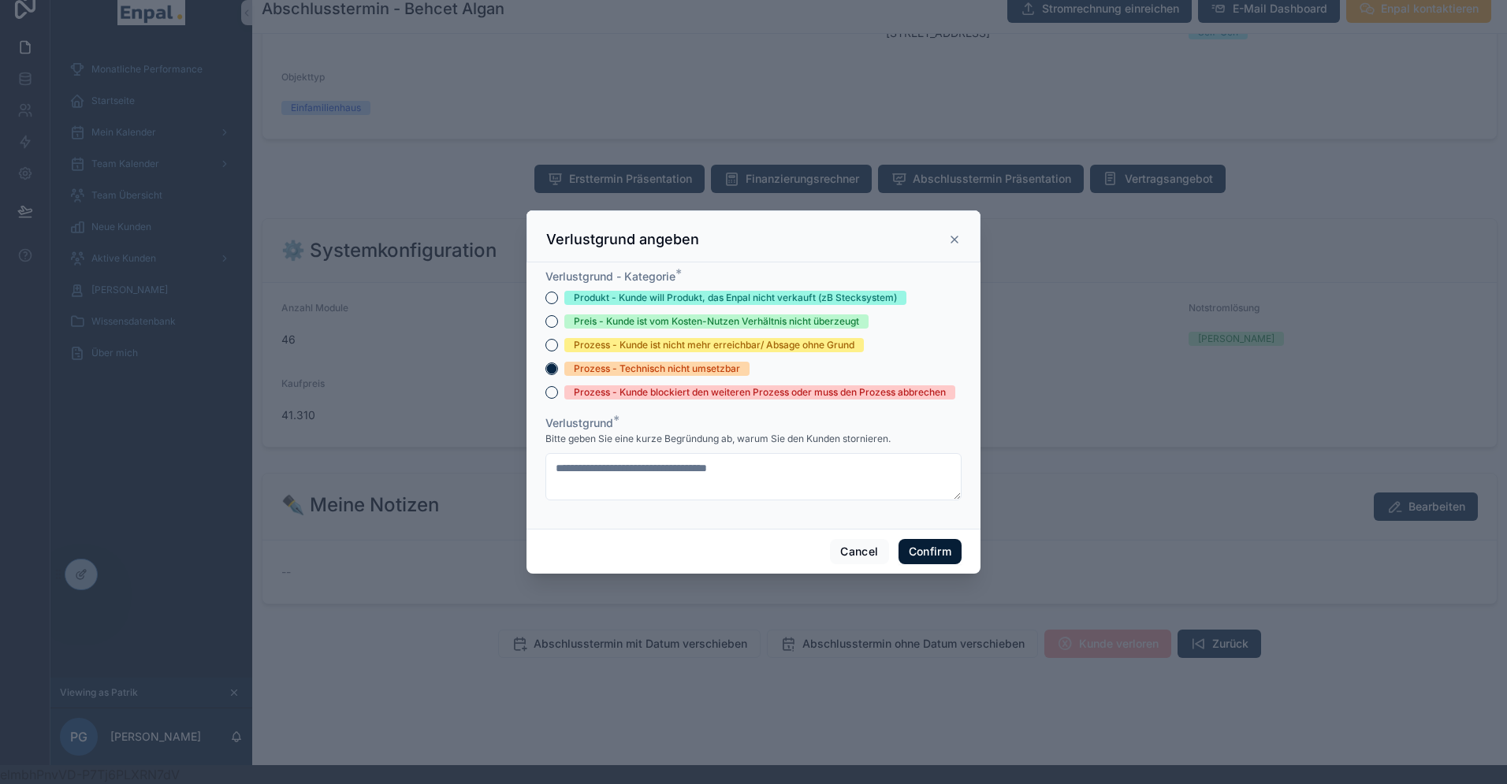
click at [951, 555] on button "Confirm" at bounding box center [930, 551] width 63 height 25
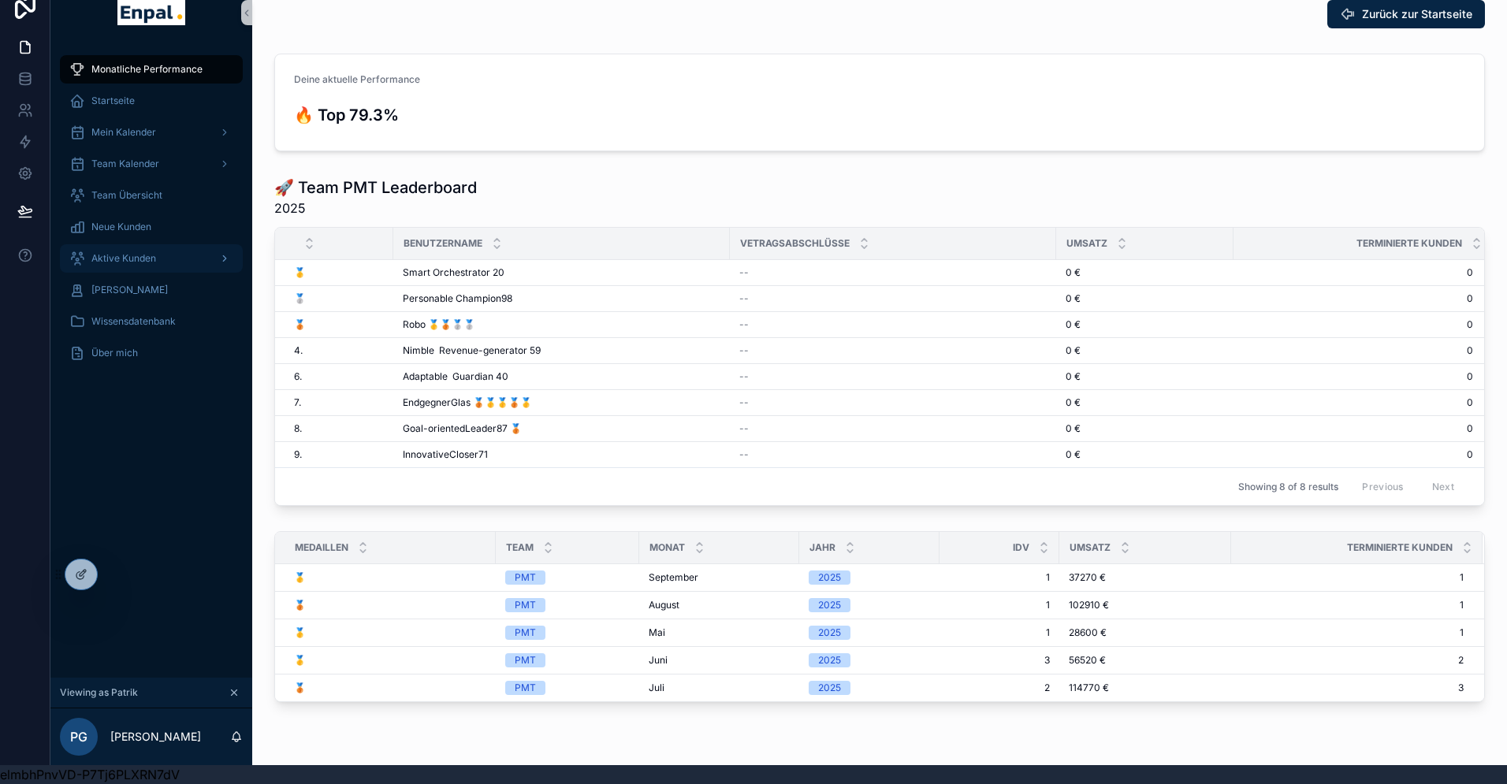
click at [125, 260] on span "Aktive Kunden" at bounding box center [123, 258] width 65 height 13
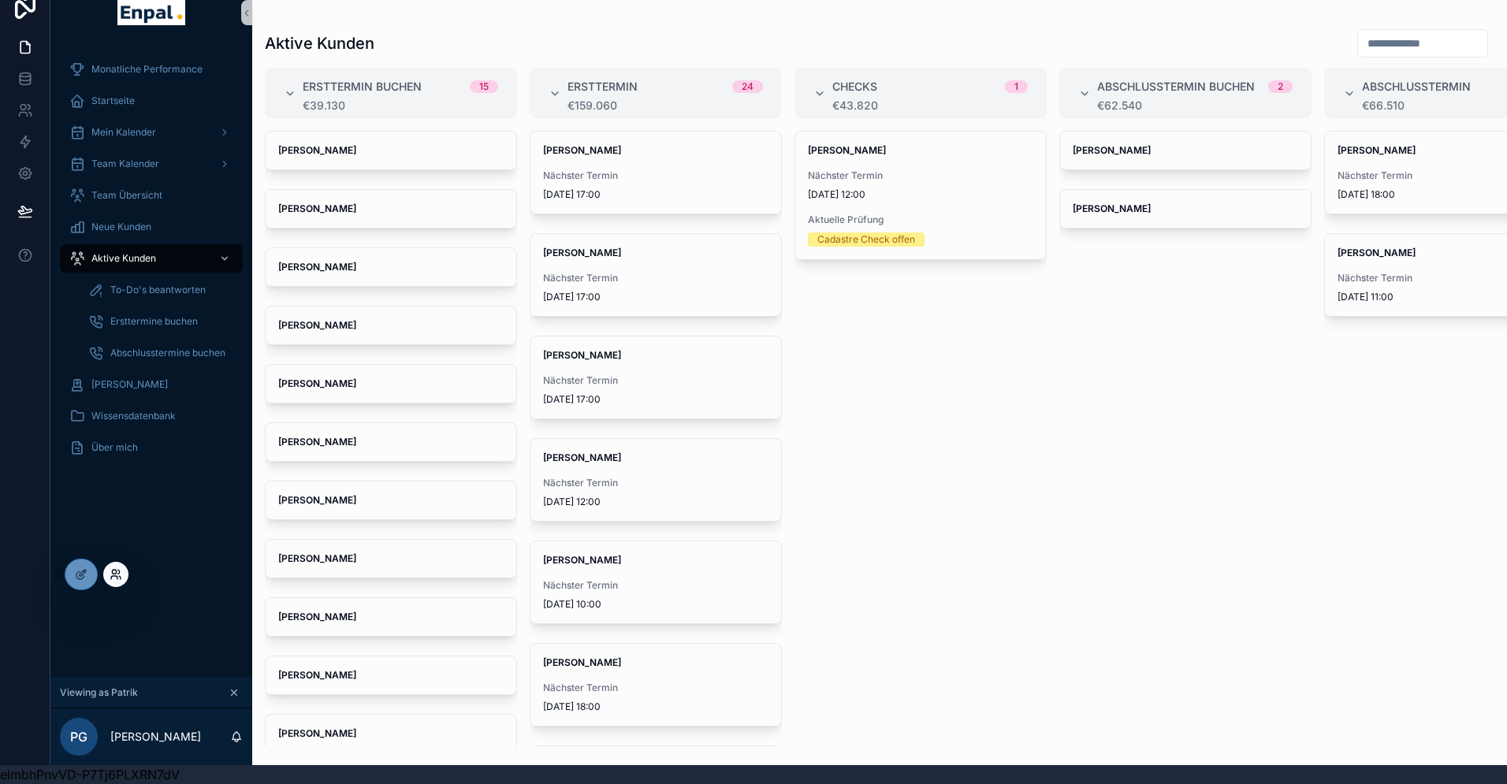
click at [110, 572] on icon at bounding box center [116, 574] width 13 height 13
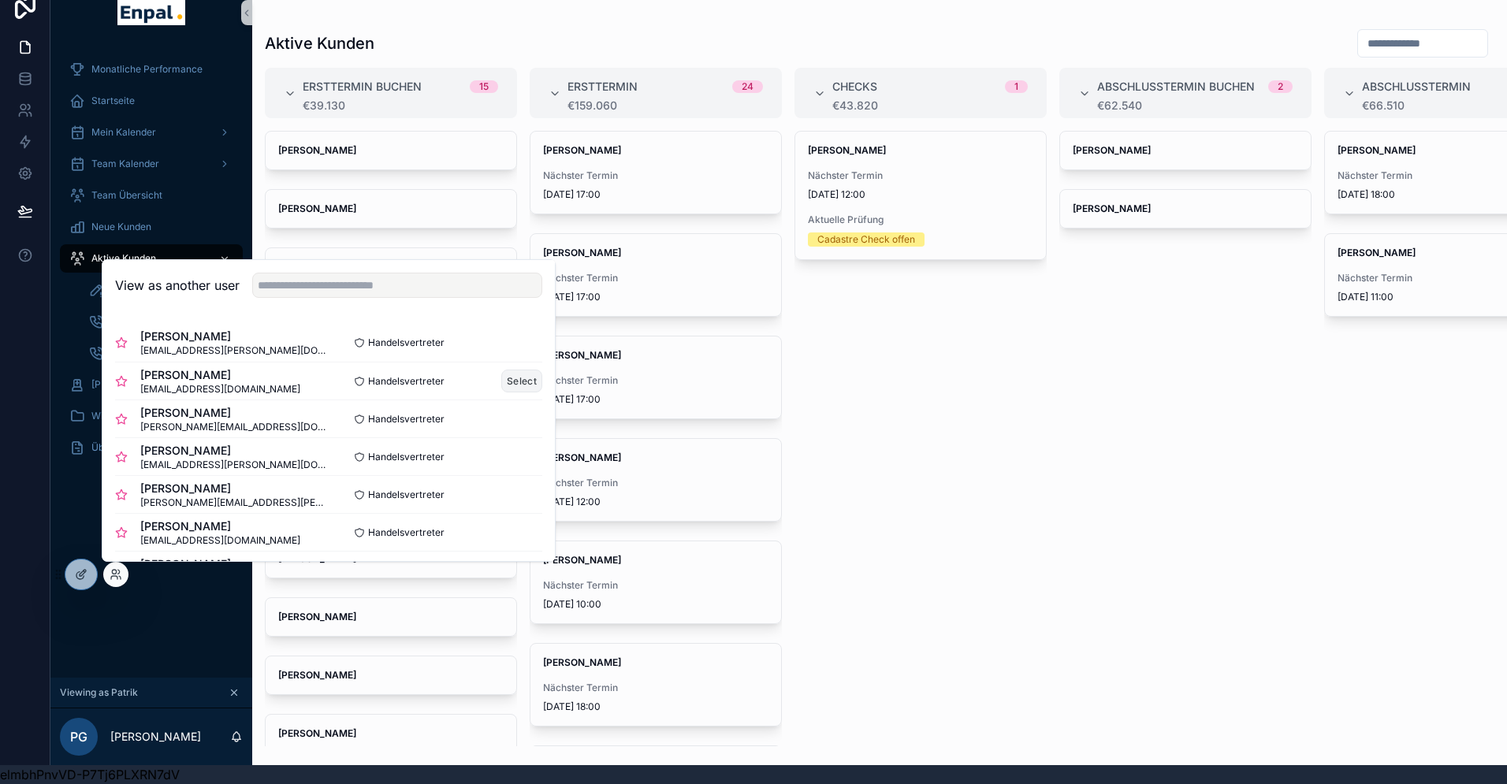
click at [517, 379] on button "Select" at bounding box center [521, 381] width 41 height 23
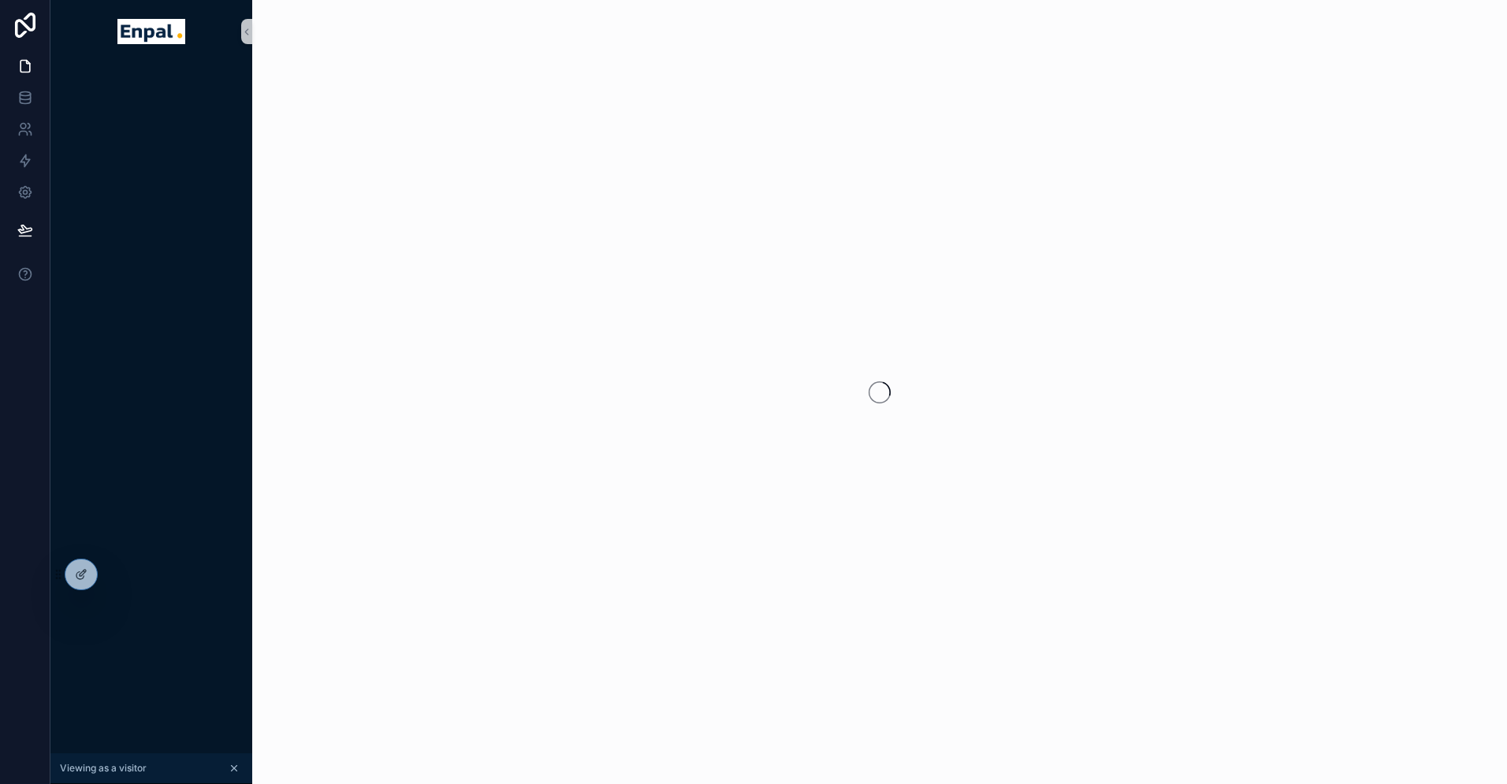
scroll to position [19, 0]
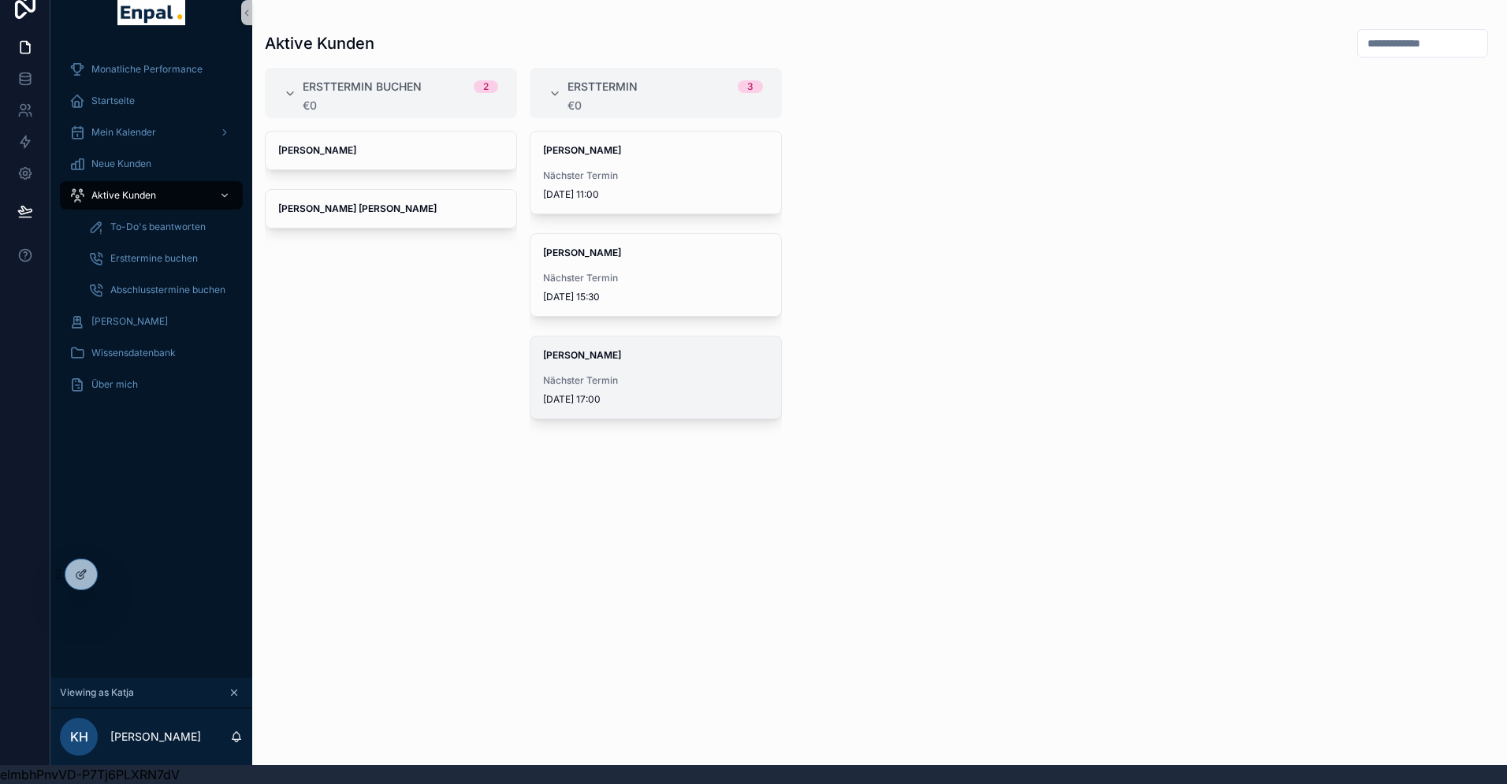
click at [604, 404] on span "[DATE] 17:00" at bounding box center [655, 399] width 225 height 13
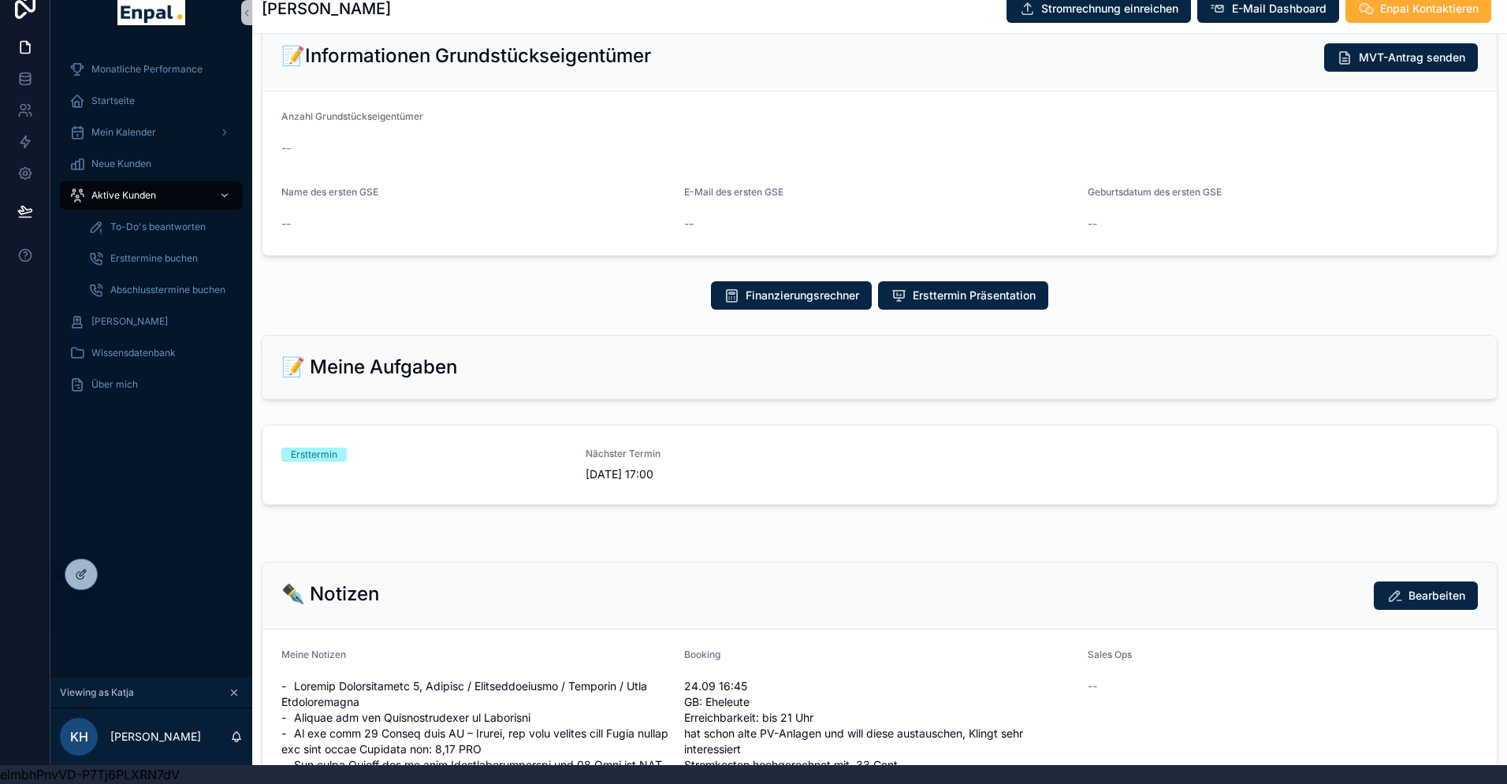
scroll to position [442, 0]
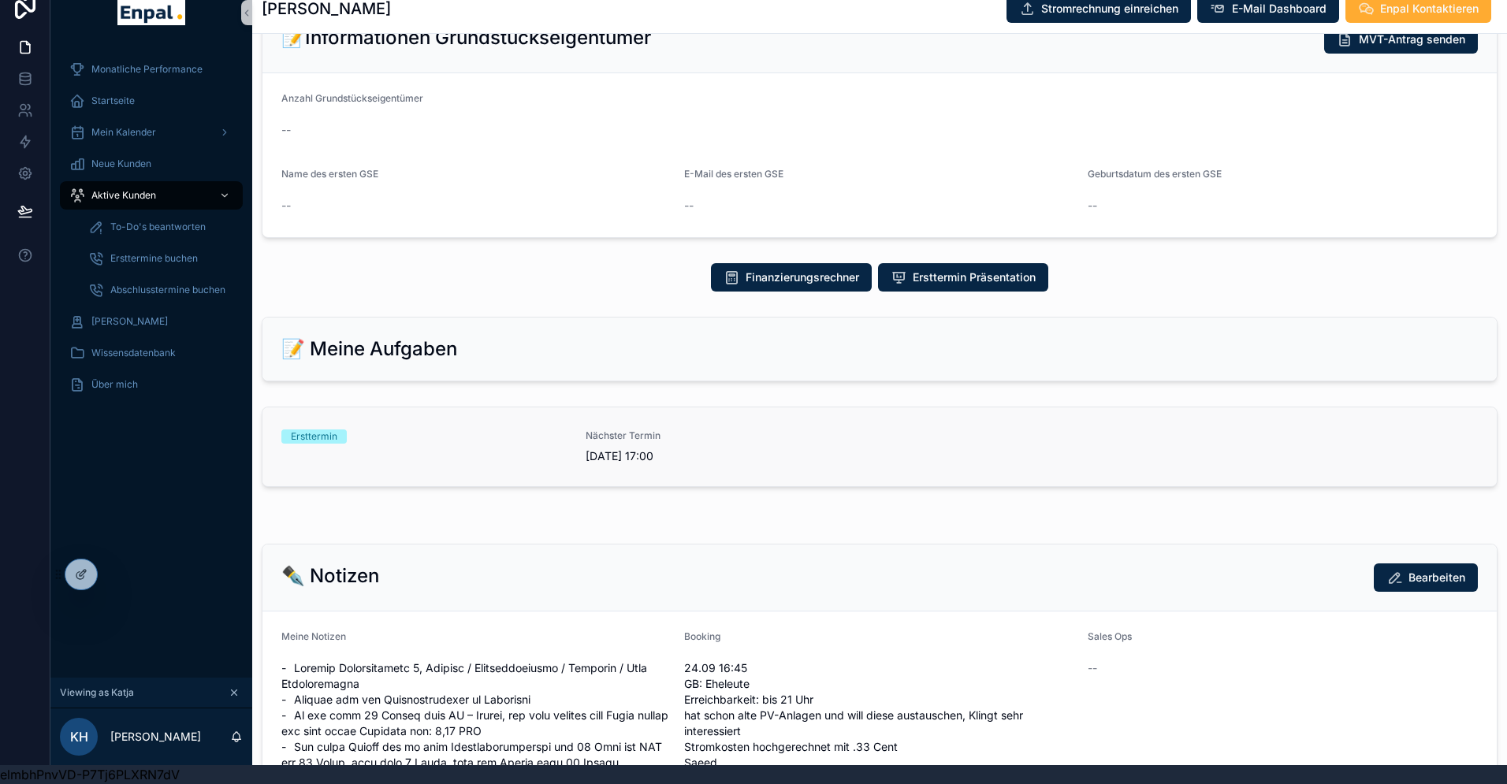
click at [665, 486] on link "Ersttermin Nächster Termin [DATE] 17:00" at bounding box center [879, 446] width 1234 height 79
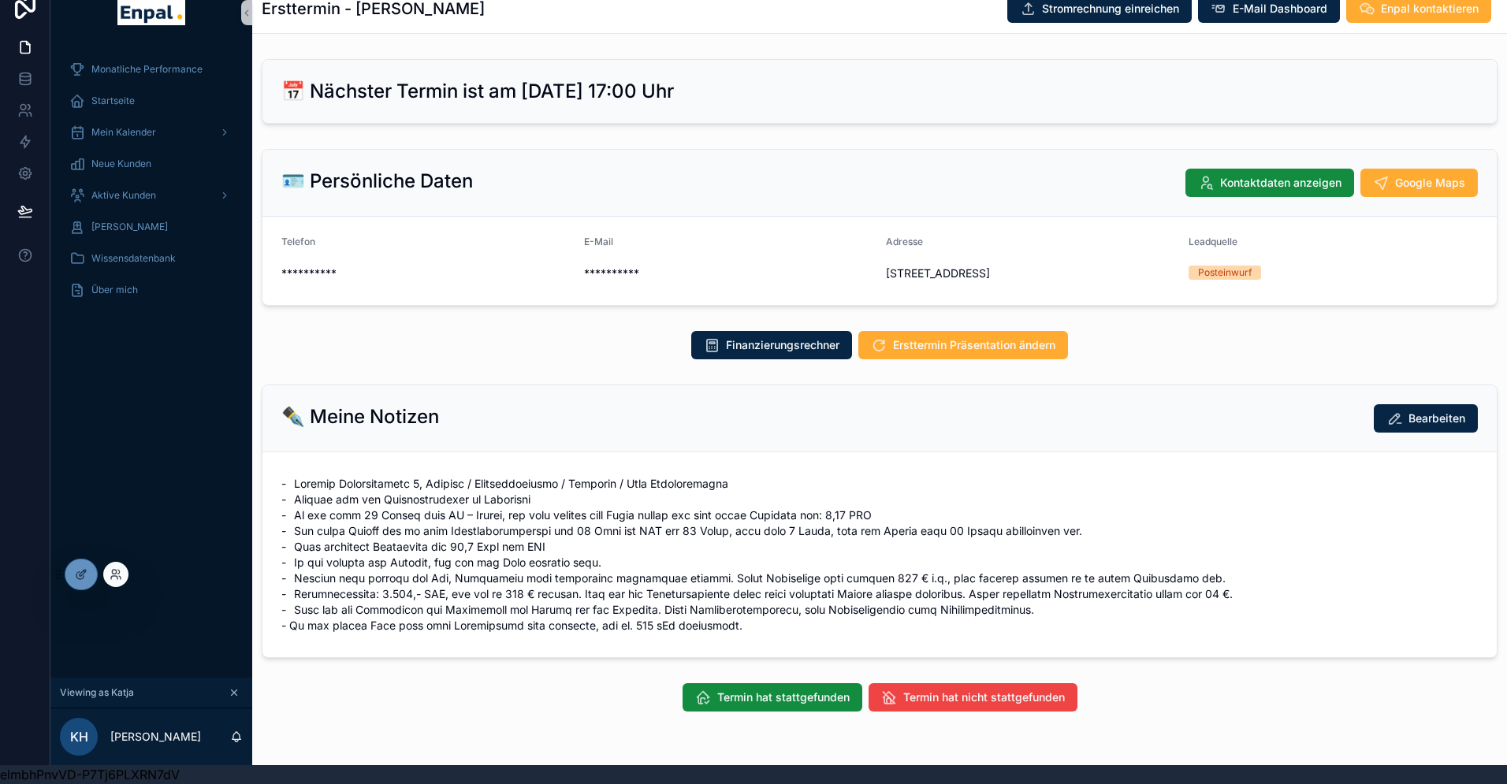
click at [123, 576] on div at bounding box center [115, 574] width 25 height 25
click at [137, 390] on div "Monatliche Performance Startseite Mein Kalender Neue Kunden Aktive [PERSON_NAME…" at bounding box center [151, 361] width 202 height 634
click at [111, 576] on icon at bounding box center [114, 577] width 6 height 3
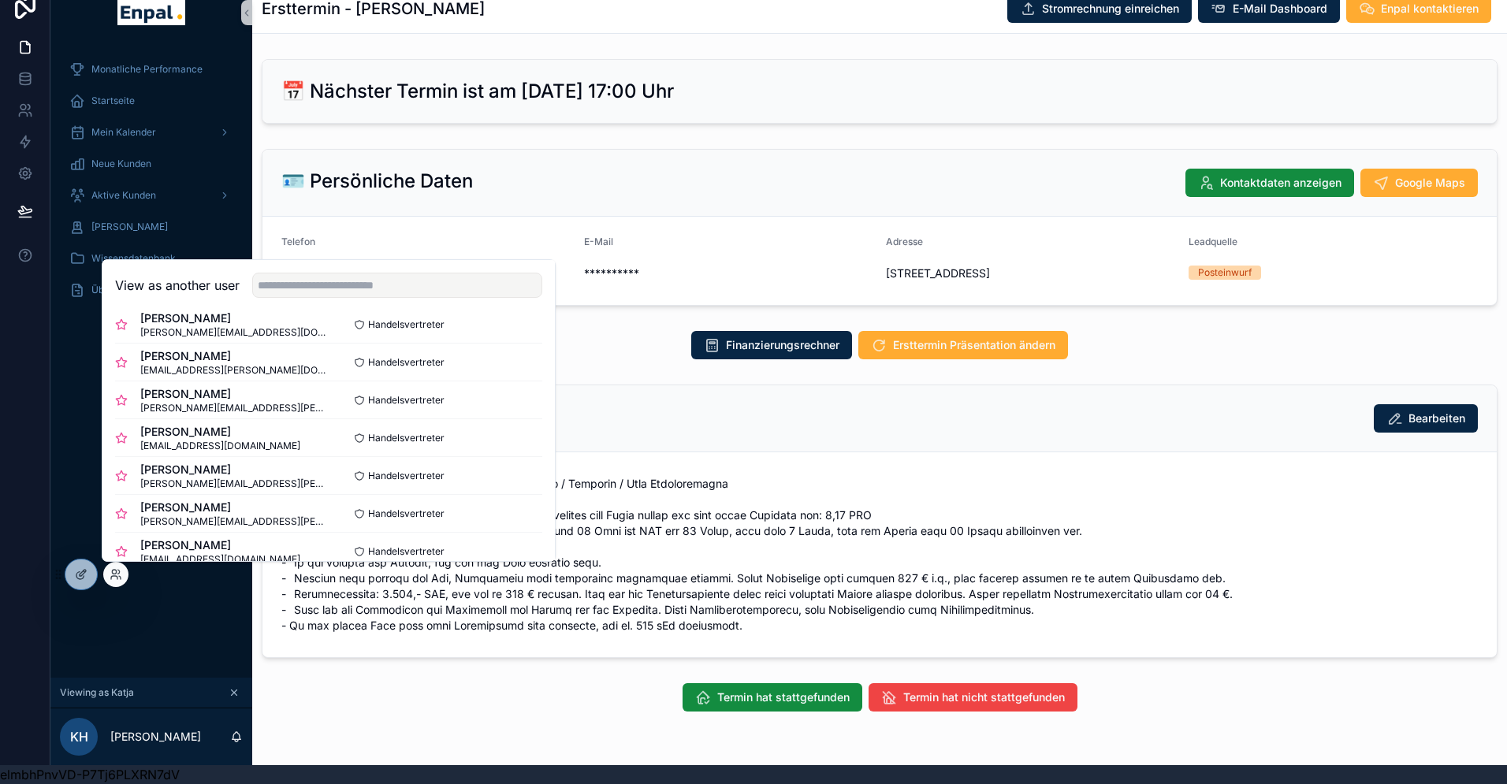
scroll to position [105, 0]
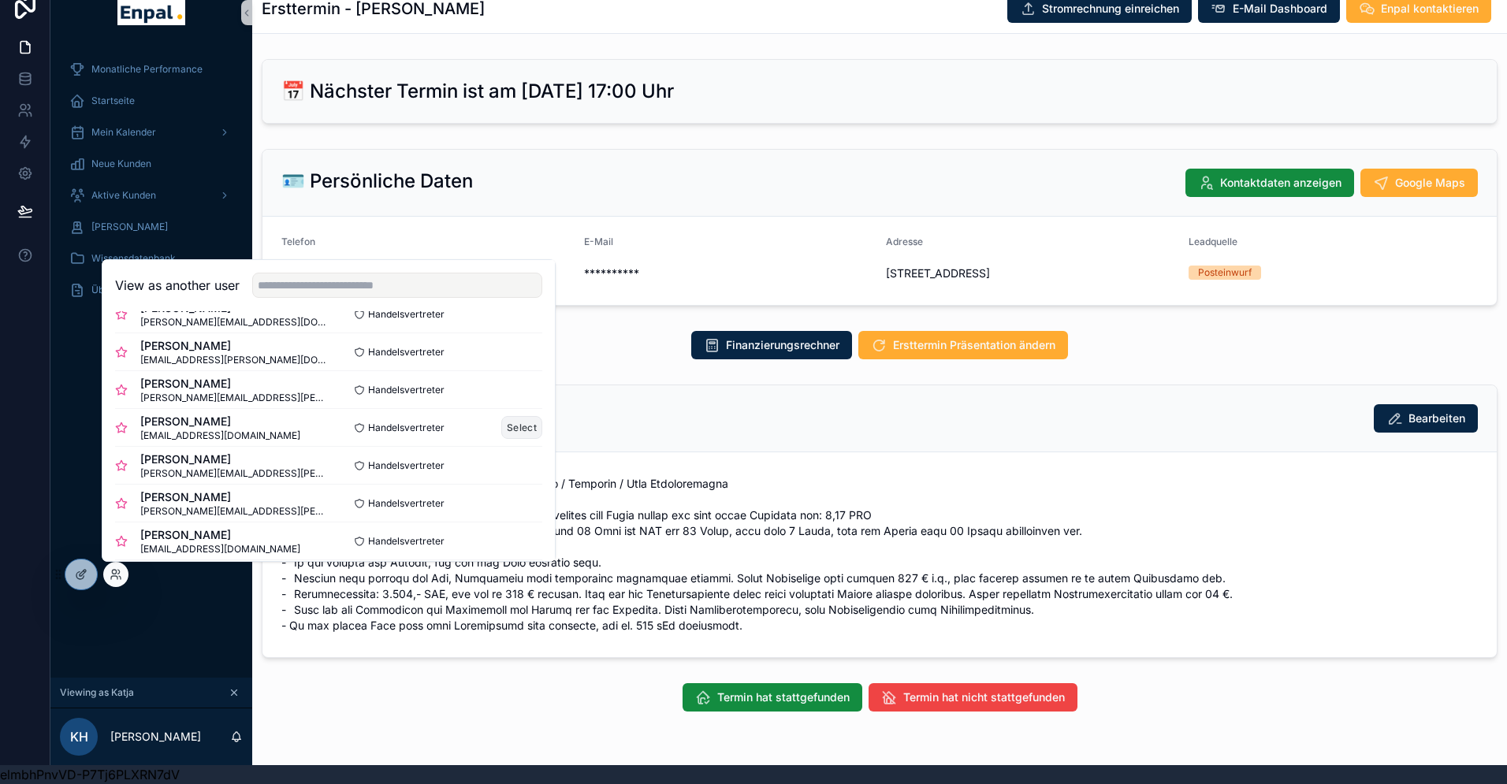
click at [511, 425] on button "Select" at bounding box center [521, 427] width 41 height 23
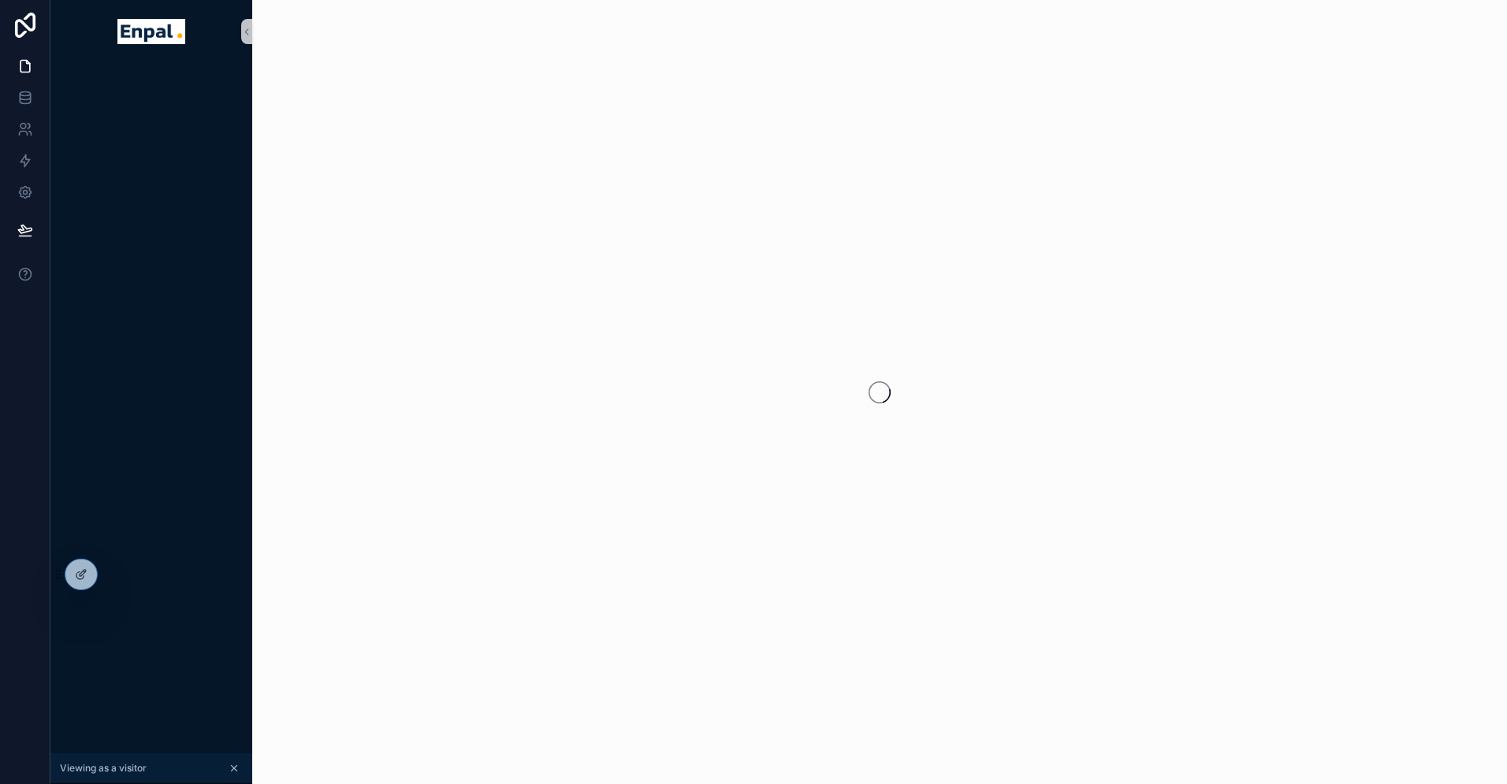
scroll to position [19, 0]
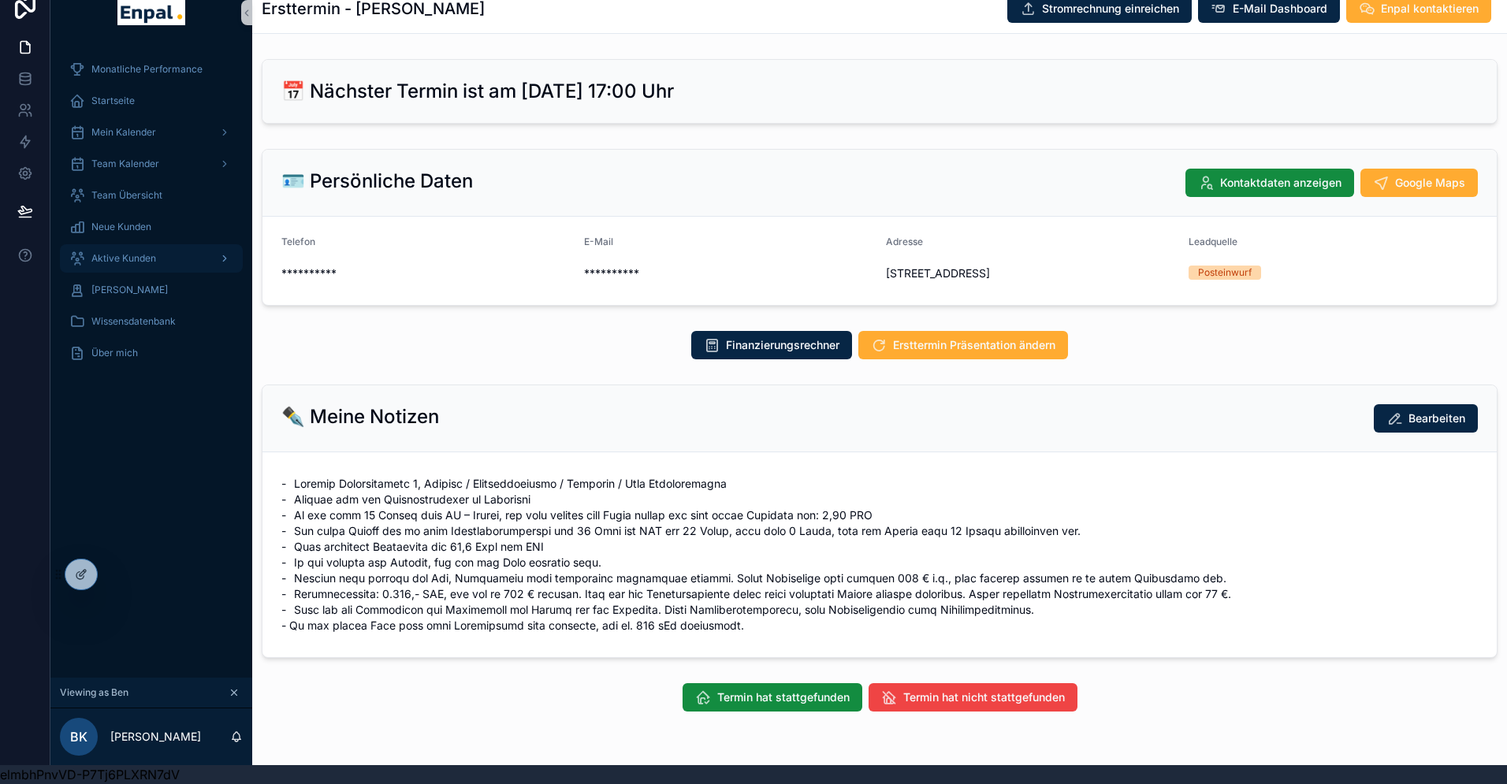
click at [136, 259] on span "Aktive Kunden" at bounding box center [123, 258] width 65 height 13
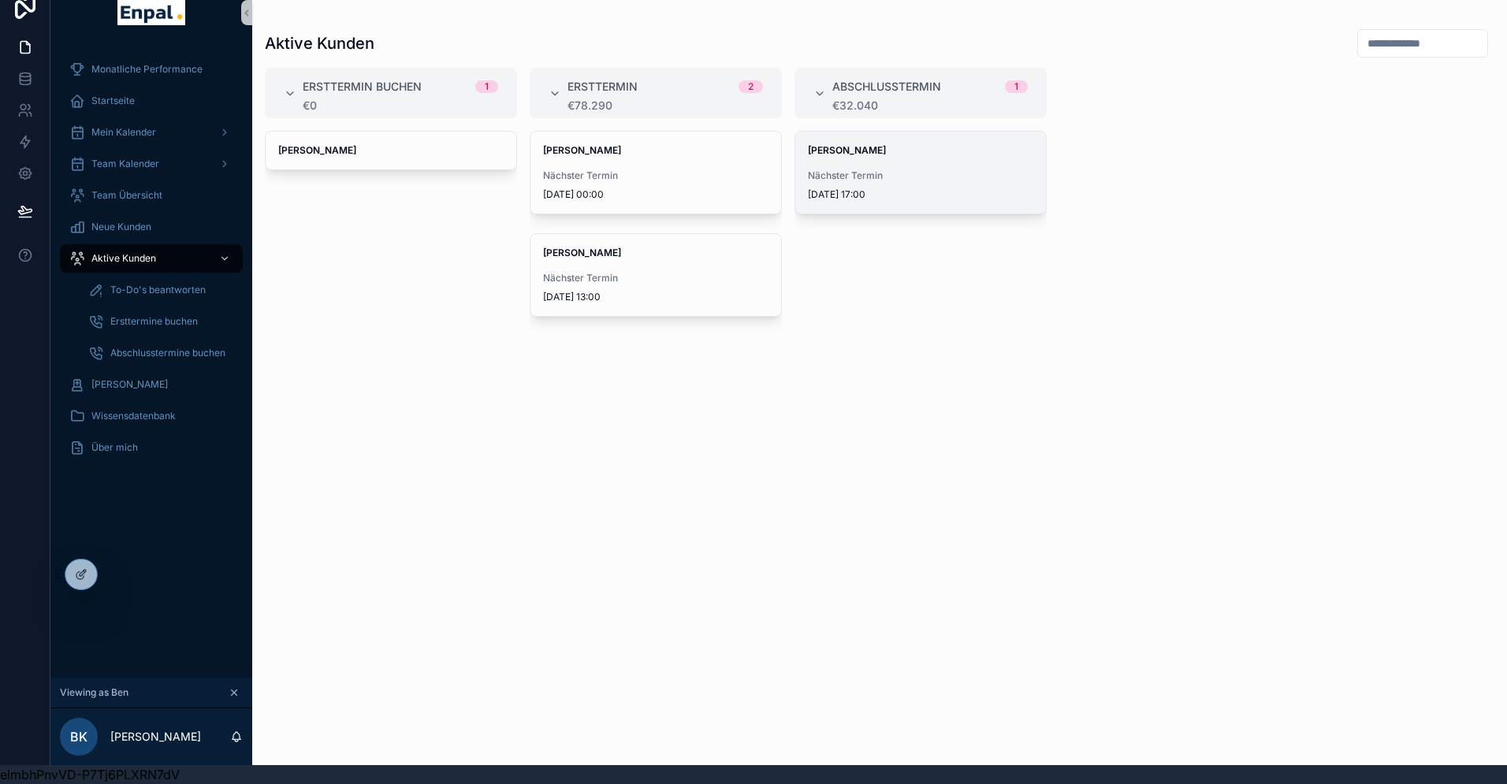
click at [850, 185] on div "Nächster Termin [DATE] 17:00" at bounding box center [920, 185] width 225 height 32
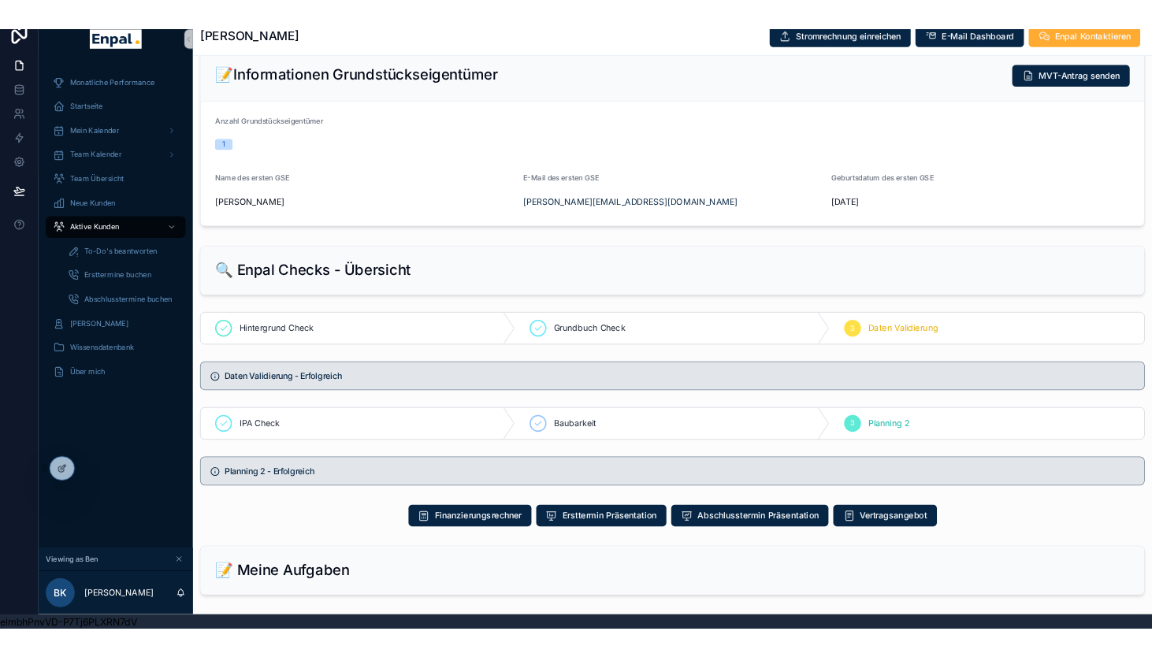
scroll to position [419, 0]
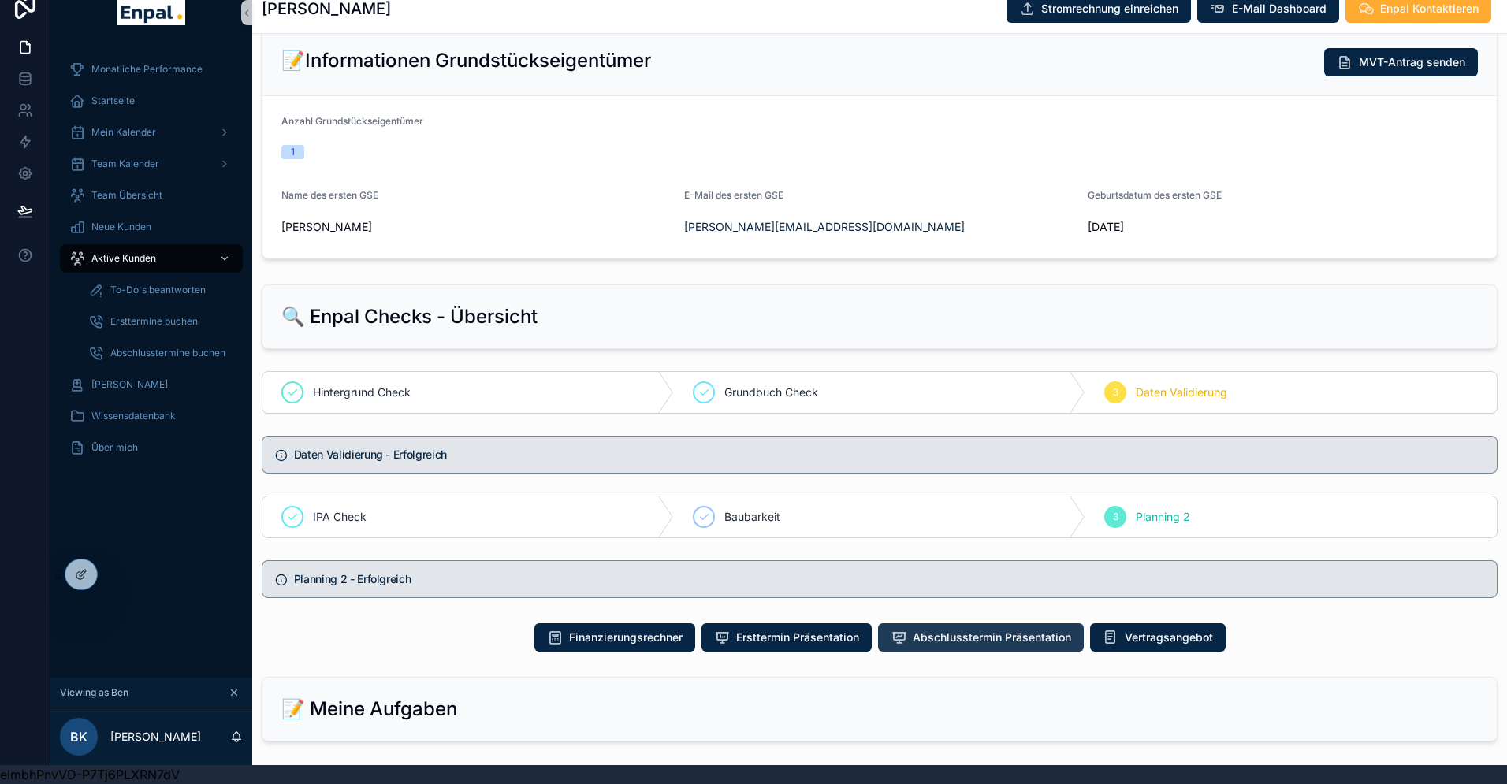
click at [978, 646] on span "Abschlusstermin Präsentation" at bounding box center [992, 638] width 158 height 16
click at [895, 151] on div "Anzahl Grundstückseigentümer 1" at bounding box center [879, 139] width 1196 height 49
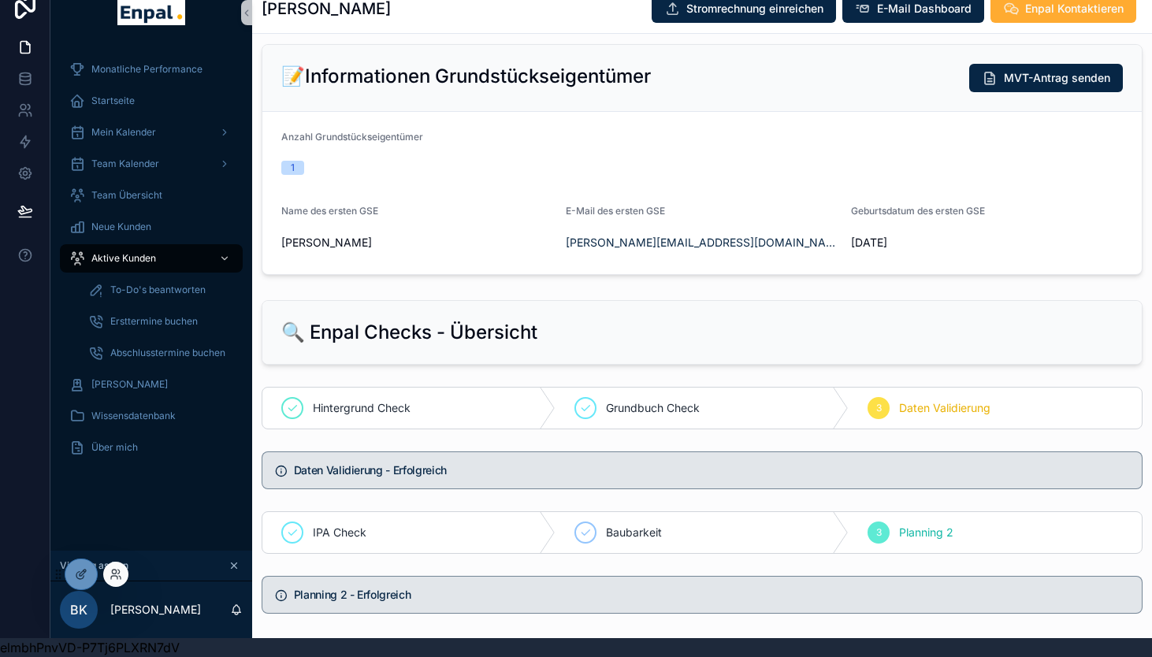
click at [122, 575] on div at bounding box center [115, 574] width 25 height 25
click at [117, 572] on icon at bounding box center [116, 574] width 13 height 13
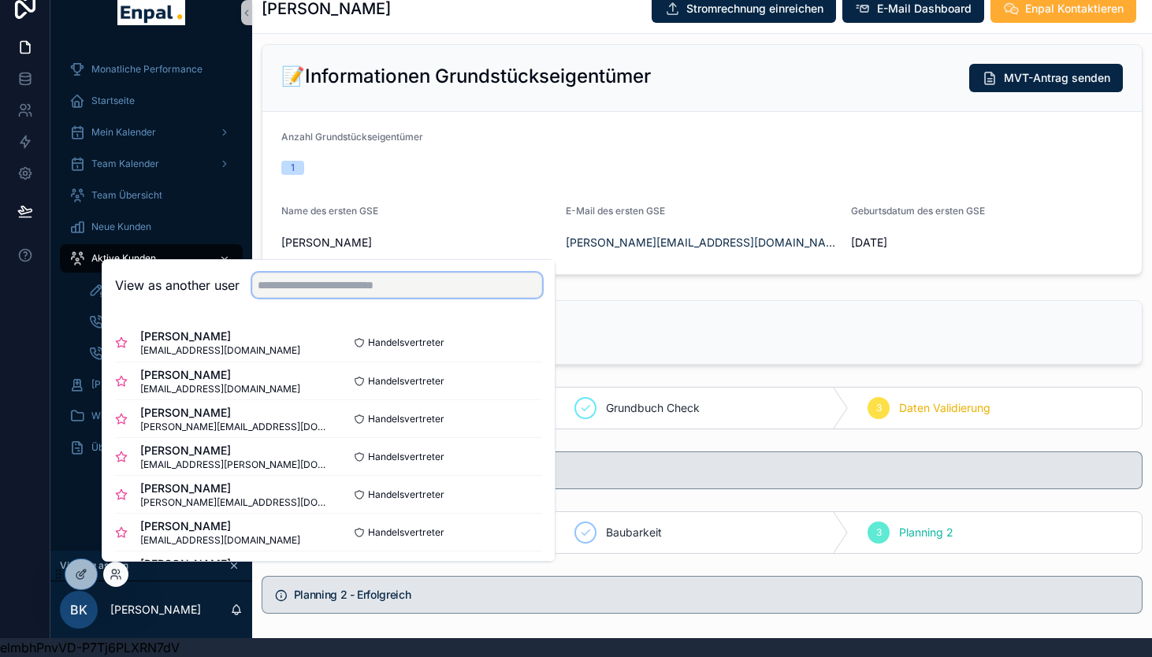
click at [329, 286] on input "text" at bounding box center [397, 285] width 290 height 25
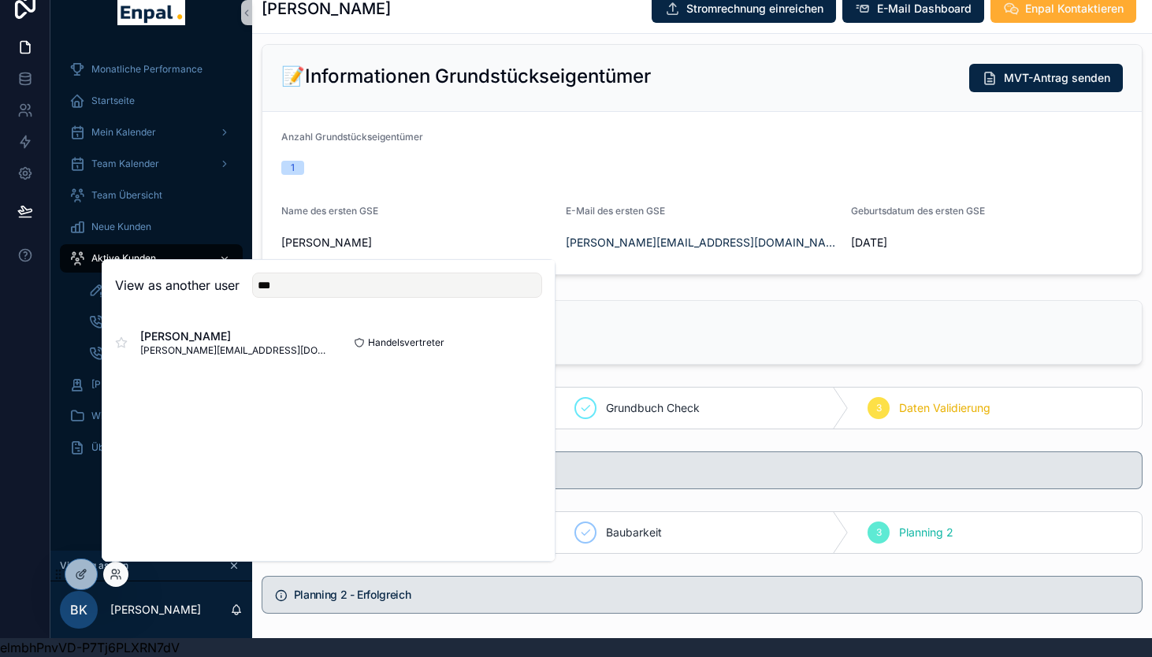
click at [217, 393] on div "View as another user *** [PERSON_NAME] Amaro [EMAIL_ADDRESS][DOMAIN_NAME] [PERS…" at bounding box center [329, 410] width 454 height 303
click at [121, 342] on icon at bounding box center [121, 343] width 13 height 13
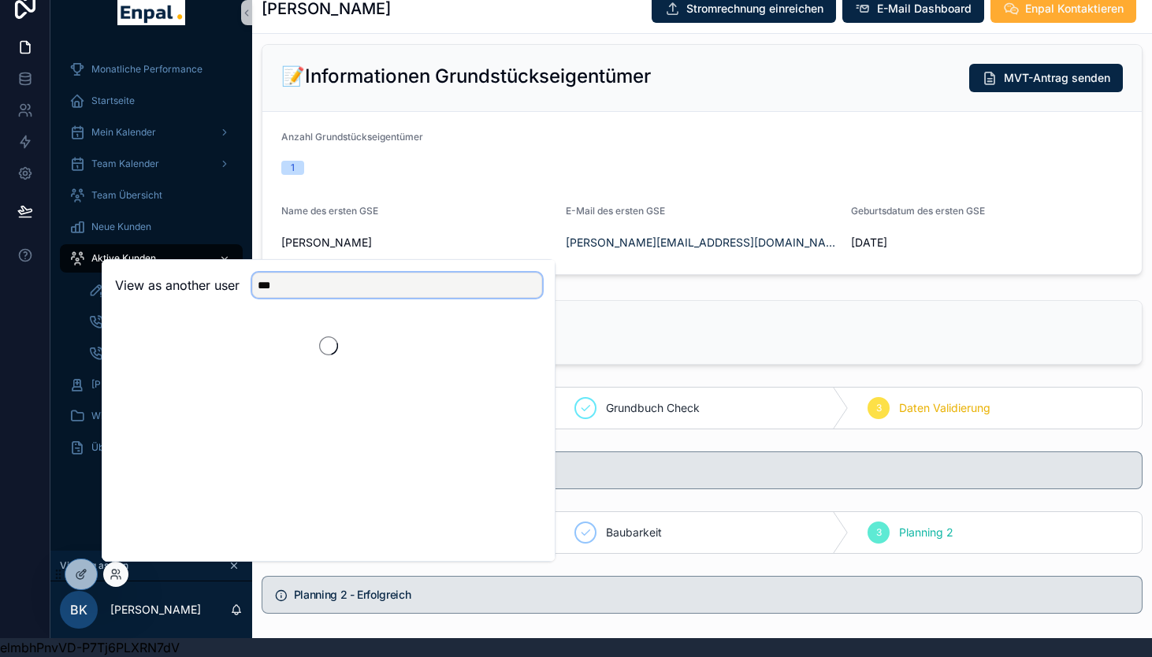
click at [289, 284] on input "***" at bounding box center [397, 285] width 290 height 25
type input "*"
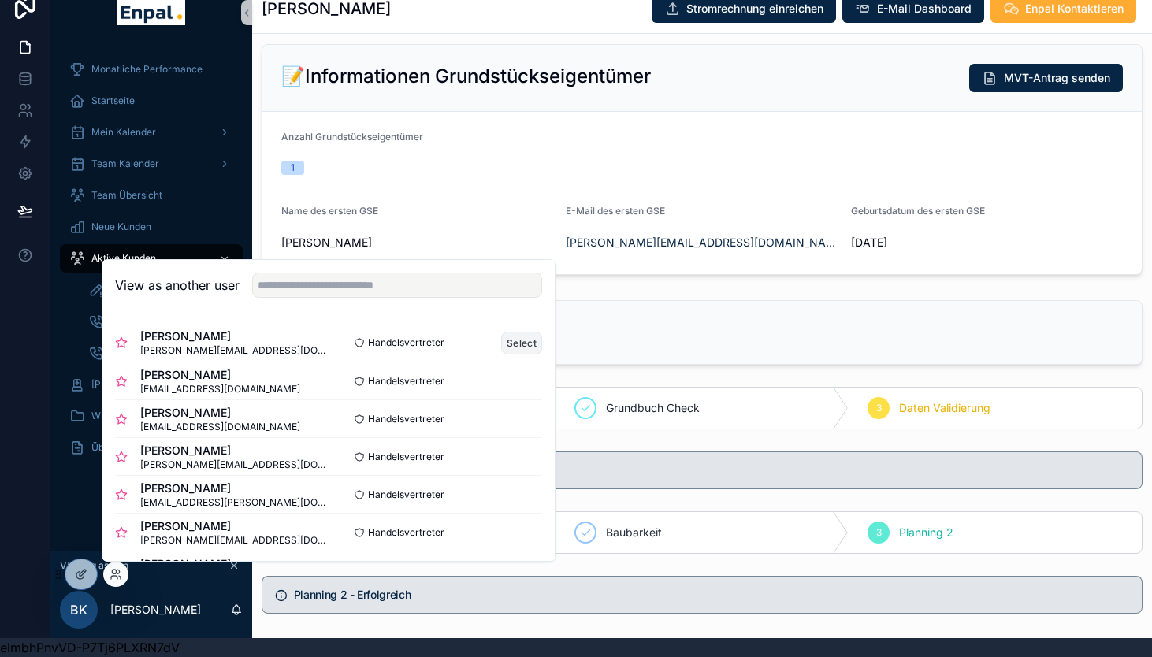
click at [524, 346] on button "Select" at bounding box center [521, 343] width 41 height 23
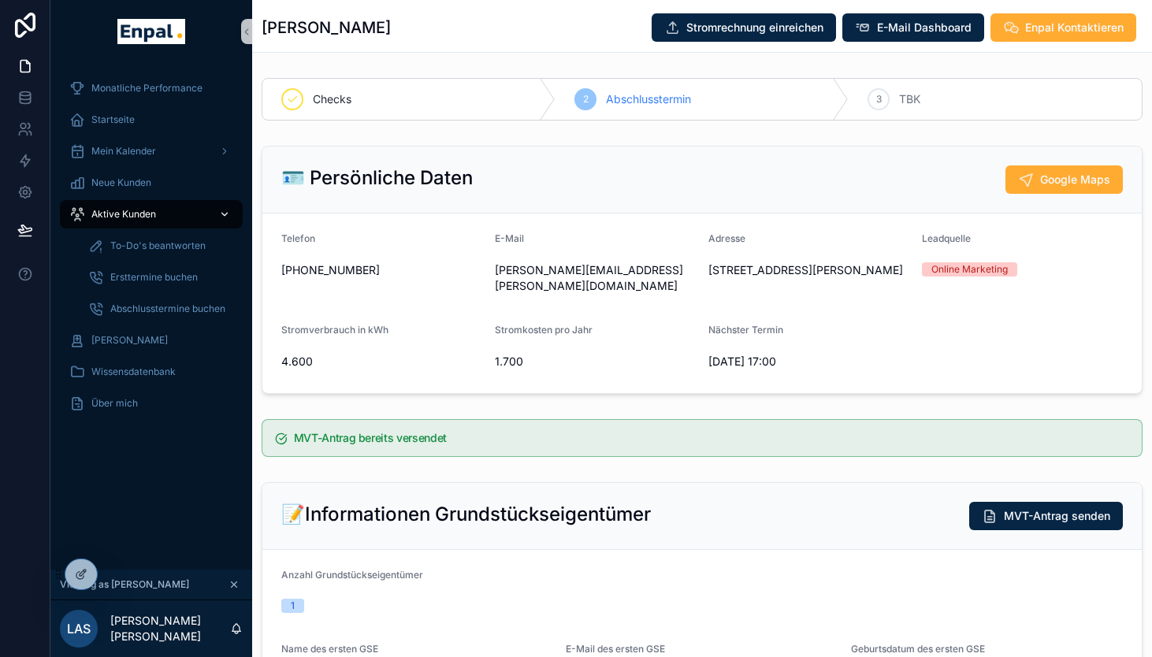
click at [131, 211] on span "Aktive Kunden" at bounding box center [123, 214] width 65 height 13
